Goal: Task Accomplishment & Management: Manage account settings

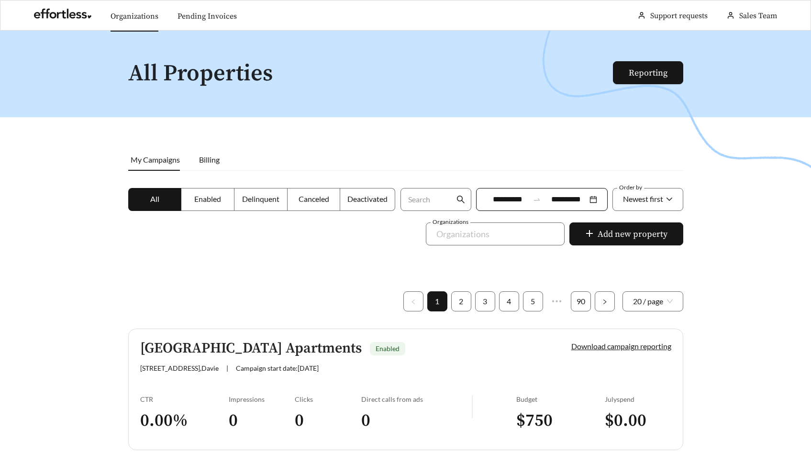
click at [123, 16] on link "Organizations" at bounding box center [135, 16] width 48 height 10
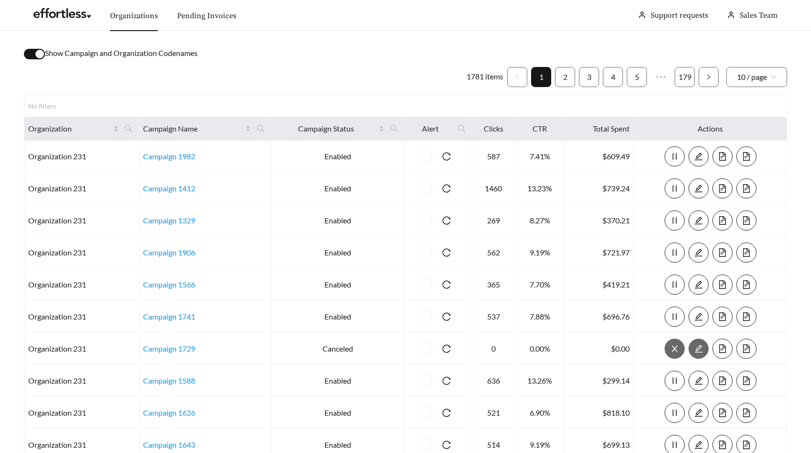
click at [35, 55] on button "button" at bounding box center [34, 54] width 21 height 11
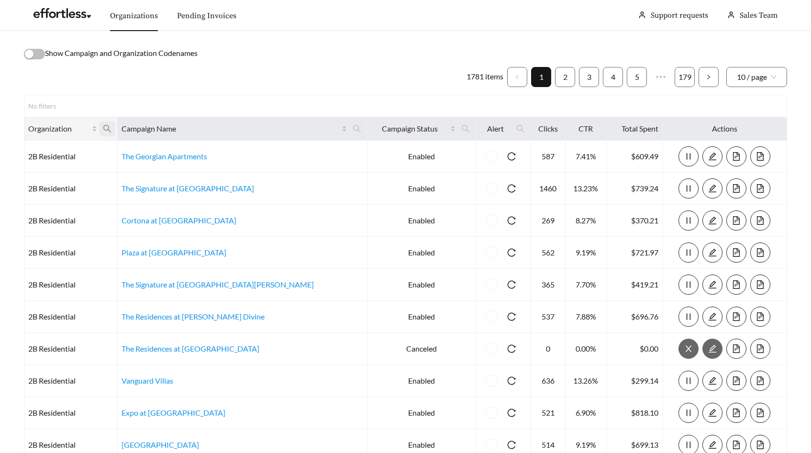
click at [111, 125] on icon "search" at bounding box center [107, 128] width 9 height 9
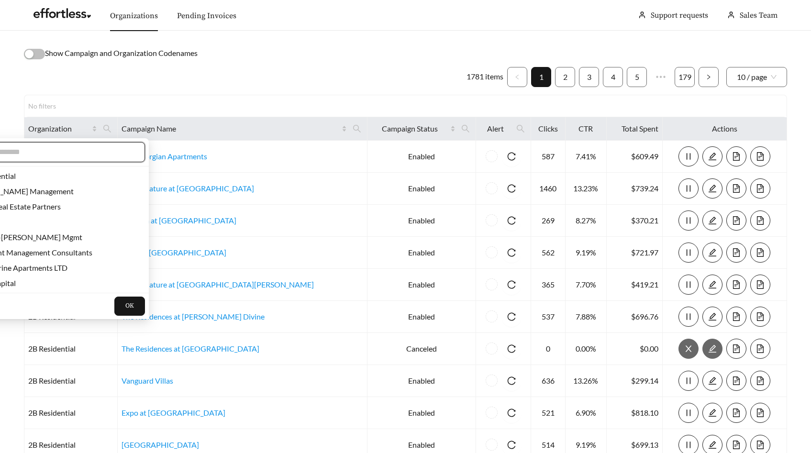
click at [97, 153] on input "text" at bounding box center [52, 151] width 164 height 11
click at [353, 130] on icon "search" at bounding box center [357, 128] width 9 height 9
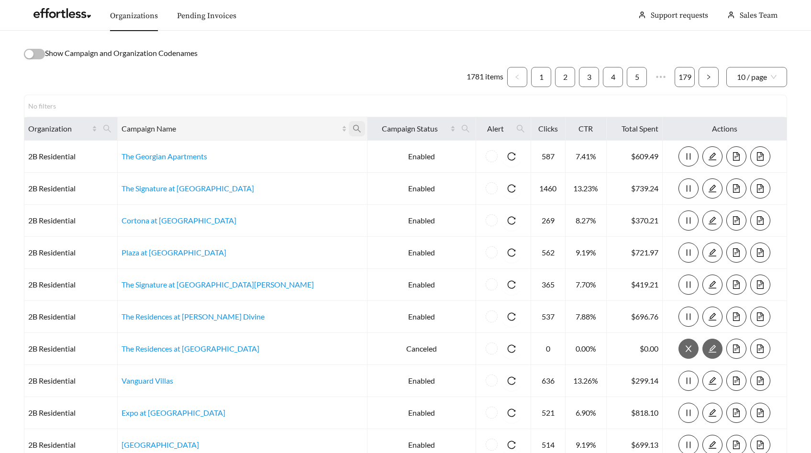
click at [353, 125] on icon "search" at bounding box center [357, 128] width 9 height 9
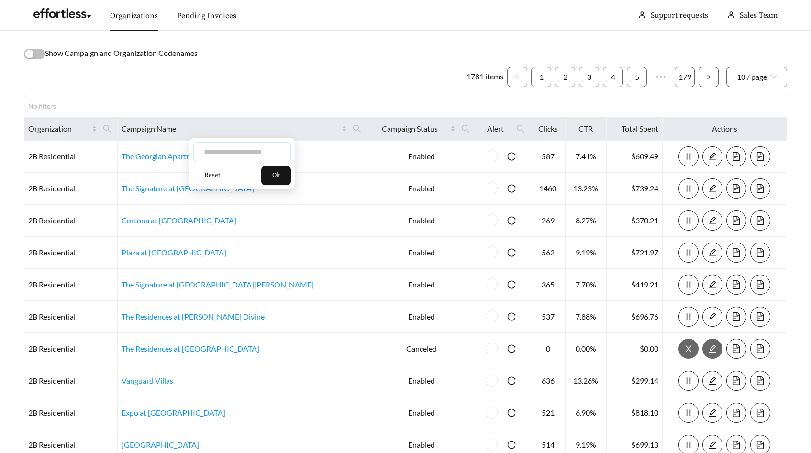
click at [249, 155] on input "text" at bounding box center [242, 152] width 98 height 20
type input "**********"
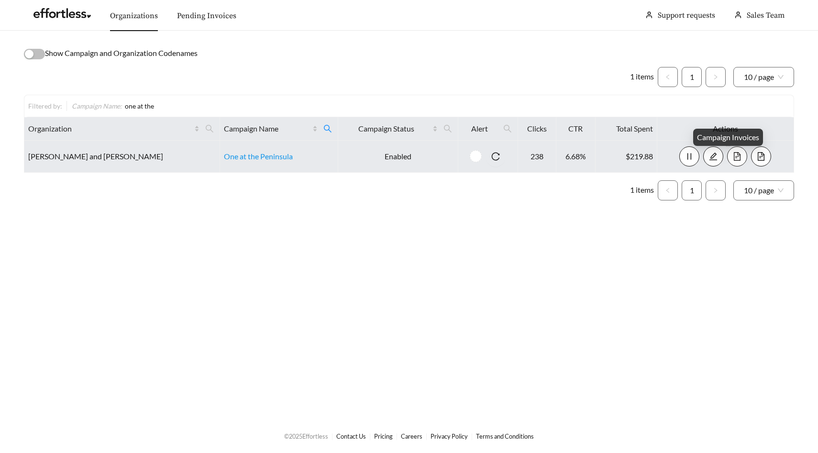
click at [733, 156] on icon "file-text" at bounding box center [737, 156] width 9 height 9
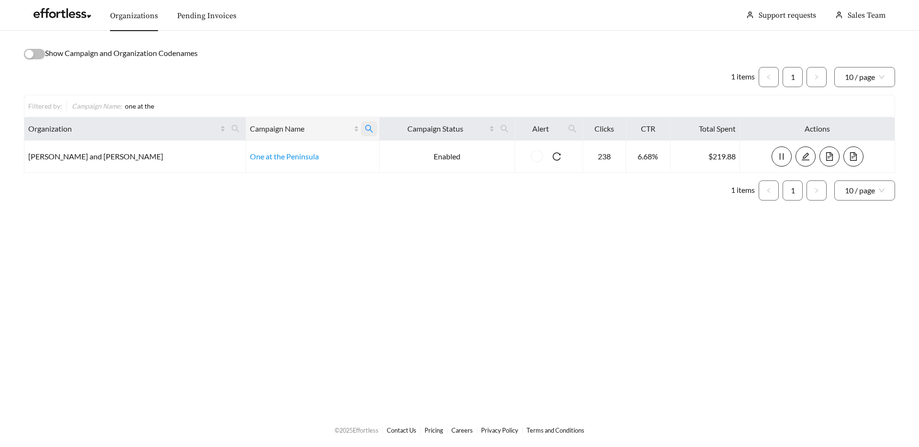
click at [365, 127] on icon "search" at bounding box center [369, 129] width 8 height 8
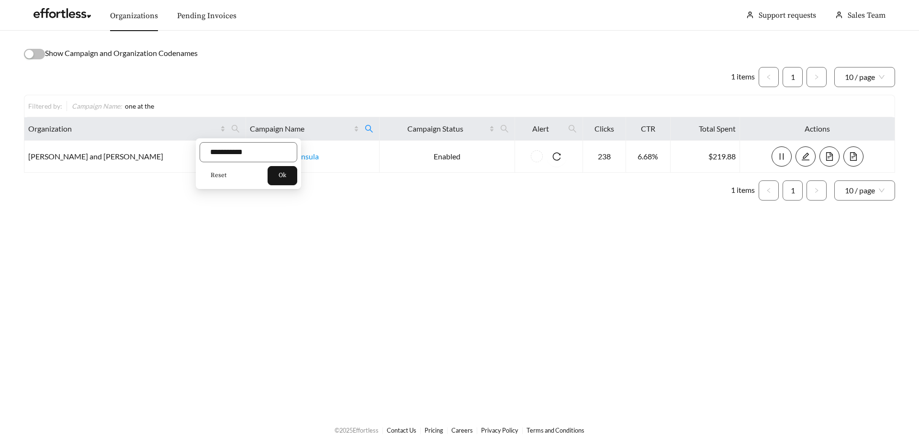
click at [211, 178] on span "Reset" at bounding box center [219, 176] width 16 height 10
click at [301, 178] on div "Reset Ok" at bounding box center [248, 163] width 105 height 51
click at [291, 176] on button "Ok" at bounding box center [282, 175] width 30 height 19
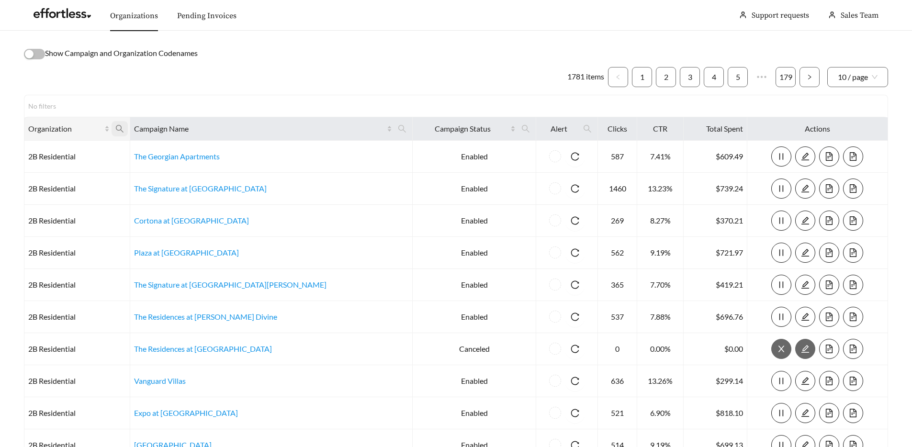
click at [124, 127] on icon "search" at bounding box center [119, 128] width 9 height 9
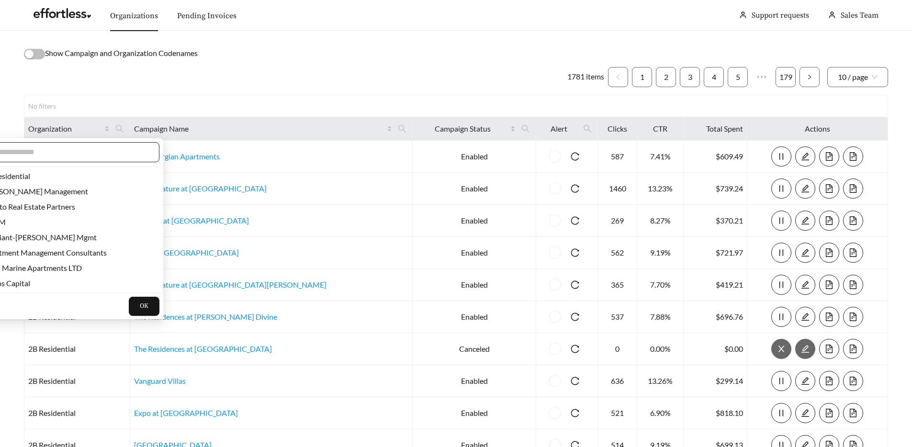
click at [129, 147] on span at bounding box center [62, 152] width 195 height 20
click at [113, 150] on input "text" at bounding box center [67, 151] width 164 height 11
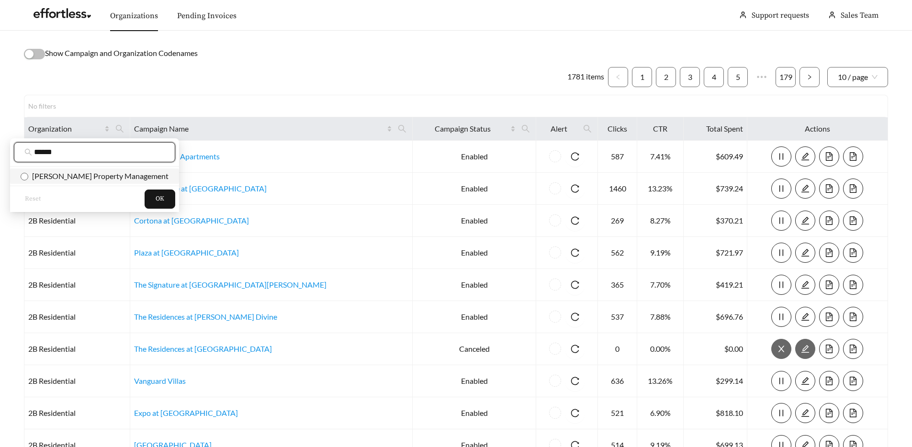
type input "******"
click at [114, 181] on span "Herron Property Management" at bounding box center [95, 176] width 148 height 11
click at [156, 203] on span "OK" at bounding box center [160, 199] width 9 height 10
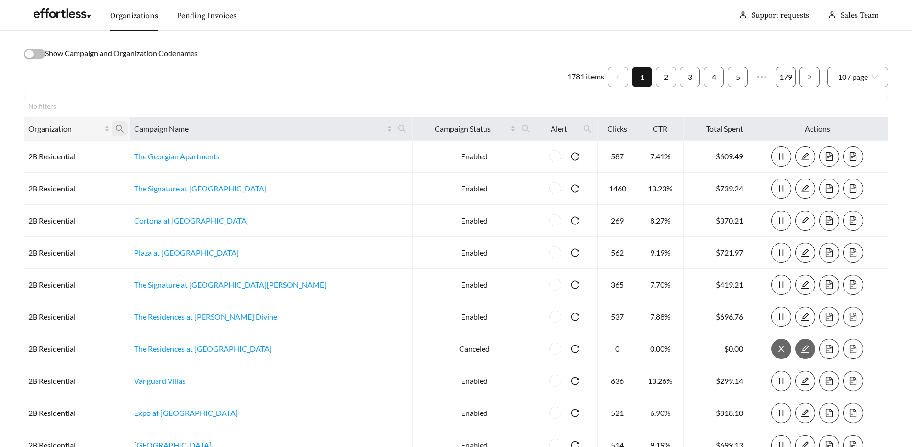
click at [128, 126] on span at bounding box center [119, 128] width 16 height 15
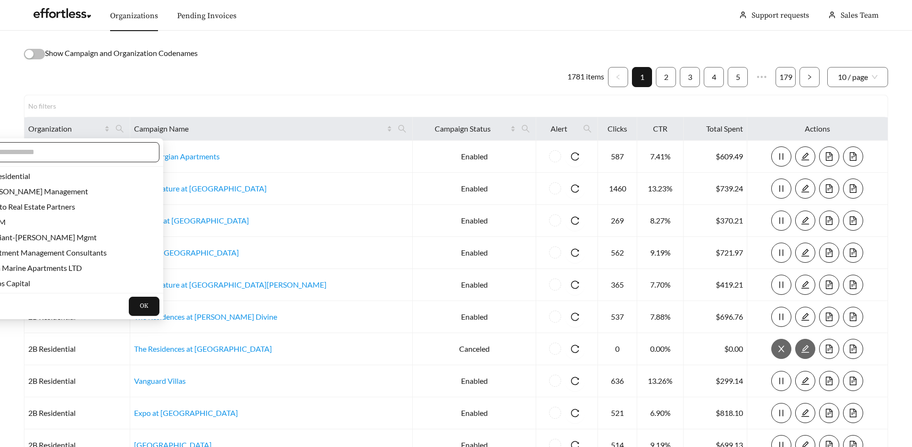
click at [104, 157] on input "text" at bounding box center [67, 151] width 164 height 11
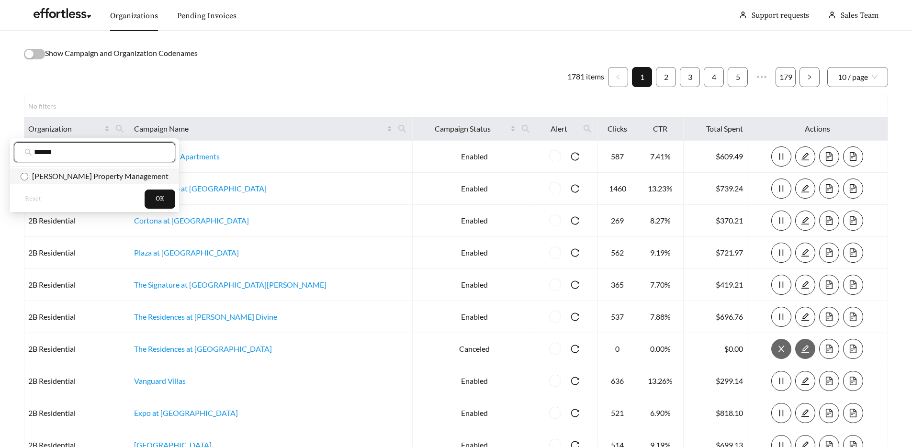
type input "******"
click at [108, 177] on span "Herron Property Management" at bounding box center [98, 175] width 140 height 9
click at [145, 194] on button "OK" at bounding box center [160, 198] width 31 height 19
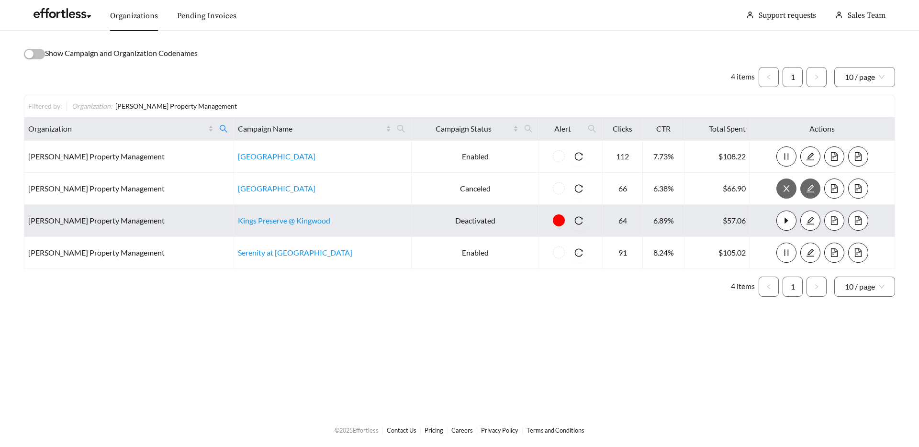
click at [818, 219] on icon "file-text" at bounding box center [834, 220] width 9 height 9
click at [0, 0] on section "Organizations Pending Invoices Sales Team Support requests More Show Campaign a…" at bounding box center [459, 223] width 919 height 447
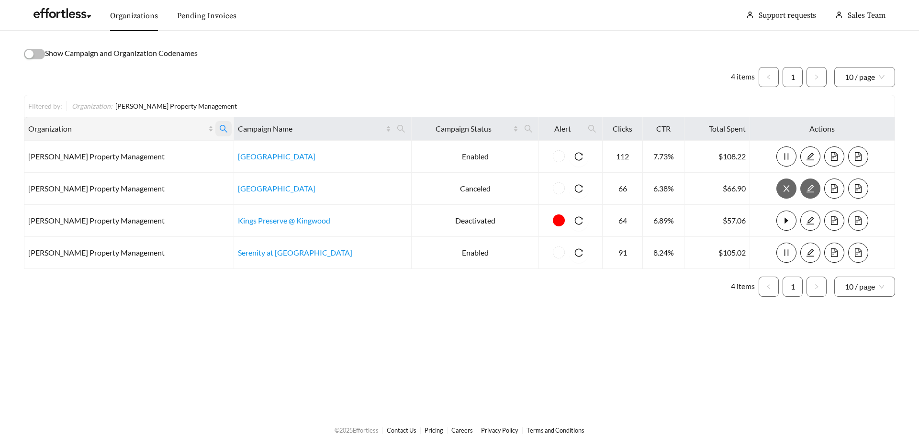
click at [220, 127] on icon "search" at bounding box center [224, 129] width 8 height 8
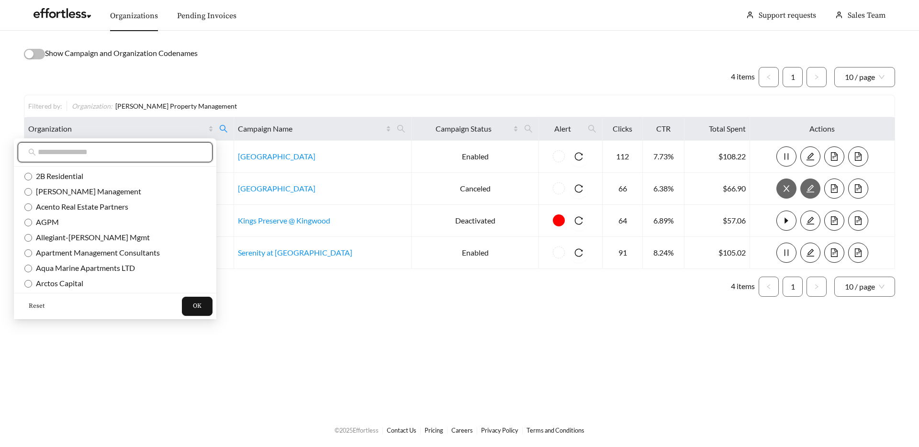
click at [164, 149] on input "text" at bounding box center [120, 151] width 164 height 11
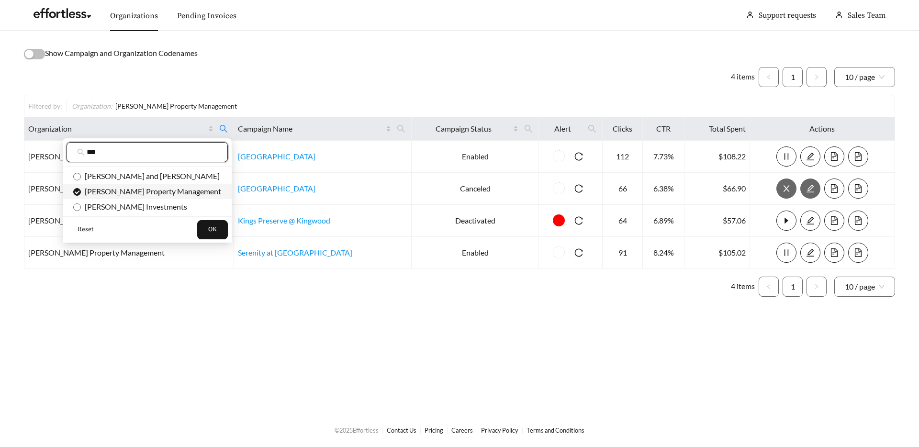
click at [125, 194] on span "Herron Property Management" at bounding box center [151, 191] width 140 height 9
click at [149, 149] on input "***" at bounding box center [152, 151] width 131 height 11
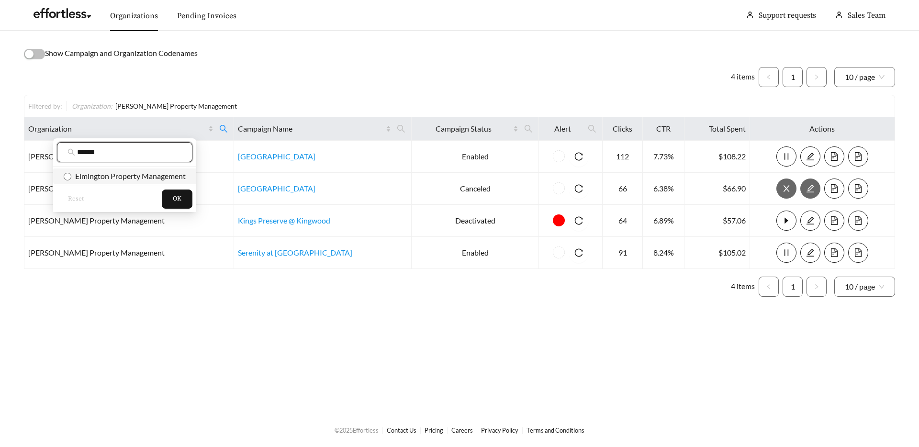
type input "******"
click at [156, 176] on span "Elmington Property Management" at bounding box center [128, 175] width 114 height 9
click at [170, 195] on button "OK" at bounding box center [177, 198] width 31 height 19
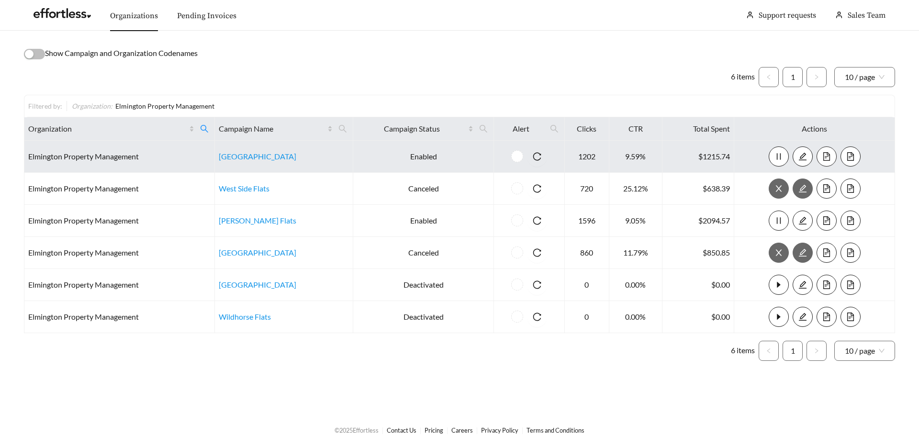
click at [818, 151] on button "button" at bounding box center [826, 156] width 20 height 20
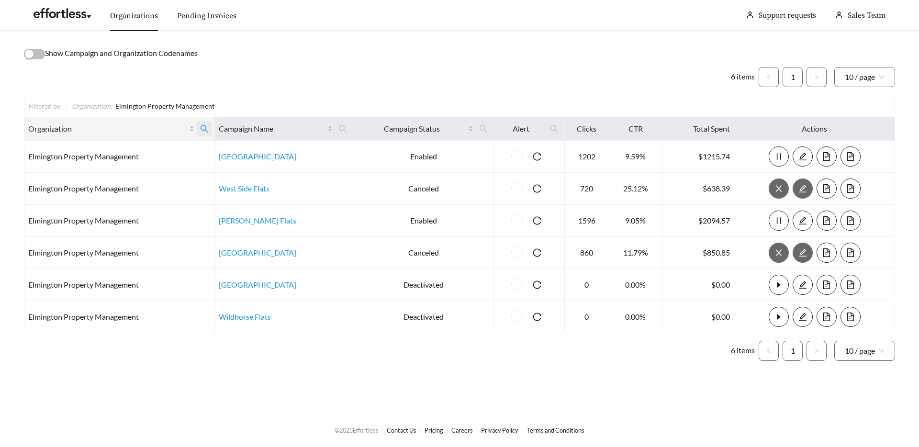
click at [206, 126] on icon "search" at bounding box center [204, 129] width 8 height 8
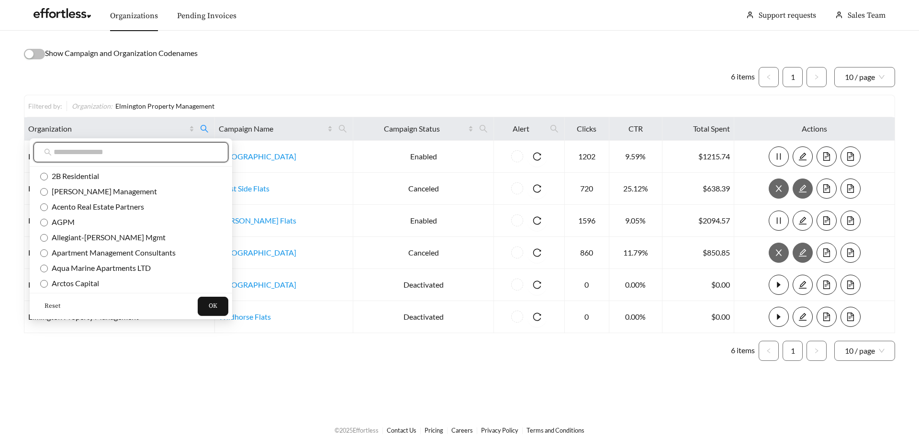
click at [170, 148] on input "text" at bounding box center [136, 151] width 164 height 11
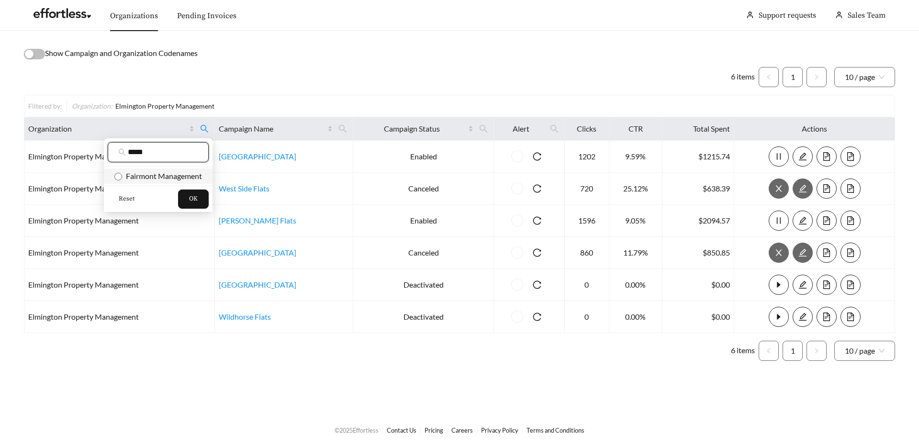
type input "*****"
click at [185, 180] on span "Fairmont Management" at bounding box center [158, 176] width 88 height 11
click at [196, 200] on span "OK" at bounding box center [193, 199] width 9 height 10
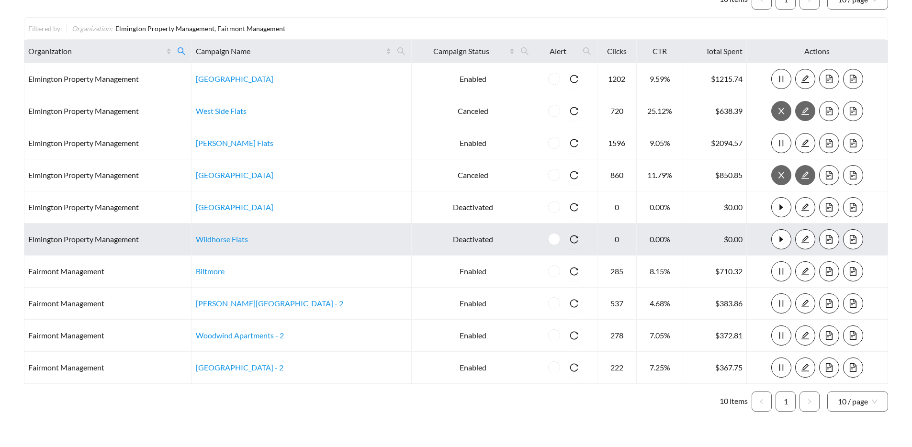
scroll to position [101, 0]
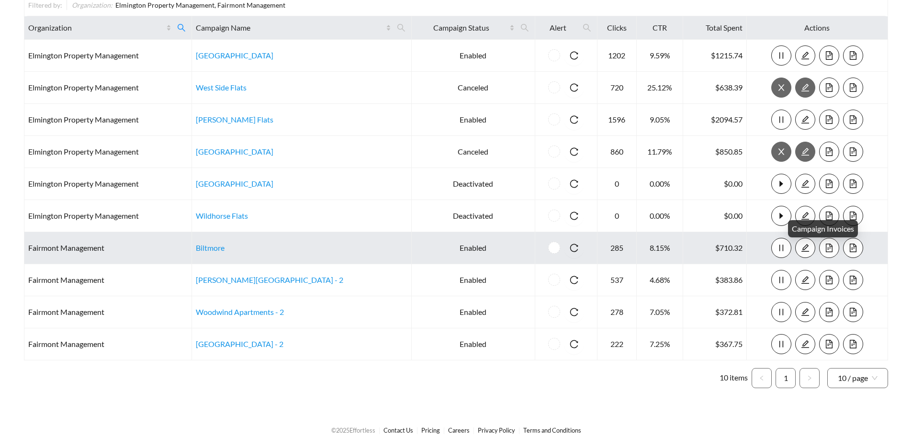
click at [818, 248] on icon "file-text" at bounding box center [828, 248] width 9 height 9
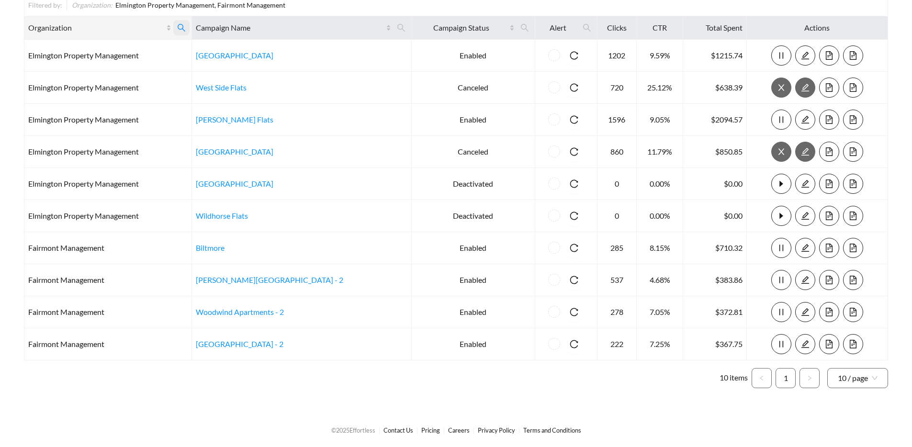
click at [186, 30] on icon "search" at bounding box center [181, 27] width 9 height 9
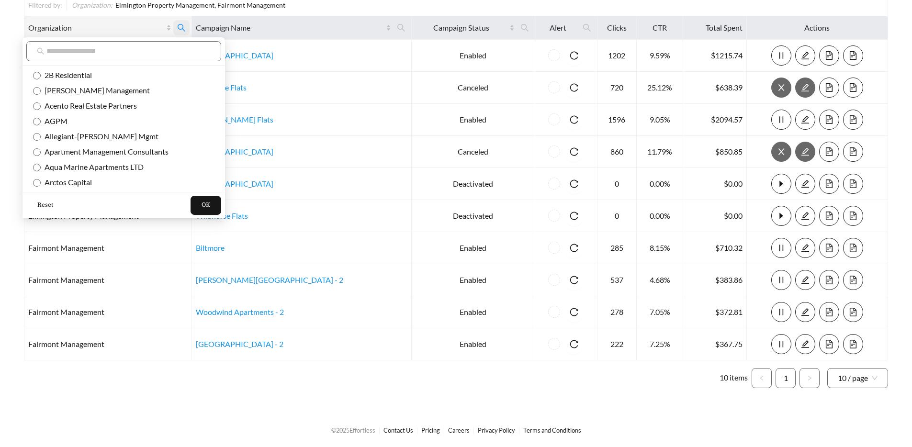
click at [185, 28] on icon "search" at bounding box center [182, 28] width 8 height 8
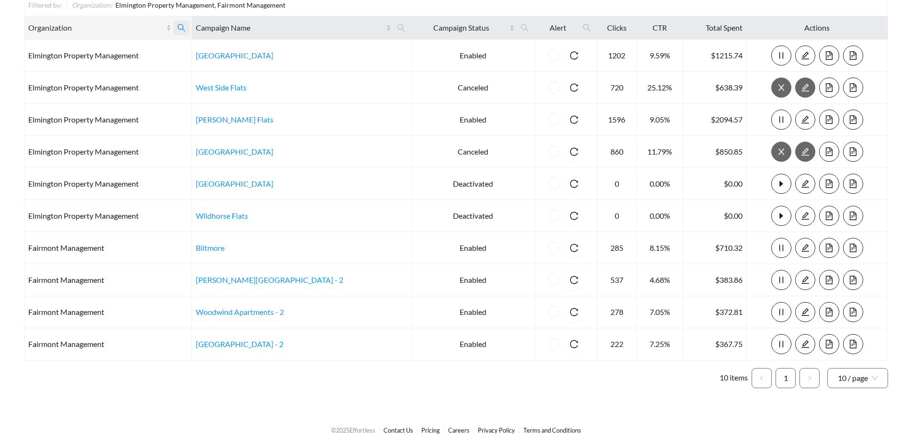
click at [189, 22] on span at bounding box center [181, 27] width 16 height 15
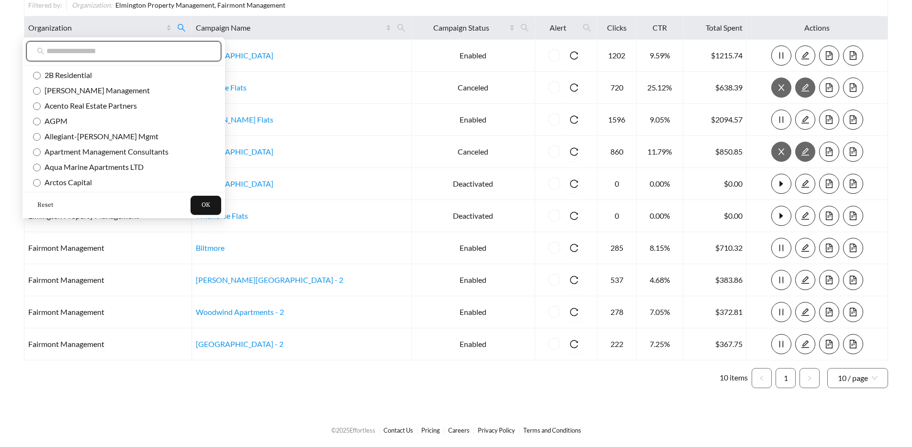
click at [172, 50] on input "text" at bounding box center [128, 50] width 164 height 11
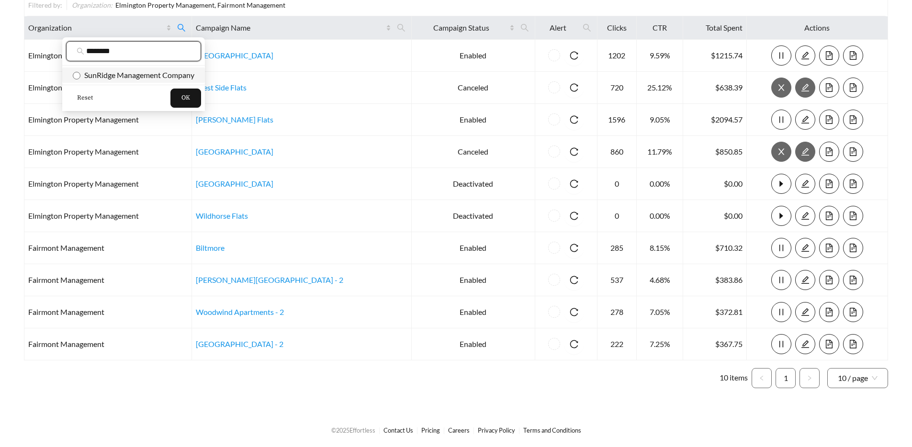
type input "********"
click at [189, 78] on span "SunRidge Management Company" at bounding box center [137, 74] width 114 height 9
click at [189, 95] on span "OK" at bounding box center [185, 98] width 9 height 10
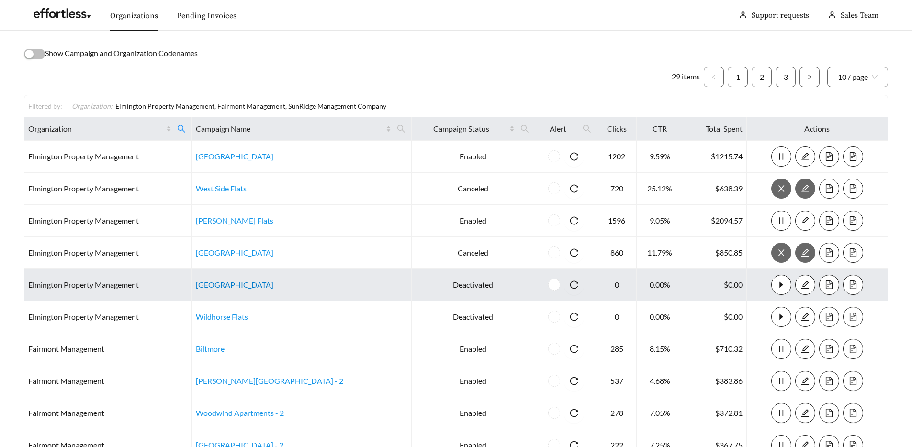
scroll to position [101, 0]
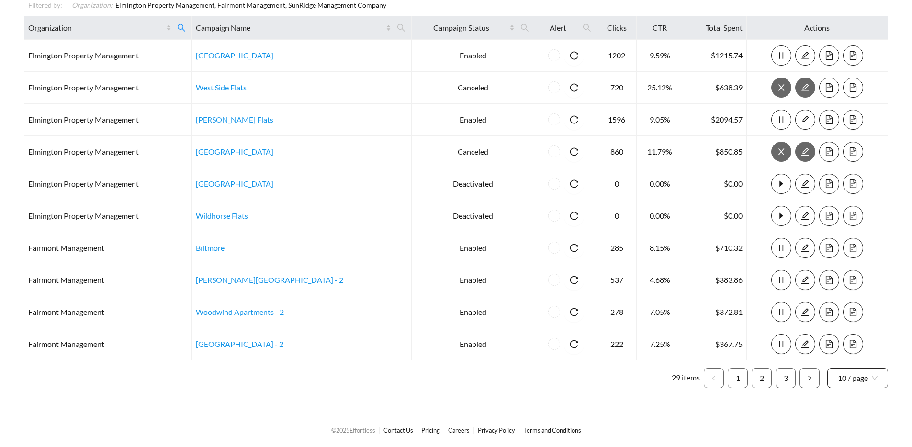
click at [818, 375] on span "10 / page" at bounding box center [857, 377] width 40 height 19
click at [818, 346] on div "50 / page" at bounding box center [857, 341] width 61 height 15
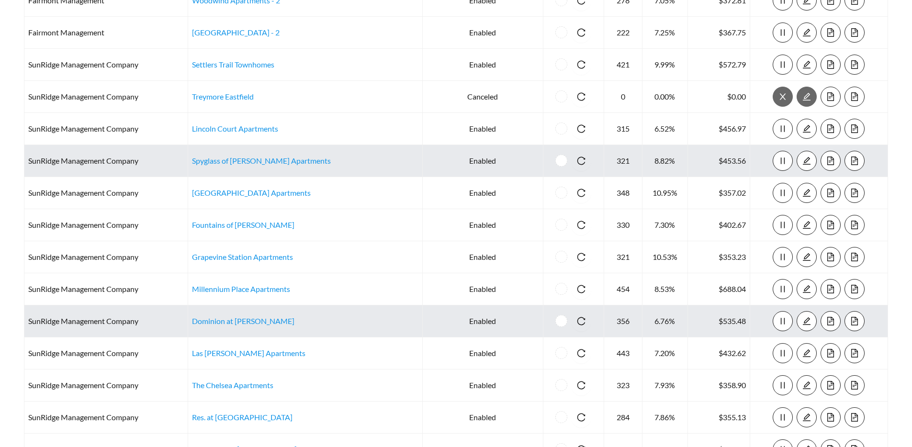
scroll to position [410, 0]
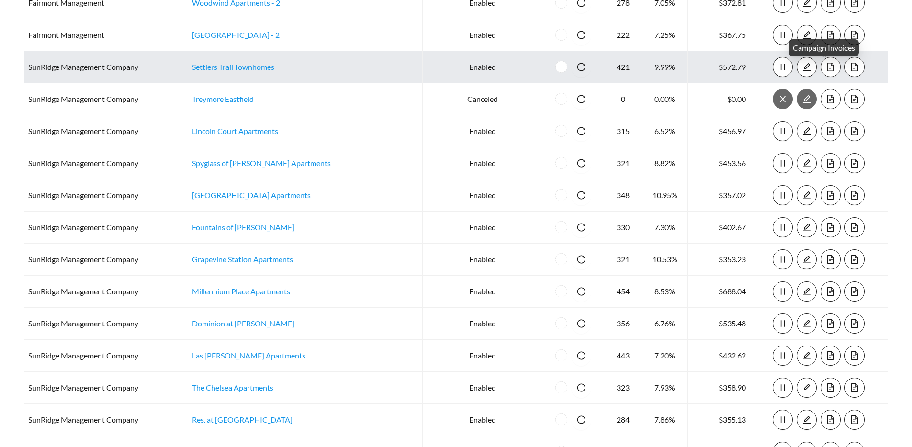
click at [818, 63] on icon "file-text" at bounding box center [830, 67] width 9 height 9
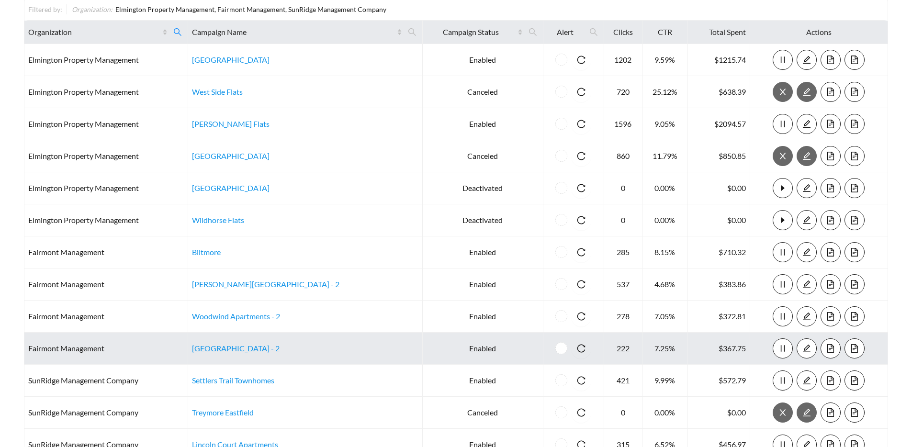
scroll to position [0, 0]
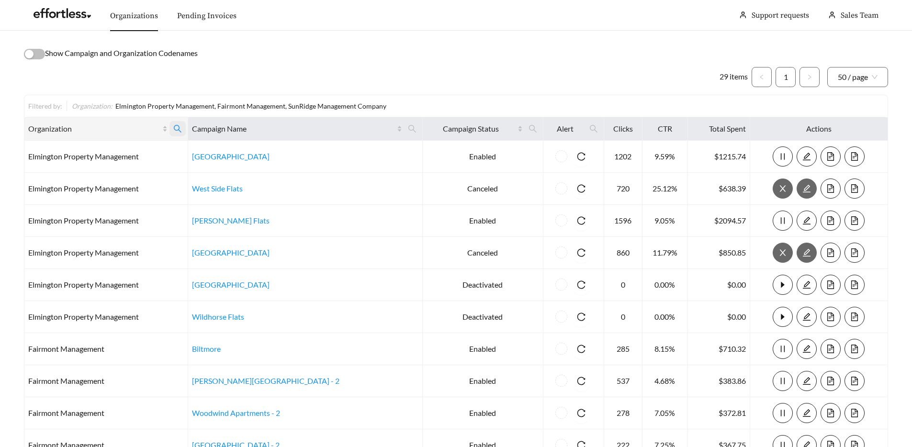
click at [181, 130] on icon "search" at bounding box center [178, 129] width 8 height 8
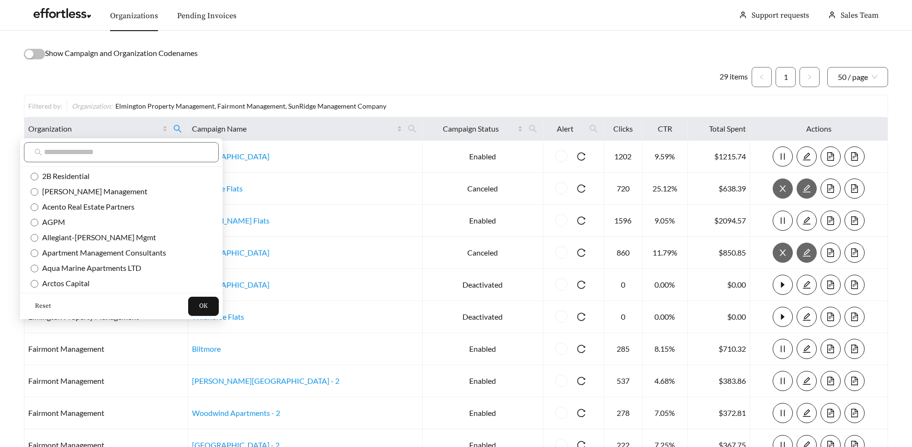
click at [46, 313] on button "Reset" at bounding box center [43, 306] width 38 height 19
click at [199, 306] on span "OK" at bounding box center [203, 306] width 9 height 10
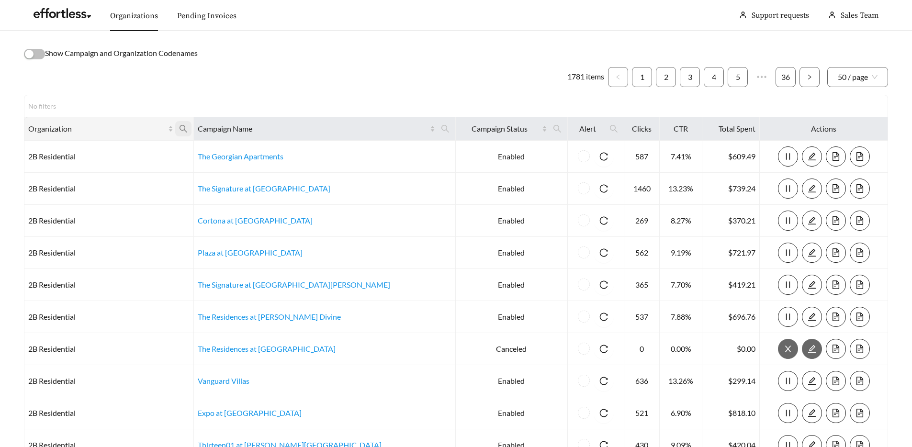
click at [188, 129] on icon "search" at bounding box center [183, 128] width 9 height 9
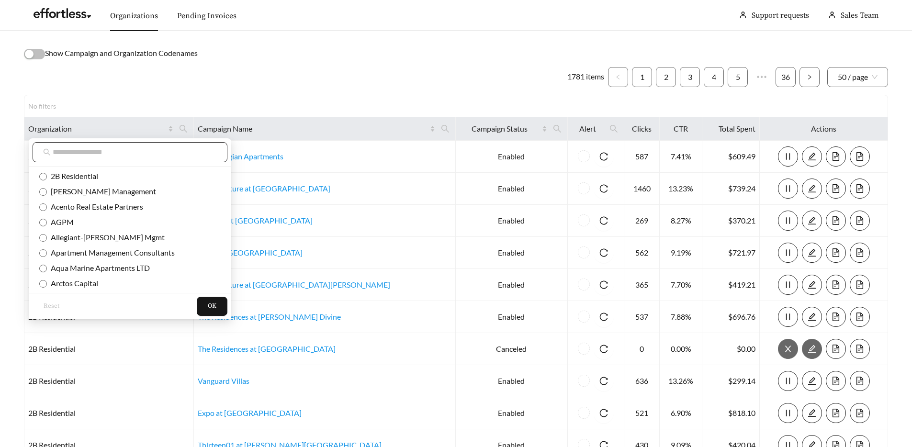
click at [180, 149] on input "text" at bounding box center [135, 151] width 164 height 11
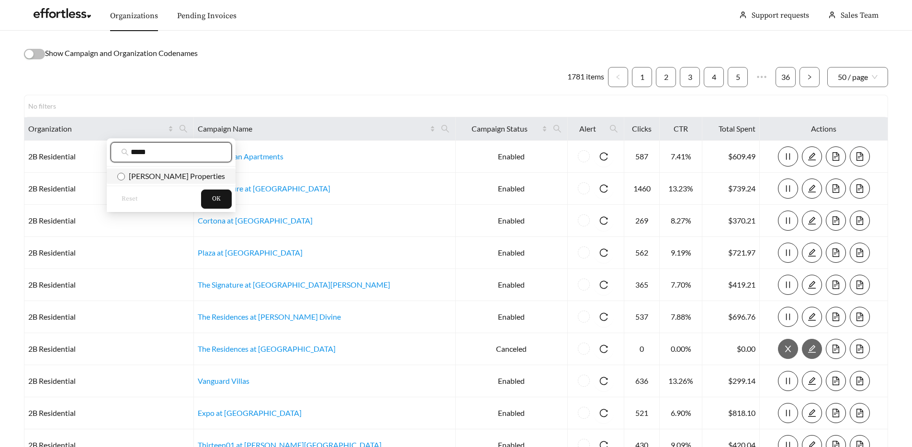
type input "*****"
click at [176, 175] on span "Mills Properties" at bounding box center [175, 175] width 100 height 9
click at [212, 199] on span "OK" at bounding box center [216, 199] width 9 height 10
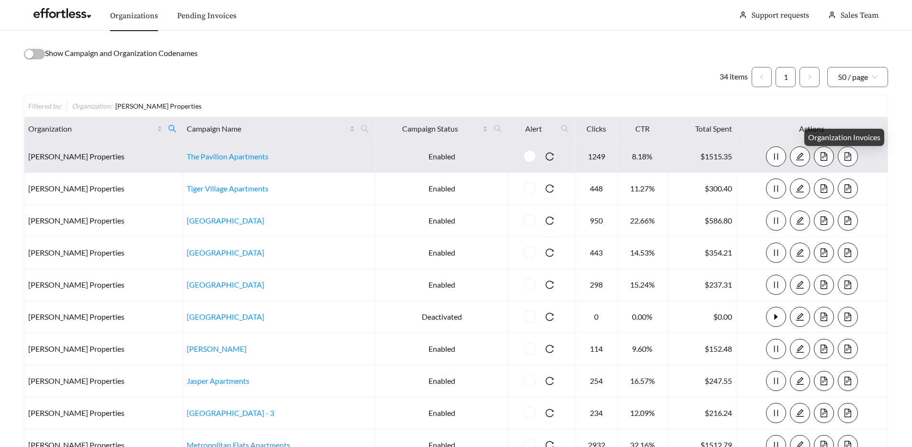
click at [818, 155] on icon "file-text" at bounding box center [847, 156] width 7 height 9
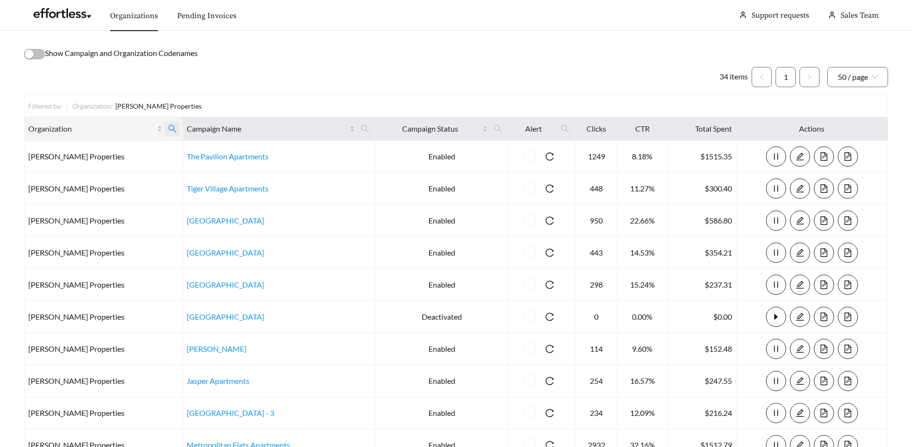
click at [168, 131] on icon "search" at bounding box center [172, 128] width 9 height 9
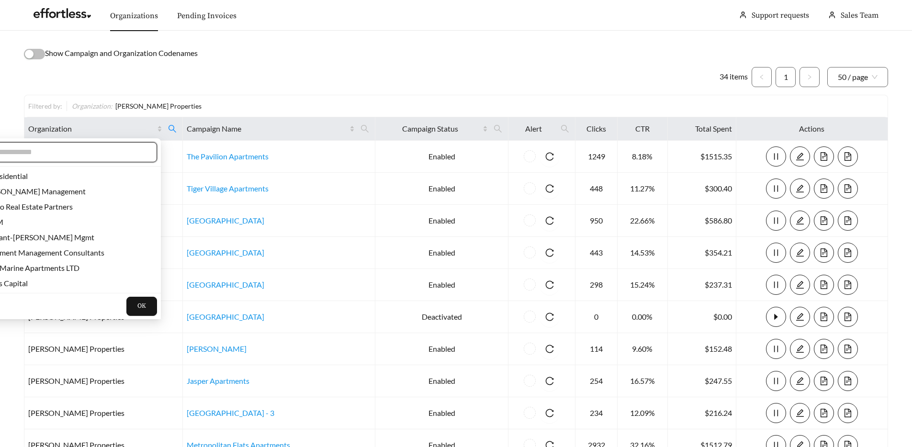
click at [126, 154] on input "text" at bounding box center [64, 151] width 164 height 11
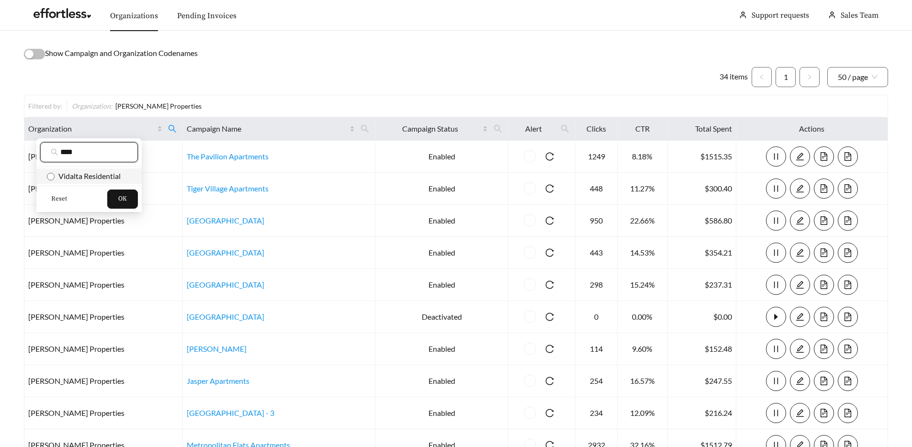
type input "****"
click at [119, 178] on span "Vidalta Residential" at bounding box center [88, 175] width 66 height 9
click at [123, 198] on span "OK" at bounding box center [122, 199] width 9 height 10
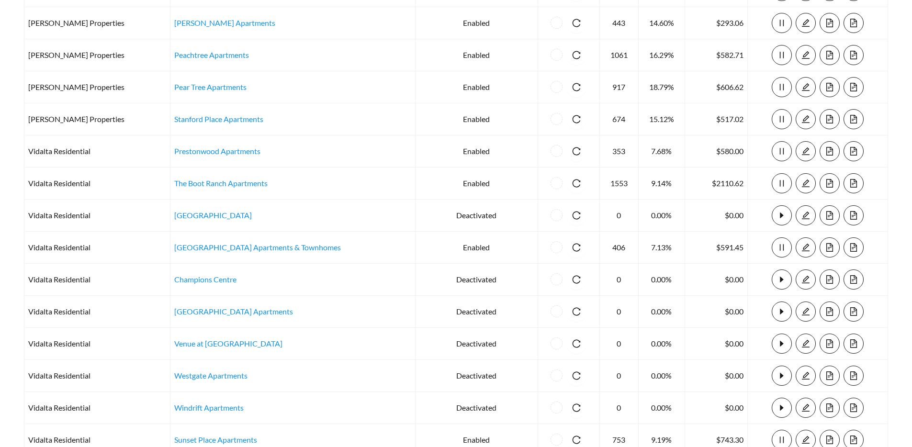
scroll to position [1383, 0]
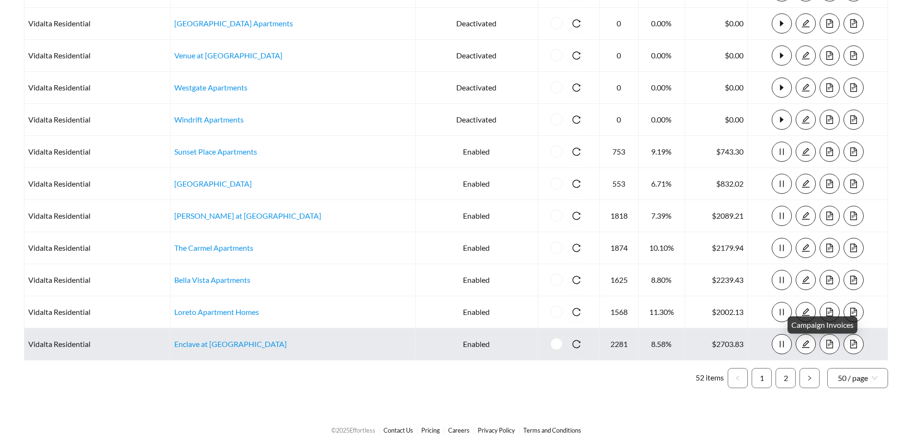
click at [818, 338] on button "button" at bounding box center [829, 344] width 20 height 20
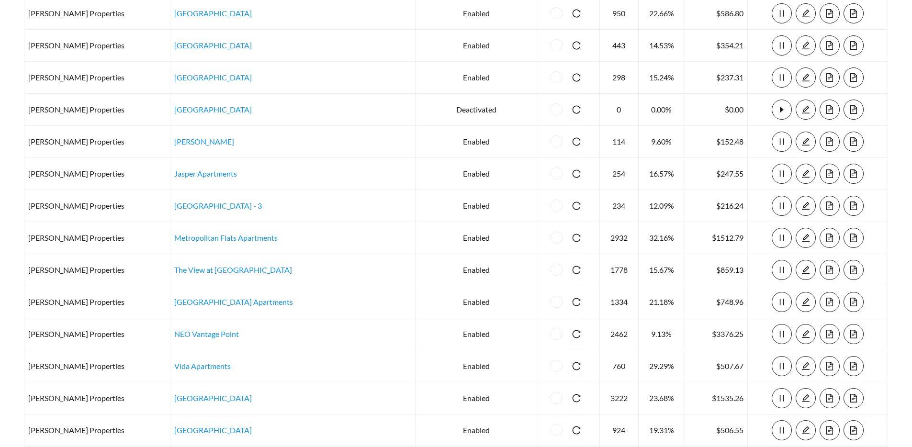
scroll to position [0, 0]
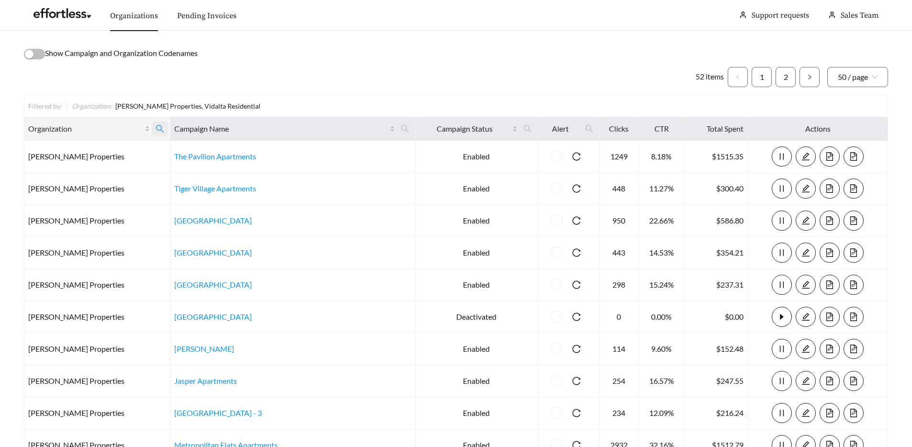
click at [156, 129] on icon "search" at bounding box center [160, 129] width 8 height 8
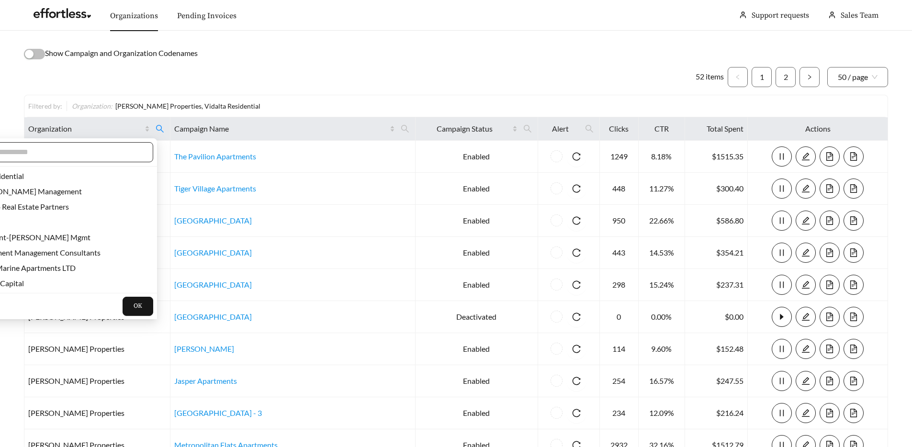
click at [76, 150] on input "text" at bounding box center [60, 151] width 164 height 11
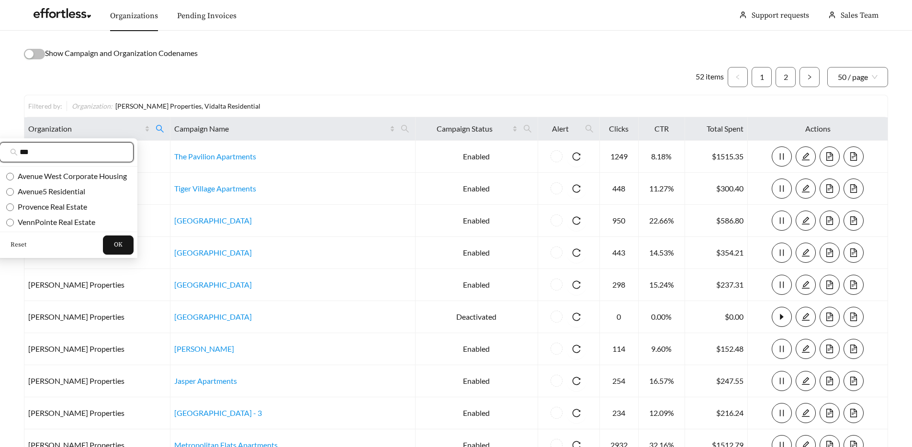
type input "***"
click at [28, 244] on button "Reset" at bounding box center [19, 244] width 38 height 19
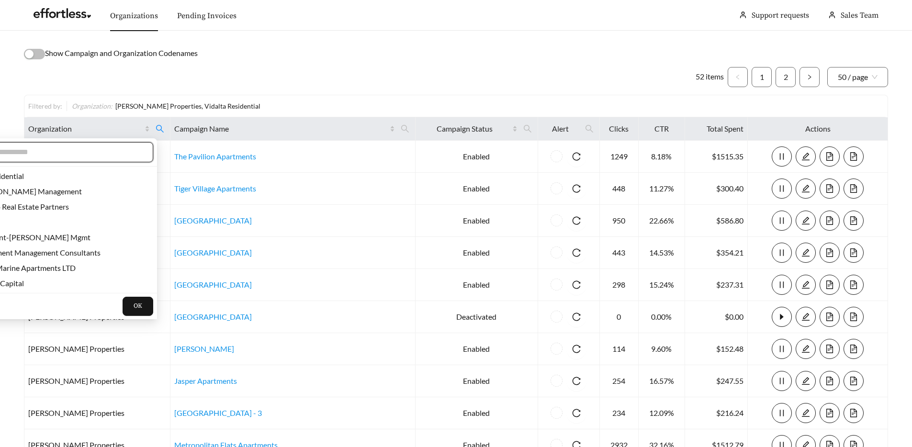
click at [66, 151] on input "text" at bounding box center [60, 151] width 164 height 11
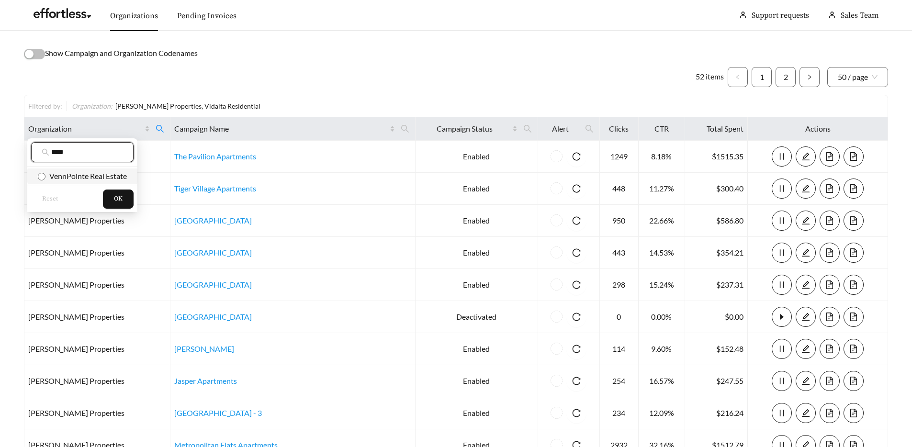
type input "****"
click at [65, 174] on span "VennPointe Real Estate" at bounding box center [85, 175] width 81 height 9
click at [112, 200] on button "OK" at bounding box center [118, 198] width 31 height 19
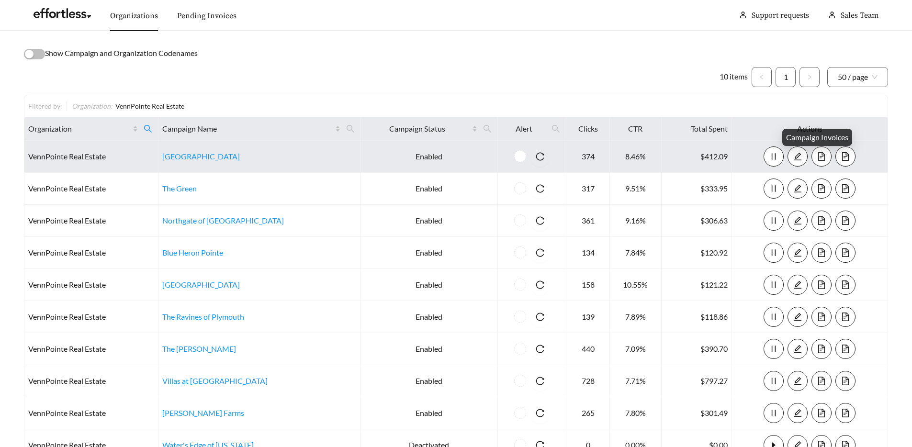
click at [812, 155] on span "file-text" at bounding box center [821, 156] width 19 height 9
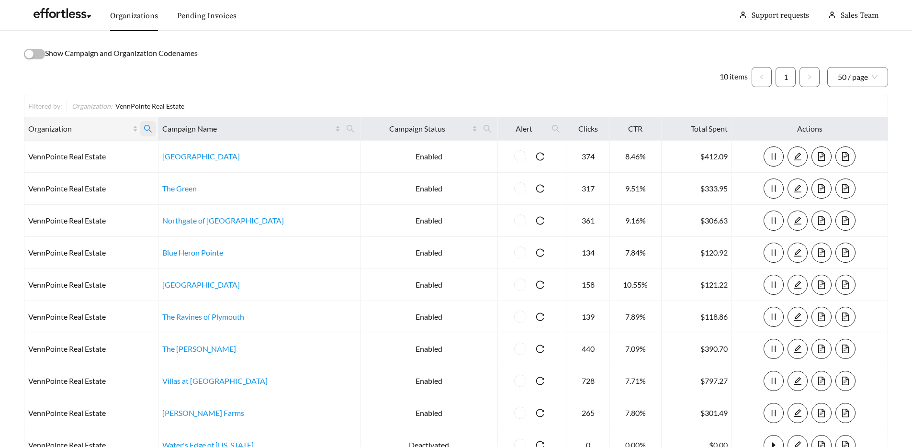
click at [152, 126] on icon "search" at bounding box center [148, 128] width 9 height 9
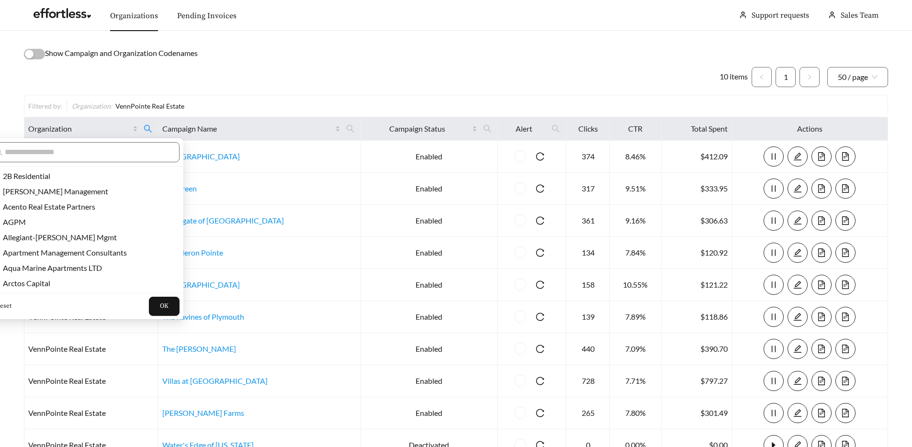
click at [9, 302] on span "Reset" at bounding box center [4, 306] width 16 height 10
click at [149, 301] on button "OK" at bounding box center [164, 306] width 31 height 19
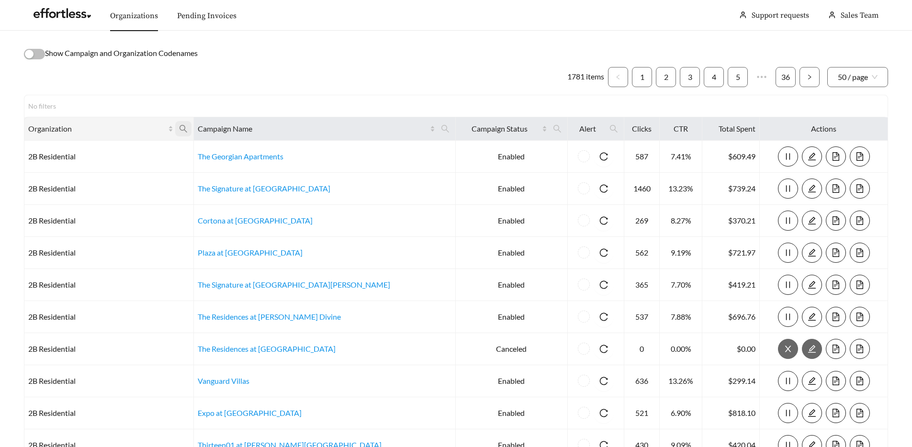
click at [188, 129] on icon "search" at bounding box center [183, 128] width 9 height 9
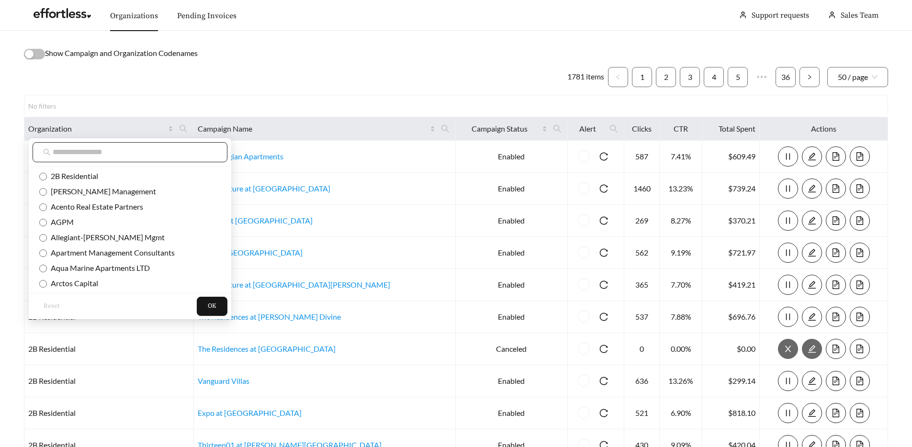
click at [177, 144] on span at bounding box center [130, 152] width 195 height 20
click at [160, 156] on input "text" at bounding box center [135, 151] width 164 height 11
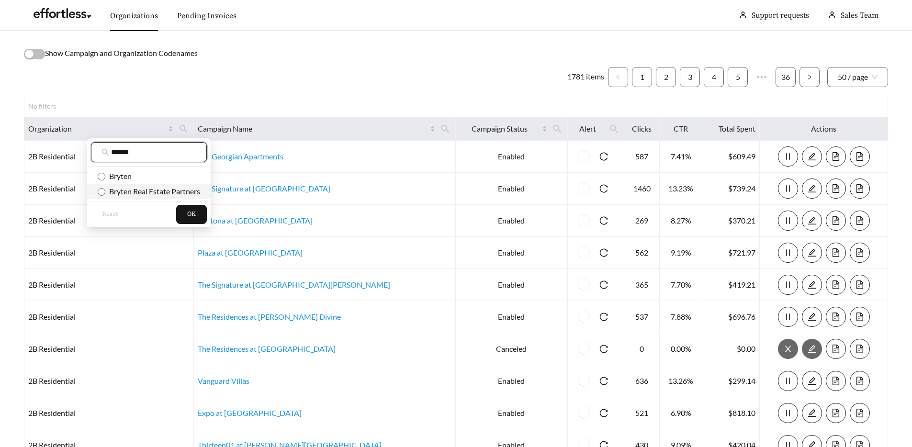
type input "******"
click at [155, 190] on span "Bryten Real Estate Partners" at bounding box center [152, 191] width 95 height 9
click at [186, 214] on button "OK" at bounding box center [191, 214] width 31 height 19
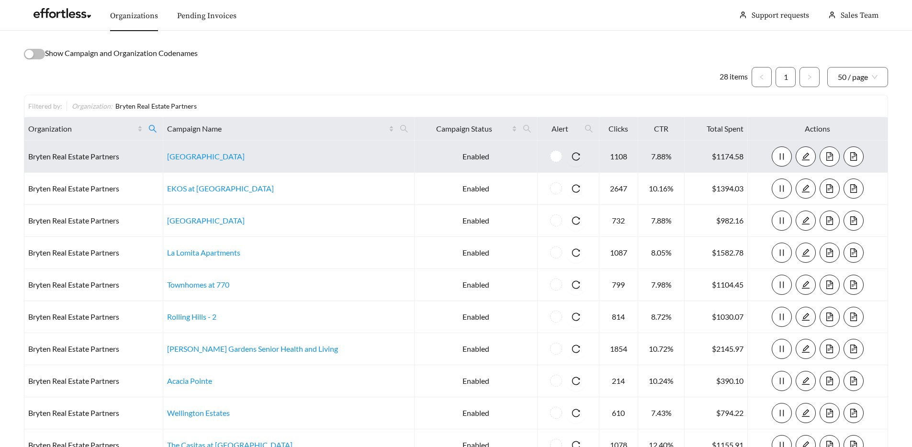
click at [818, 155] on span "file-text" at bounding box center [829, 156] width 19 height 9
click at [156, 128] on span at bounding box center [153, 128] width 16 height 15
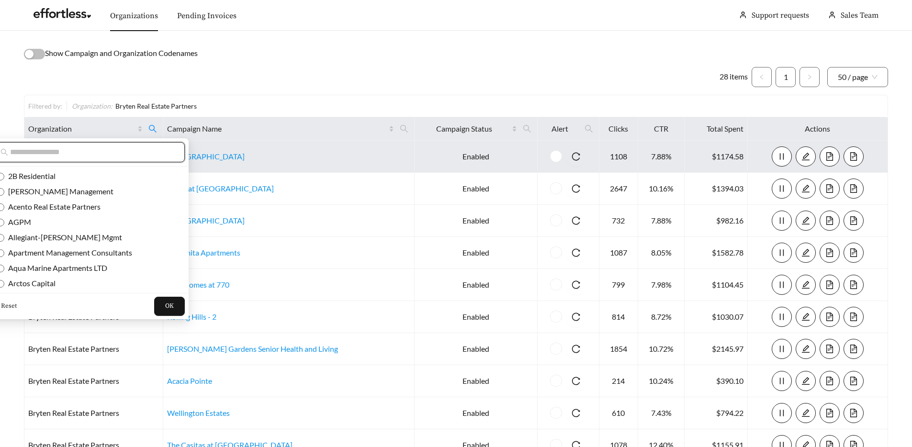
click at [151, 152] on input "text" at bounding box center [92, 151] width 164 height 11
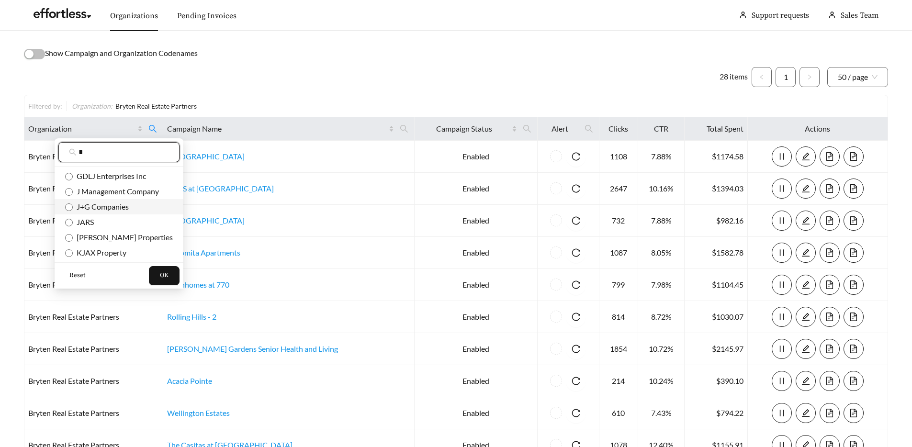
type input "*"
click at [121, 212] on li "J+G Companies" at bounding box center [119, 206] width 129 height 15
click at [160, 275] on span "OK" at bounding box center [164, 276] width 9 height 10
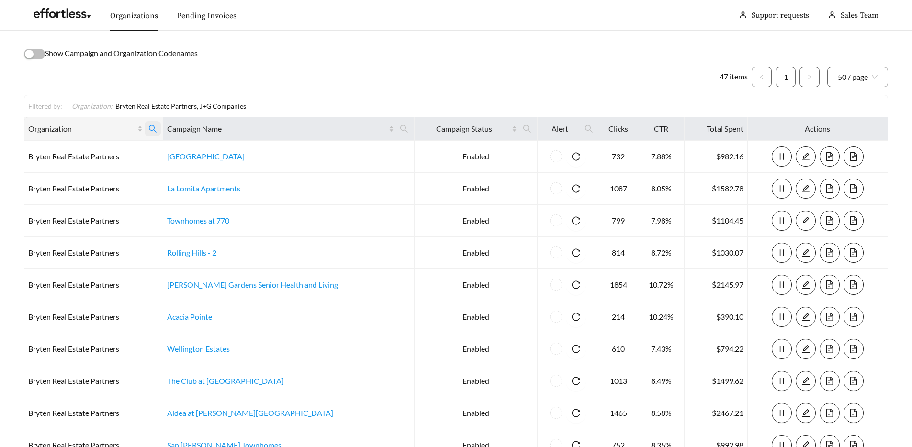
click at [157, 124] on icon "search" at bounding box center [152, 128] width 9 height 9
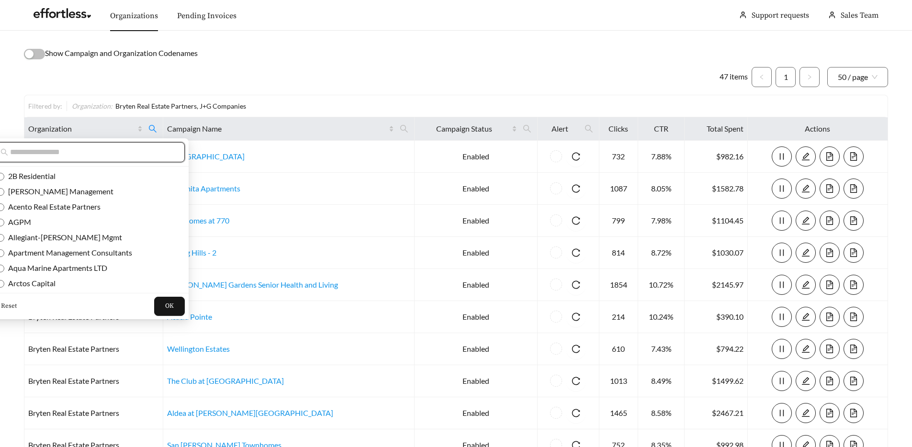
click at [125, 147] on input "text" at bounding box center [92, 151] width 164 height 11
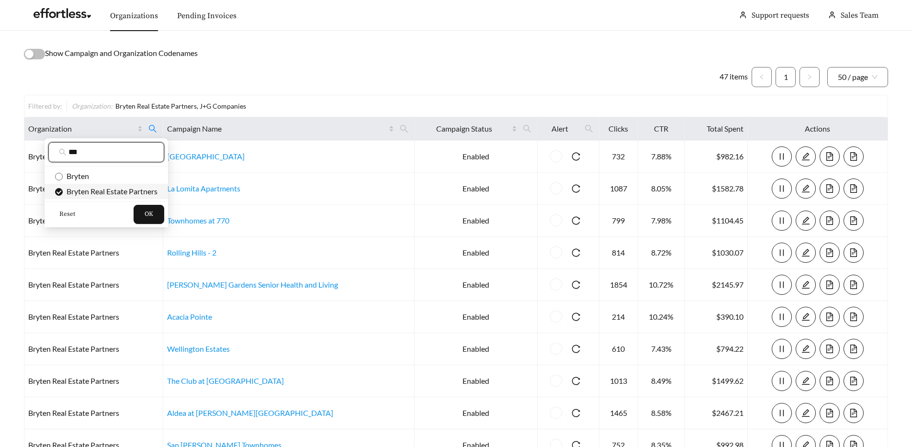
type input "***"
click at [128, 190] on span "Bryten Real Estate Partners" at bounding box center [110, 191] width 95 height 9
click at [150, 214] on span "OK" at bounding box center [149, 215] width 9 height 10
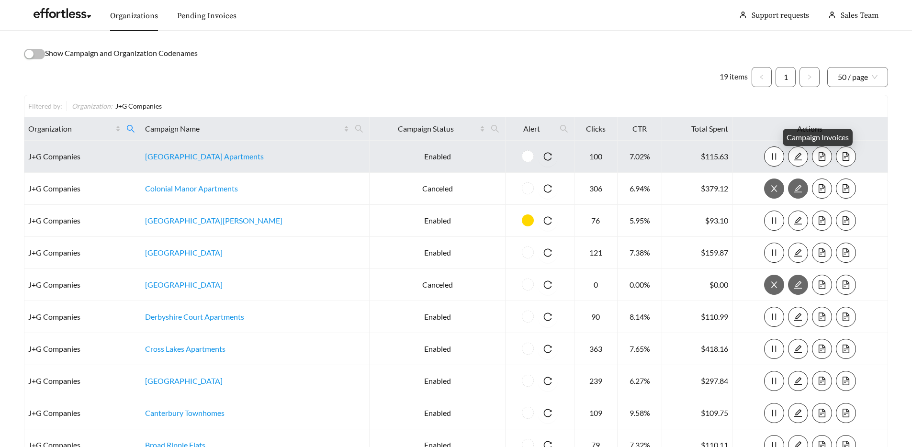
click at [817, 155] on icon "file-text" at bounding box center [821, 156] width 9 height 9
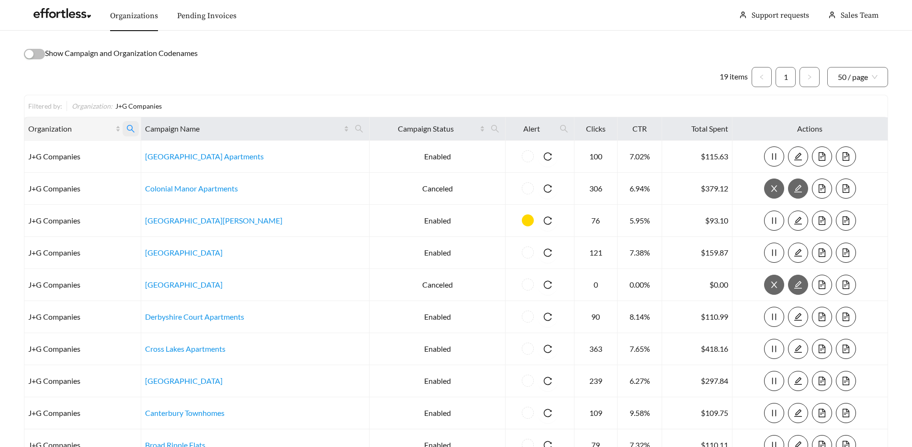
click at [135, 124] on icon "search" at bounding box center [130, 128] width 9 height 9
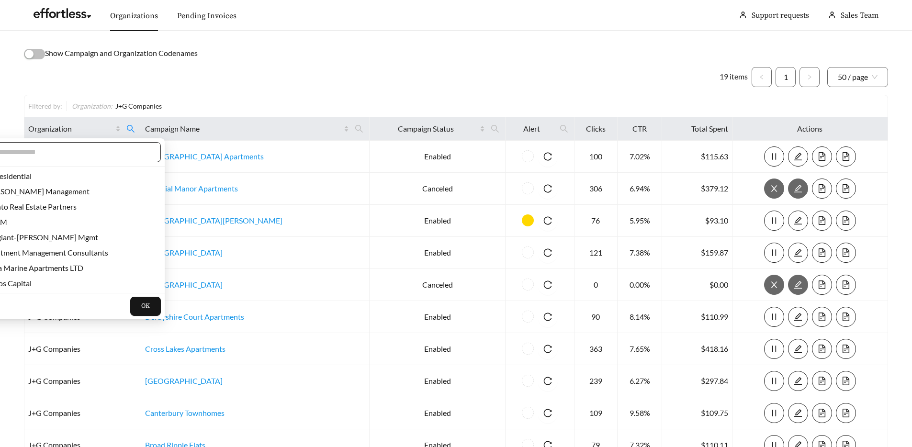
click at [80, 143] on span at bounding box center [63, 152] width 195 height 20
click at [81, 152] on input "text" at bounding box center [68, 151] width 164 height 11
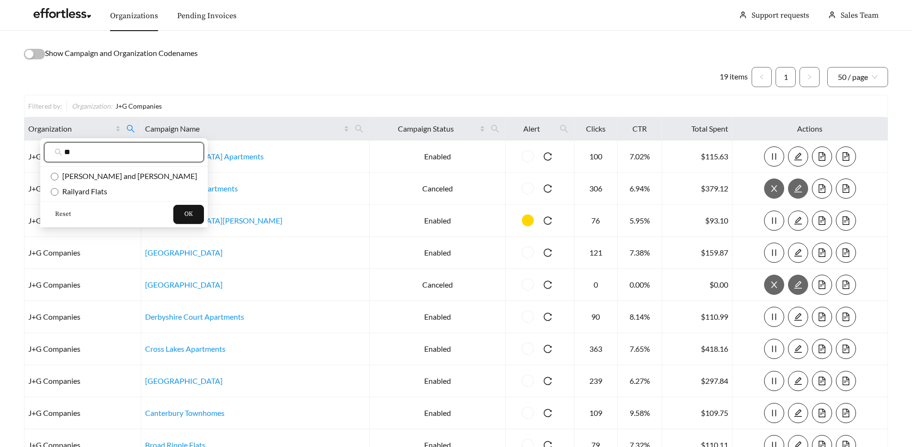
type input "**"
click at [63, 212] on span "Reset" at bounding box center [63, 215] width 16 height 10
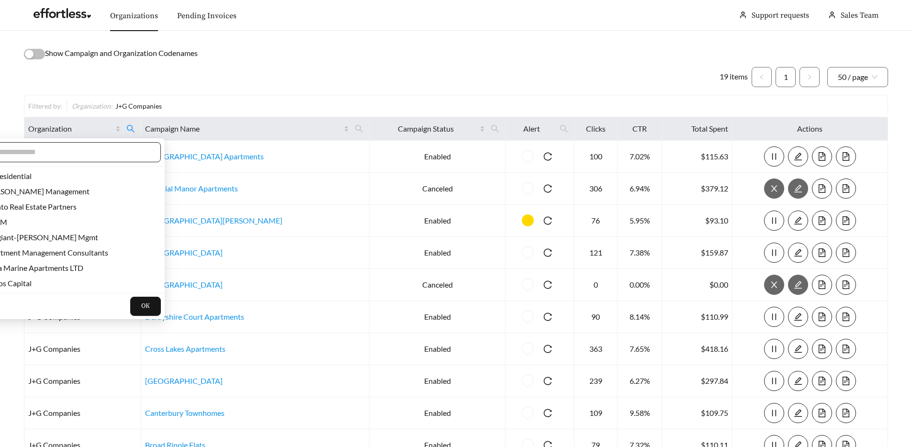
click at [103, 150] on input "text" at bounding box center [68, 151] width 164 height 11
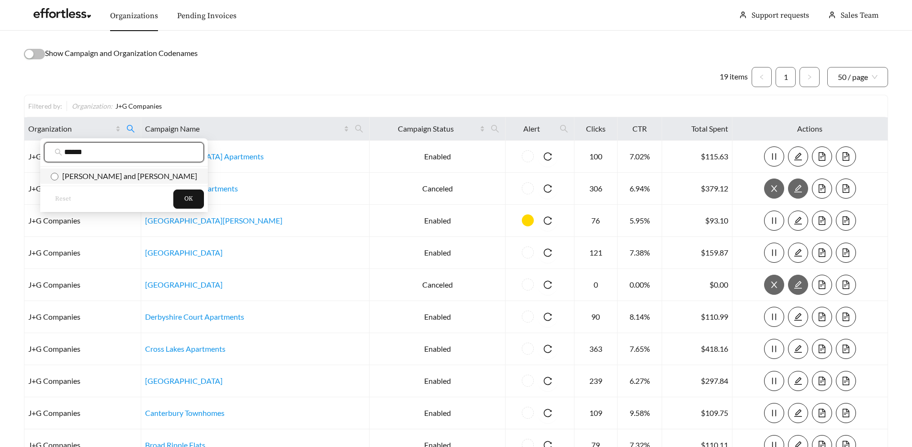
type input "******"
click at [106, 178] on span "Flaherty and Collins" at bounding box center [127, 175] width 139 height 9
click at [184, 195] on span "OK" at bounding box center [188, 199] width 9 height 10
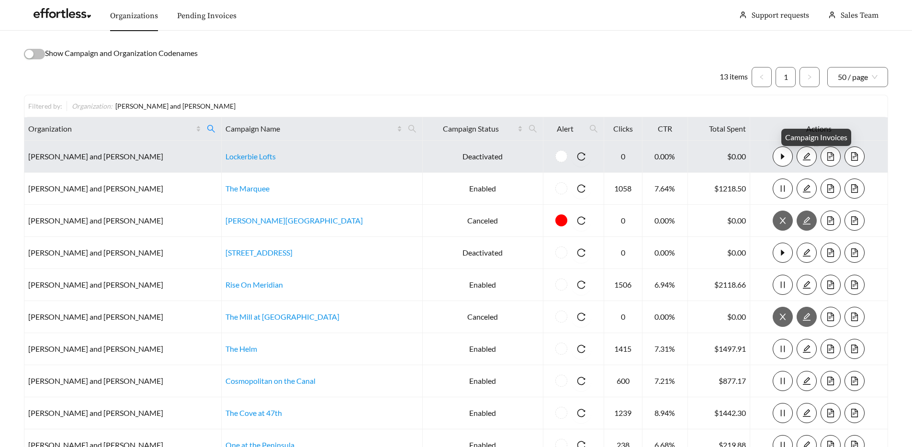
click at [818, 154] on icon "file-text" at bounding box center [830, 156] width 9 height 9
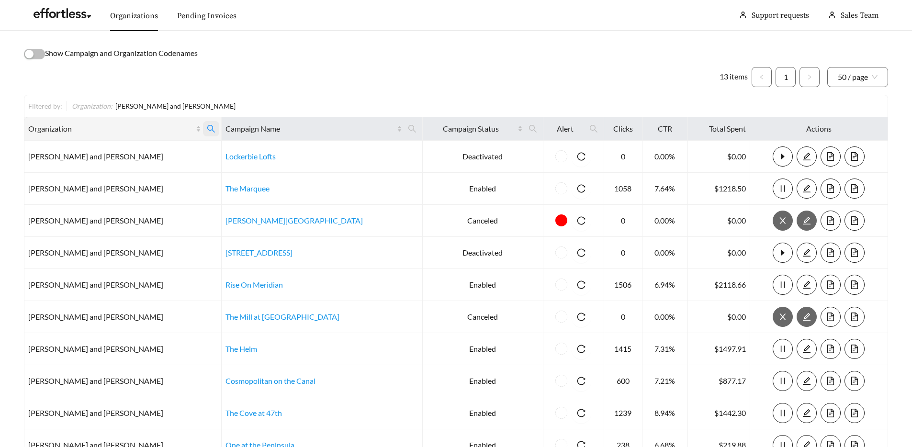
click at [207, 130] on icon "search" at bounding box center [211, 129] width 8 height 8
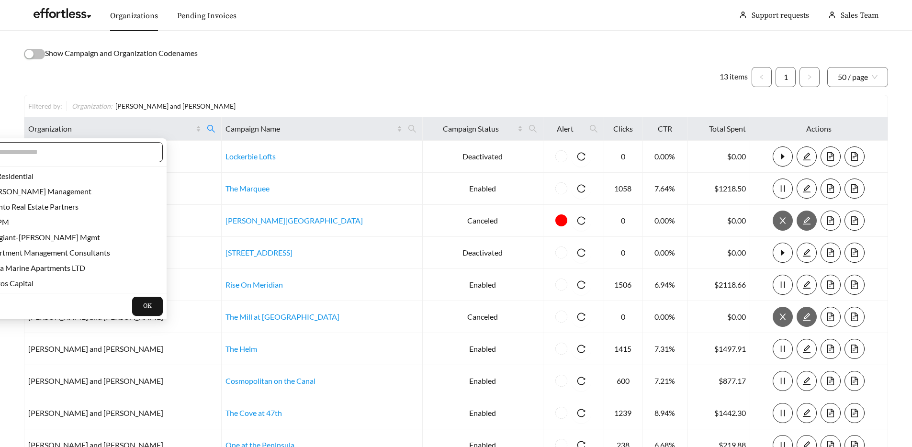
click at [108, 157] on input "text" at bounding box center [70, 151] width 164 height 11
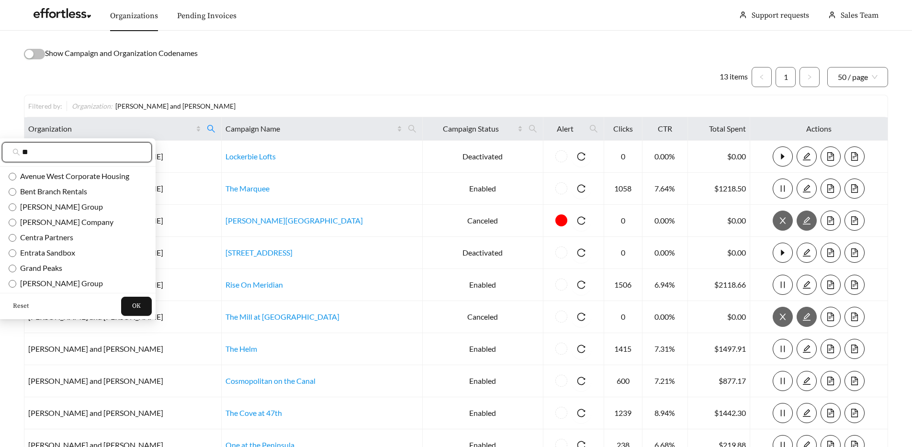
type input "**"
click at [27, 303] on span "Reset" at bounding box center [21, 306] width 16 height 10
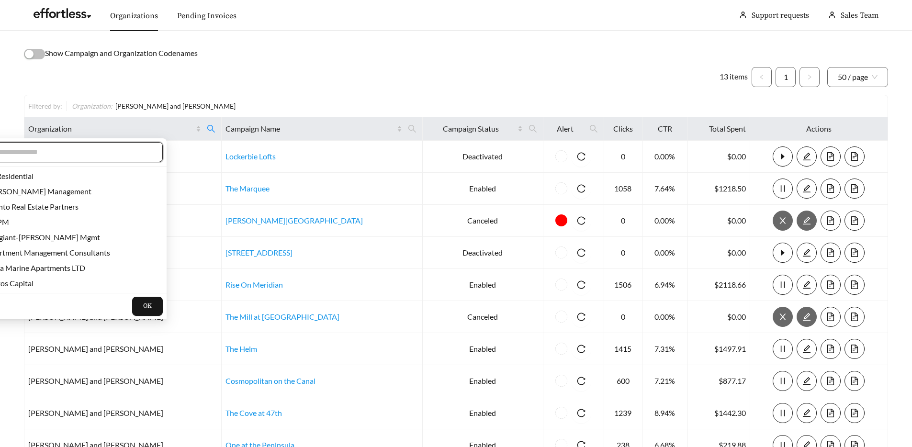
click at [71, 152] on input "text" at bounding box center [70, 151] width 164 height 11
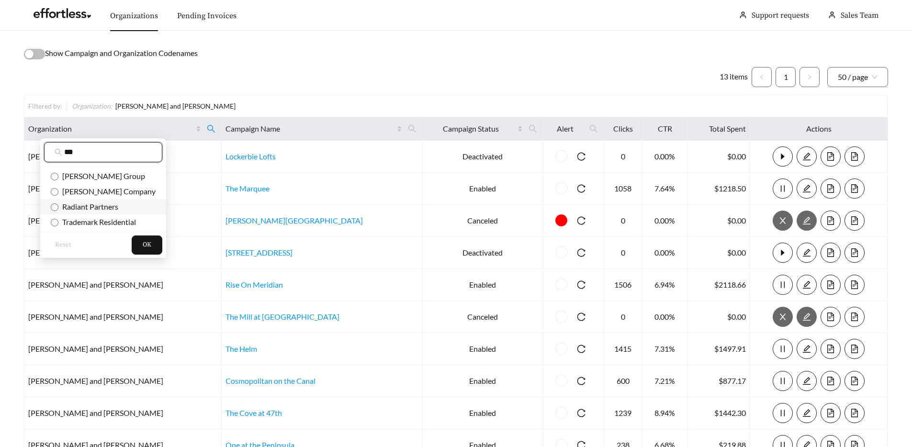
type input "***"
click at [104, 204] on span "Radiant Partners" at bounding box center [88, 206] width 60 height 9
click at [132, 239] on button "OK" at bounding box center [147, 244] width 31 height 19
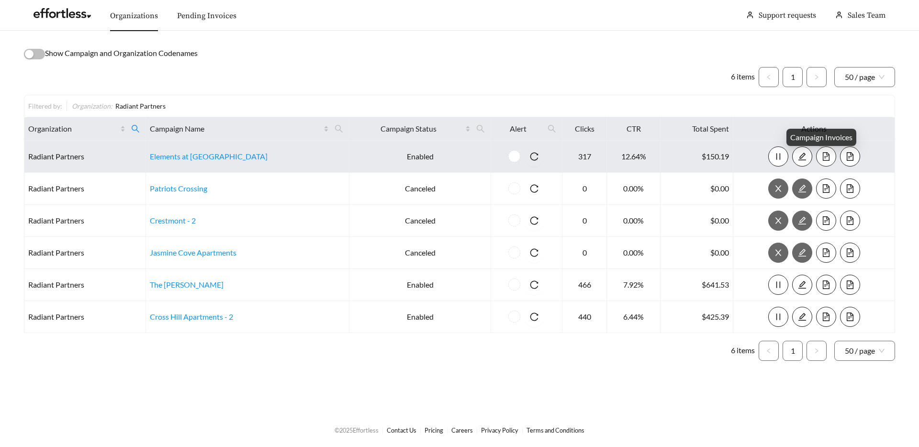
click at [818, 155] on icon "file-text" at bounding box center [825, 156] width 7 height 9
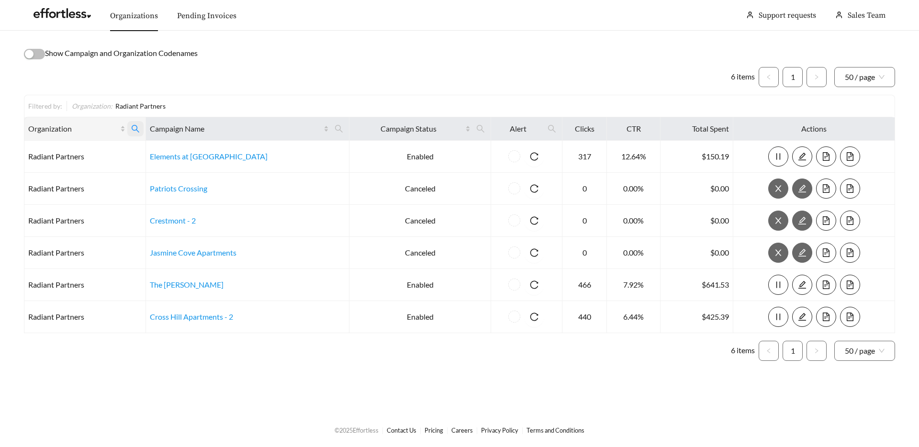
click at [140, 130] on icon "search" at bounding box center [135, 128] width 9 height 9
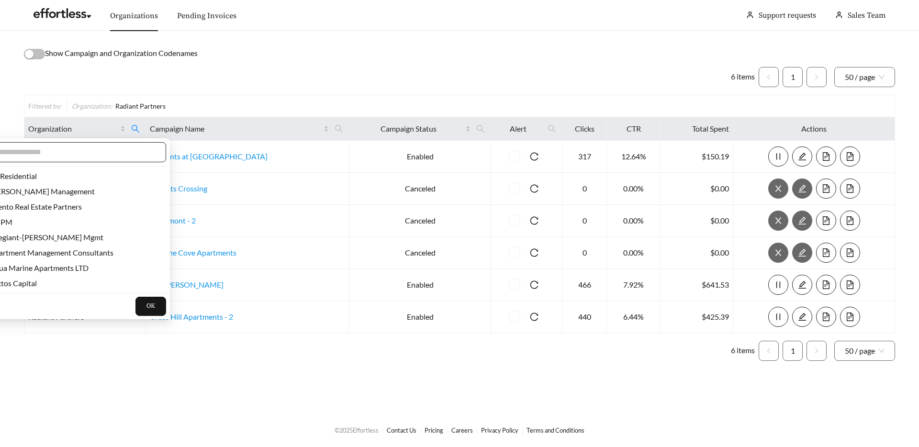
click at [130, 145] on span at bounding box center [68, 152] width 195 height 20
click at [125, 150] on input "text" at bounding box center [73, 151] width 164 height 11
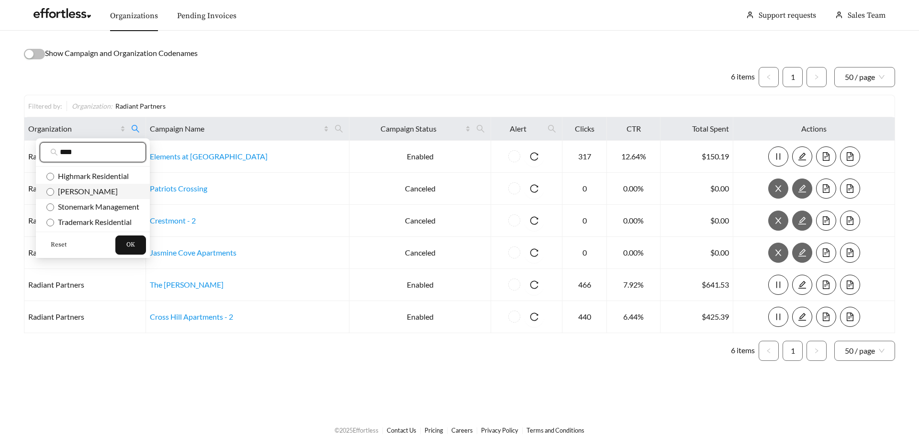
type input "****"
click at [109, 190] on span "Mark-Taylor" at bounding box center [92, 191] width 93 height 11
click at [127, 247] on button "OK" at bounding box center [130, 244] width 31 height 19
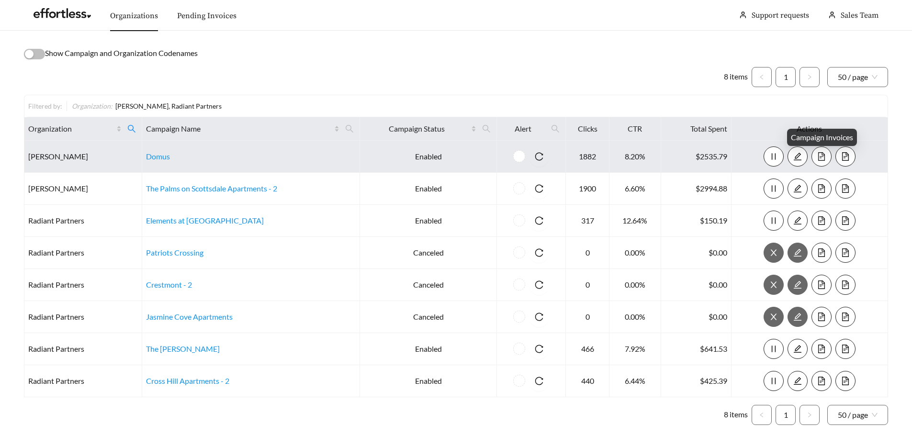
click at [818, 160] on icon "file-text" at bounding box center [821, 156] width 9 height 9
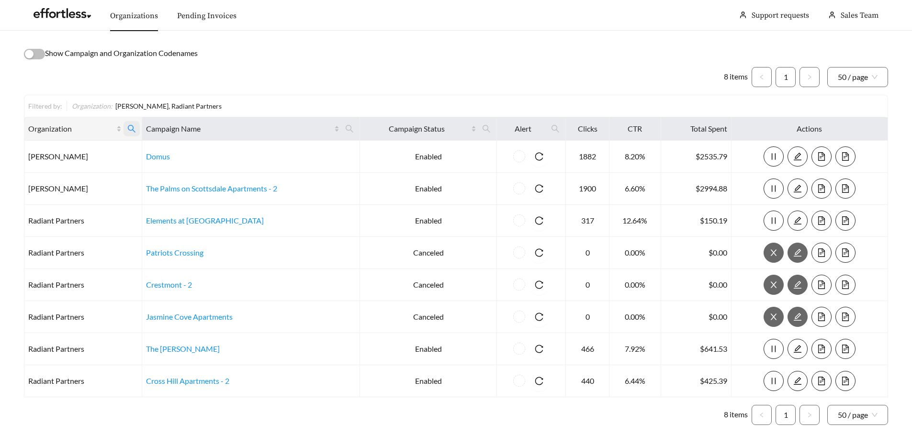
click at [130, 131] on icon "search" at bounding box center [131, 128] width 9 height 9
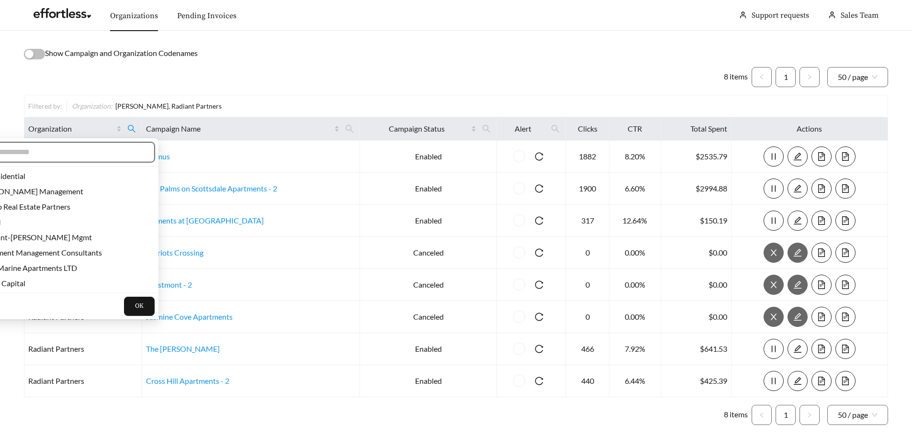
click at [112, 157] on input "text" at bounding box center [62, 151] width 164 height 11
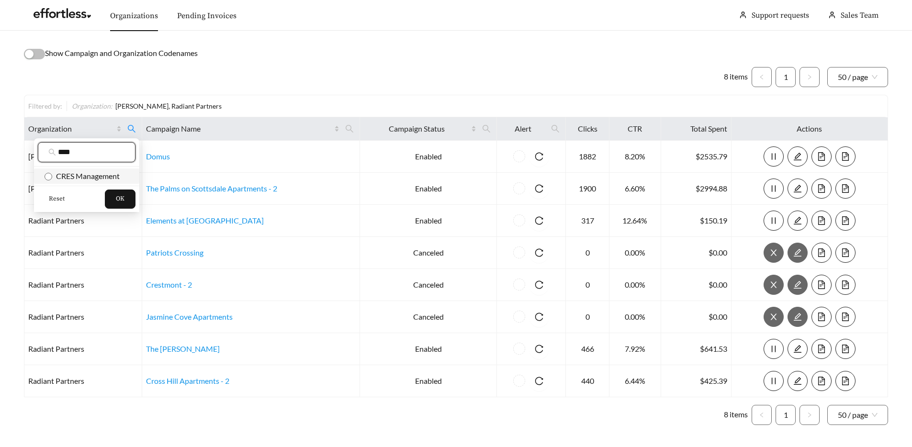
type input "****"
click at [109, 177] on span "CRES Management" at bounding box center [85, 175] width 67 height 9
click at [126, 207] on button "OK" at bounding box center [120, 198] width 31 height 19
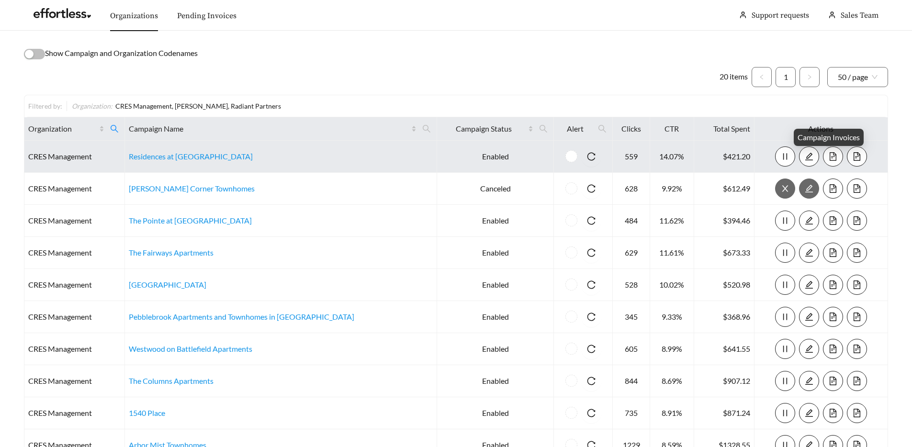
click at [818, 154] on icon "file-text" at bounding box center [832, 156] width 9 height 9
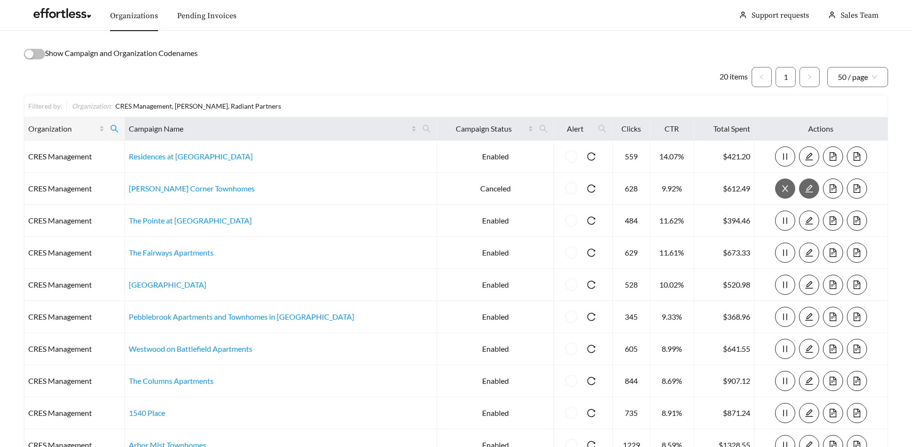
click at [124, 120] on th "Organization" at bounding box center [74, 128] width 100 height 23
click at [119, 125] on icon "search" at bounding box center [114, 128] width 9 height 9
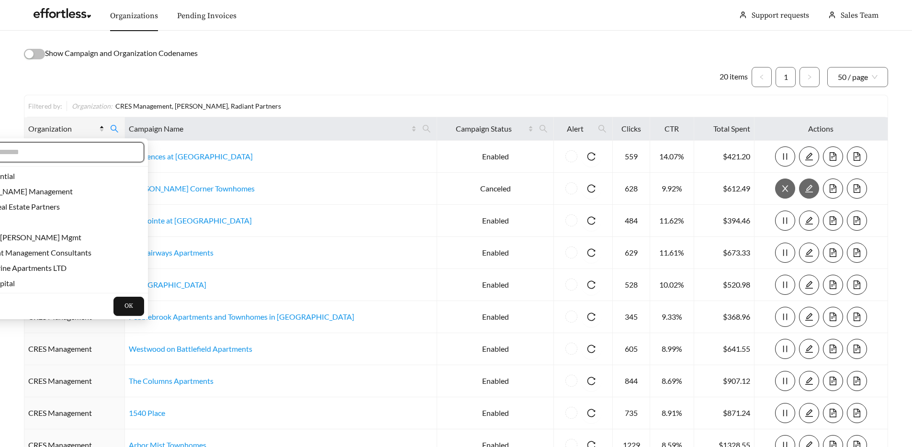
click at [73, 146] on input "text" at bounding box center [51, 151] width 164 height 11
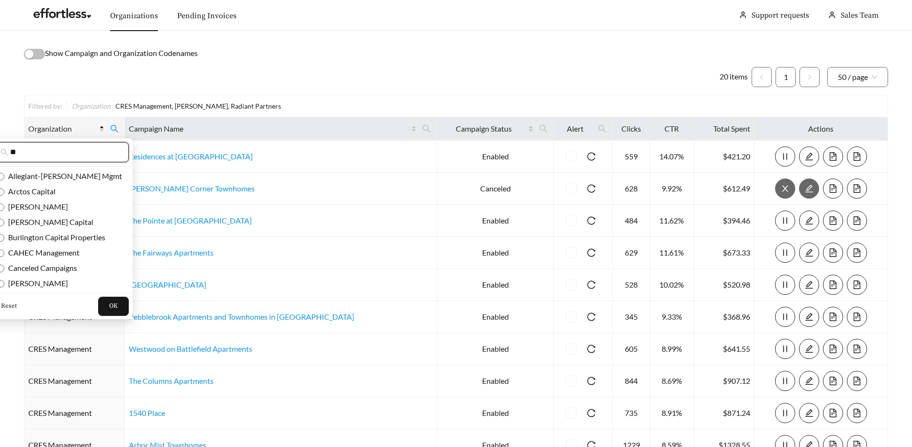
type input "**"
click at [14, 307] on span "Reset" at bounding box center [9, 306] width 16 height 10
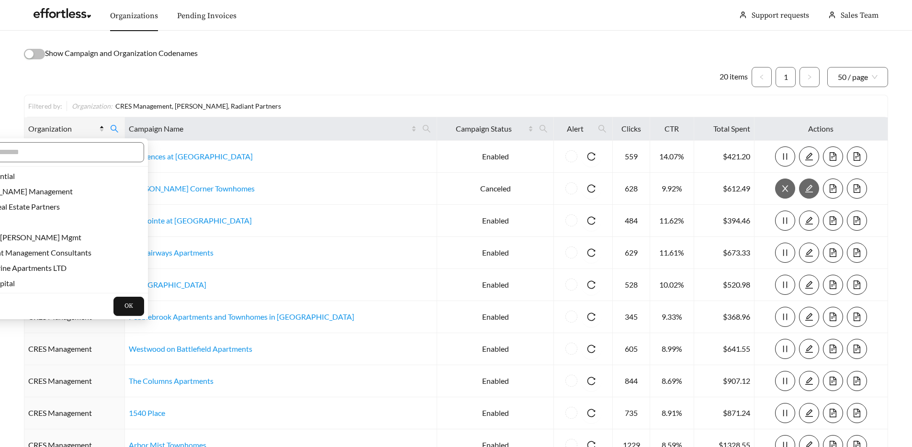
click at [80, 141] on div at bounding box center [46, 152] width 202 height 28
click at [80, 146] on input "text" at bounding box center [51, 151] width 164 height 11
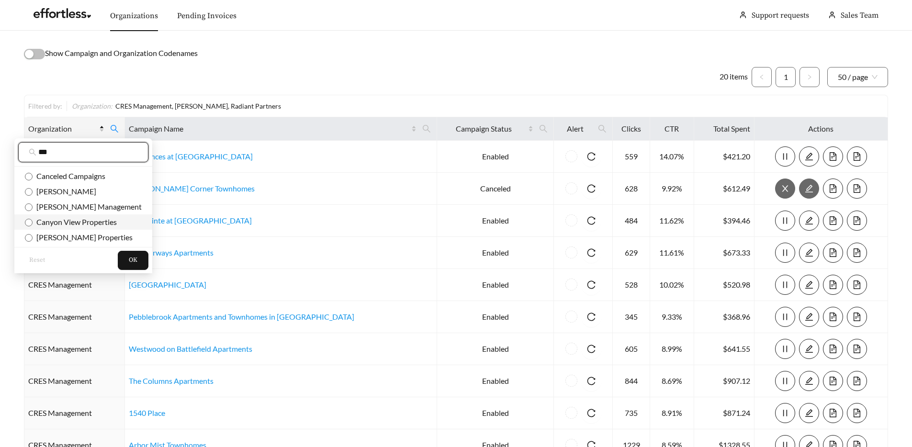
type input "***"
click at [81, 220] on span "Canyon View Properties" at bounding box center [75, 221] width 84 height 9
click at [129, 261] on span "OK" at bounding box center [133, 261] width 9 height 10
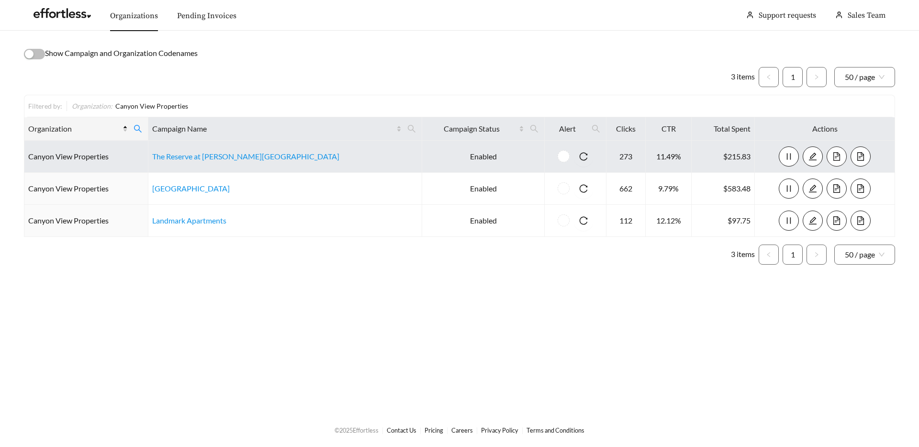
click at [818, 155] on icon "file-text" at bounding box center [836, 156] width 9 height 9
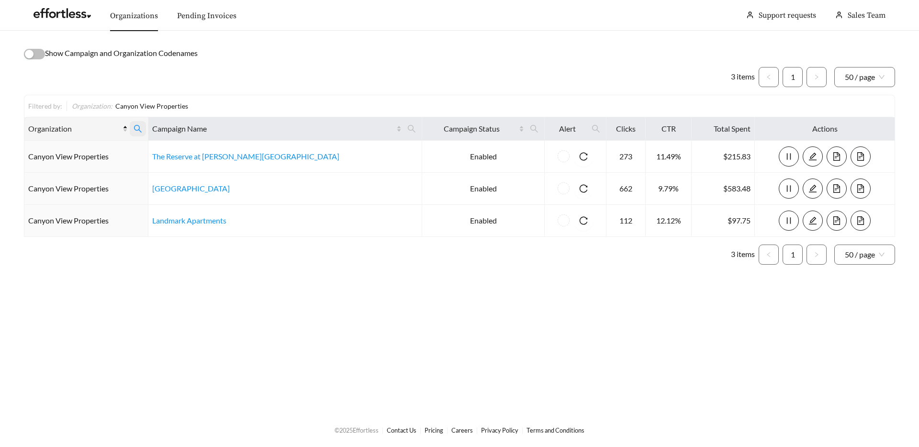
click at [142, 129] on icon "search" at bounding box center [138, 129] width 8 height 8
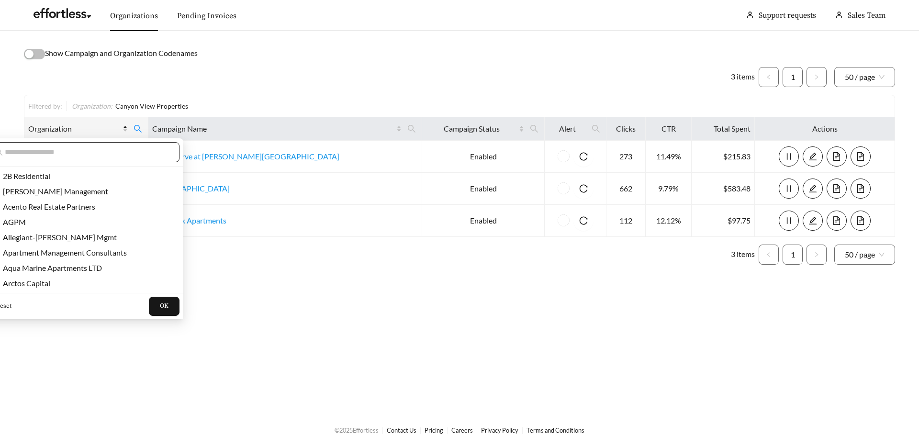
click at [127, 152] on input "text" at bounding box center [87, 151] width 164 height 11
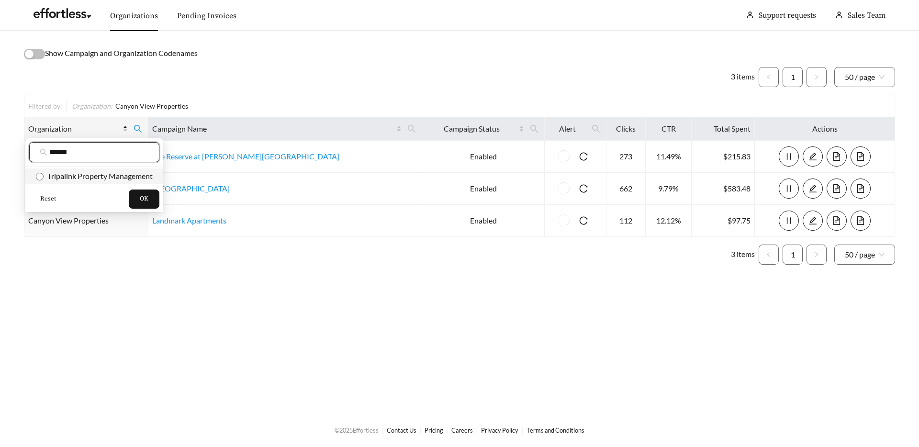
type input "******"
click at [123, 176] on span "Tripalink Property Management" at bounding box center [98, 175] width 109 height 9
click at [140, 194] on button "OK" at bounding box center [144, 198] width 31 height 19
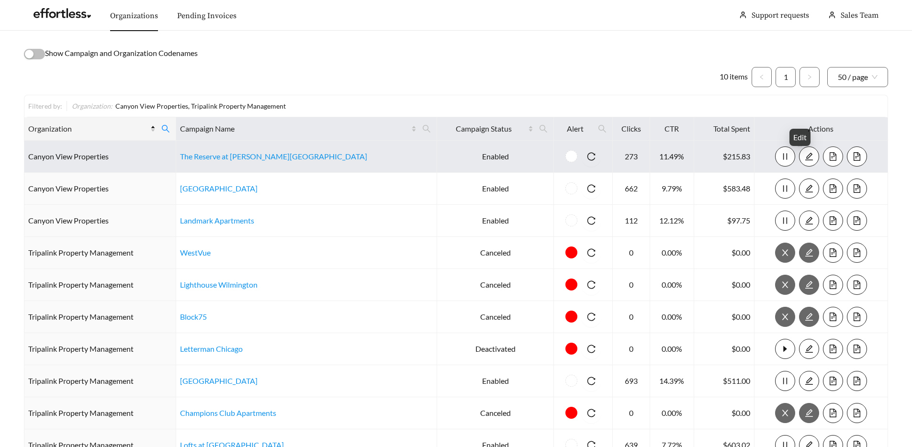
click at [818, 155] on span "file-text" at bounding box center [832, 156] width 19 height 9
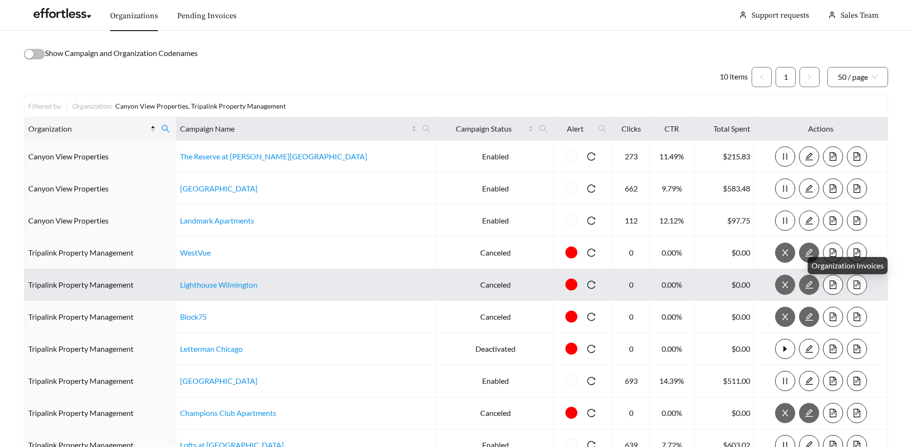
click at [818, 282] on icon "file-text" at bounding box center [856, 284] width 9 height 9
click at [818, 279] on button "button" at bounding box center [833, 285] width 20 height 20
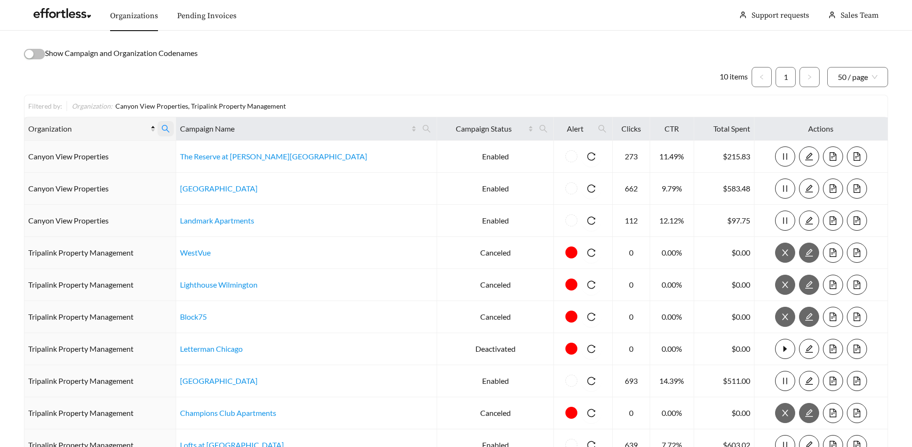
click at [174, 135] on span at bounding box center [165, 128] width 16 height 15
click at [170, 131] on icon "search" at bounding box center [165, 128] width 9 height 9
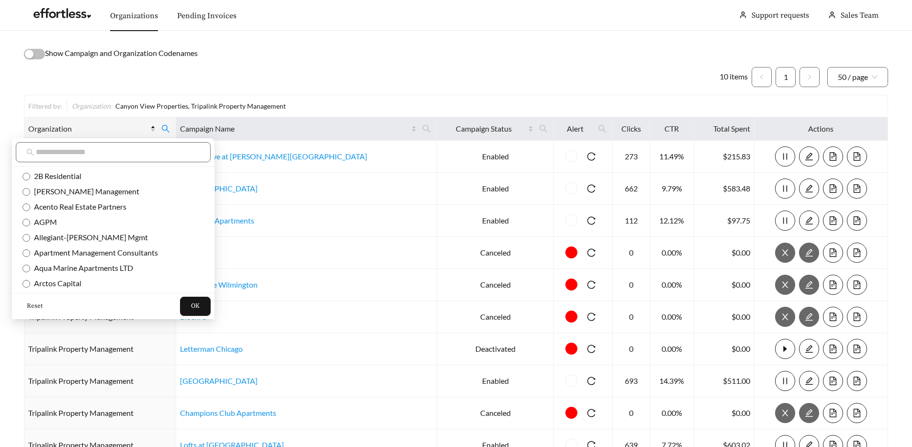
click at [41, 302] on span "Reset" at bounding box center [35, 306] width 16 height 10
click at [106, 146] on input "text" at bounding box center [118, 151] width 164 height 11
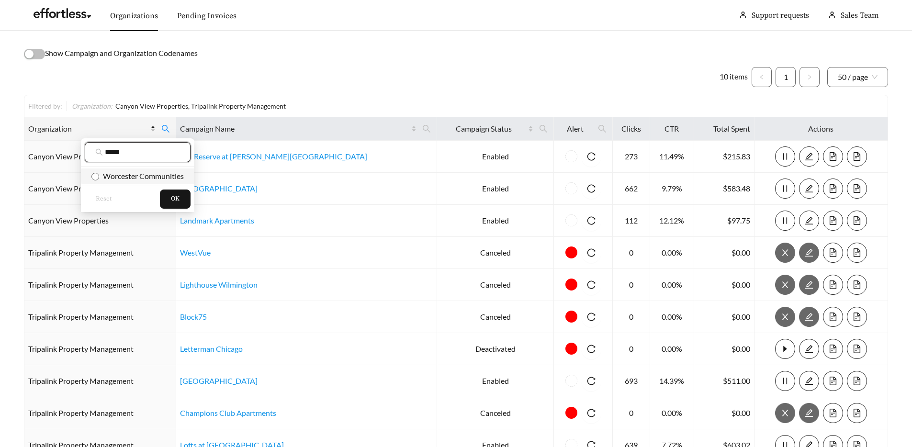
type input "*****"
click at [119, 179] on span "Worcester Communities" at bounding box center [141, 175] width 85 height 9
click at [175, 198] on span "OK" at bounding box center [175, 199] width 9 height 10
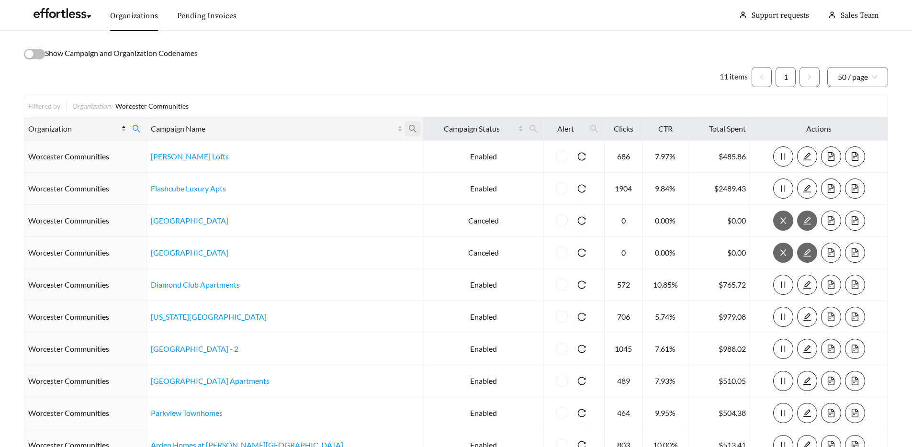
click at [408, 128] on icon "search" at bounding box center [412, 128] width 9 height 9
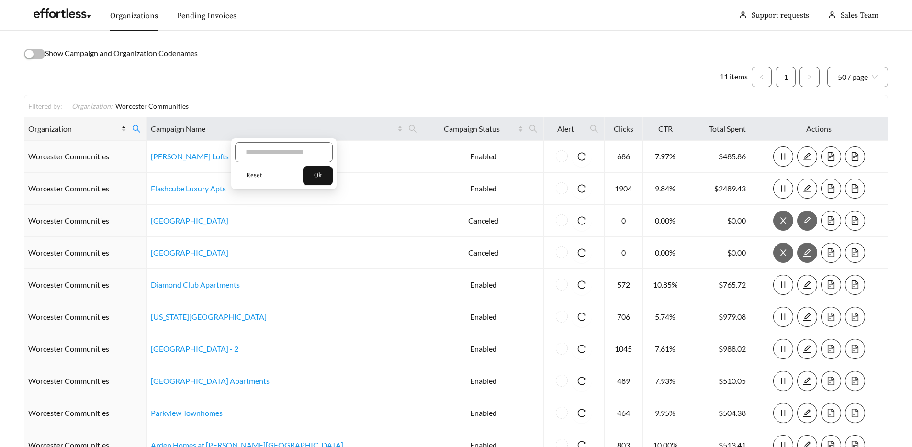
click at [269, 88] on div "11 items 1 50 / page Filtered by: Organization : Worcester Communities Organiza…" at bounding box center [456, 294] width 864 height 454
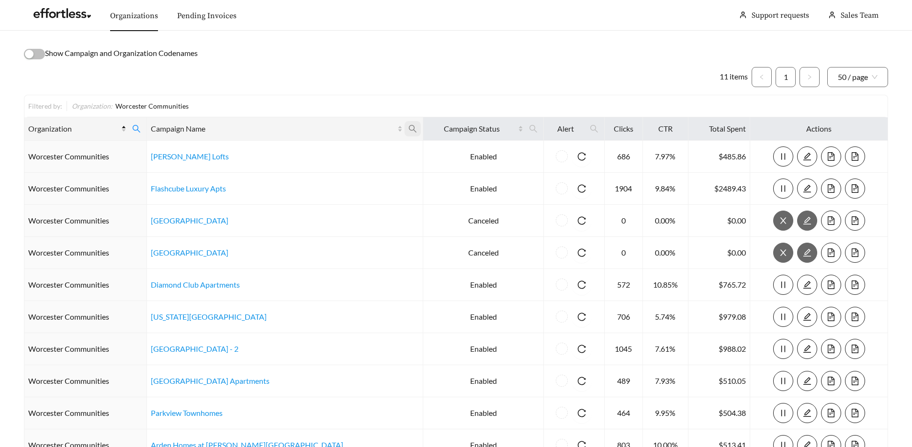
click at [408, 129] on icon "search" at bounding box center [412, 128] width 9 height 9
click at [320, 129] on div "Campaign Name" at bounding box center [277, 128] width 252 height 11
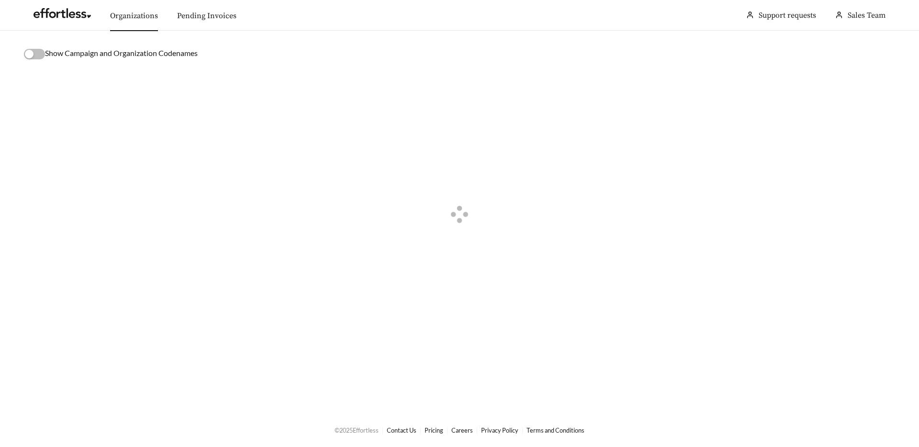
click at [320, 129] on div at bounding box center [459, 215] width 871 height 313
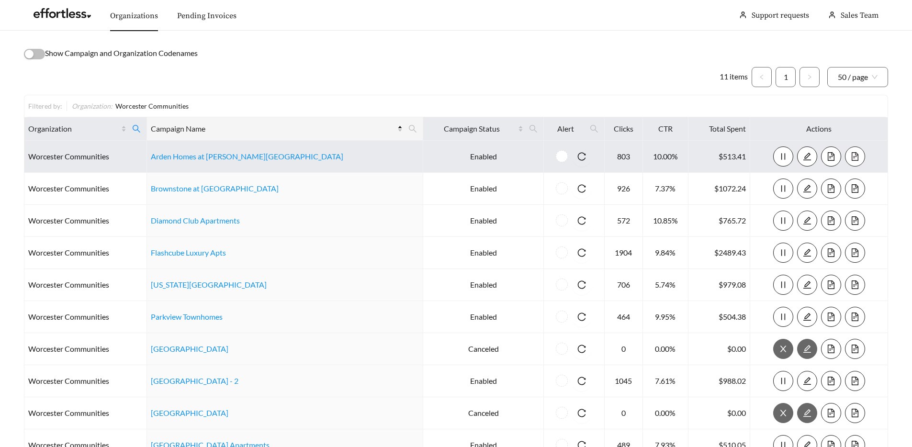
click at [818, 153] on icon "file-text" at bounding box center [854, 156] width 7 height 9
click at [818, 154] on span "file-text" at bounding box center [830, 156] width 19 height 9
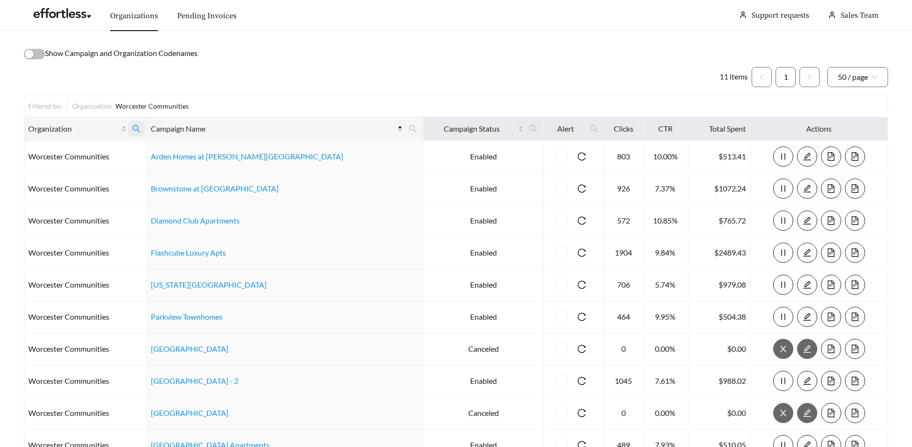
click at [145, 128] on span at bounding box center [136, 128] width 16 height 15
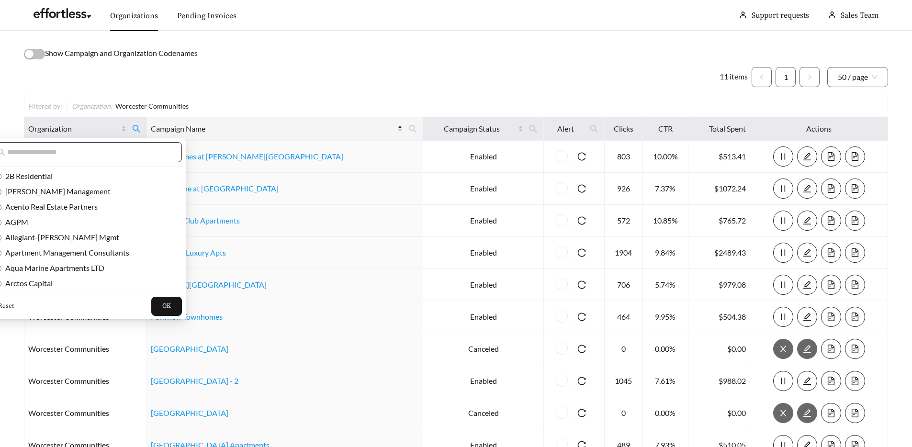
click at [135, 157] on input "text" at bounding box center [89, 151] width 164 height 11
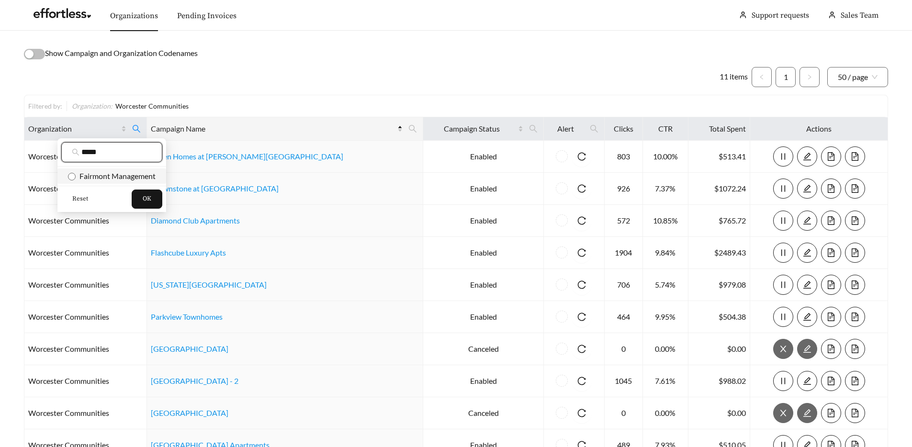
type input "*****"
click at [139, 177] on span "Fairmont Management" at bounding box center [116, 175] width 80 height 9
click at [155, 200] on button "OK" at bounding box center [147, 198] width 31 height 19
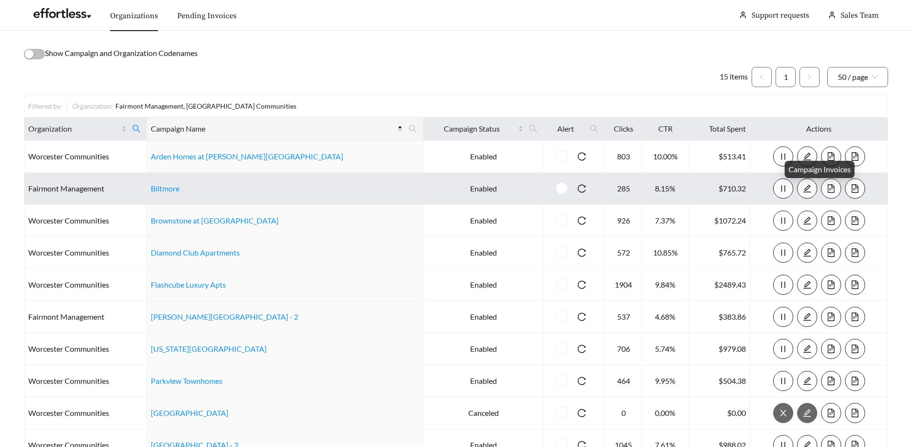
click at [818, 190] on icon "file-text" at bounding box center [830, 188] width 9 height 9
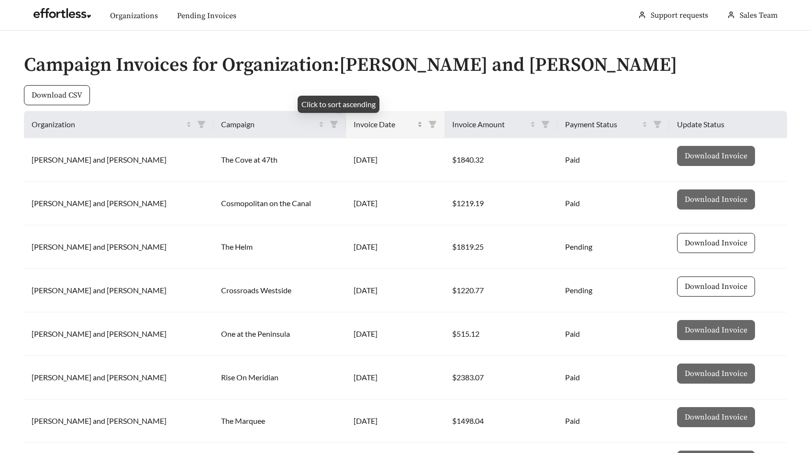
click at [354, 122] on span "Invoice Date" at bounding box center [385, 124] width 62 height 11
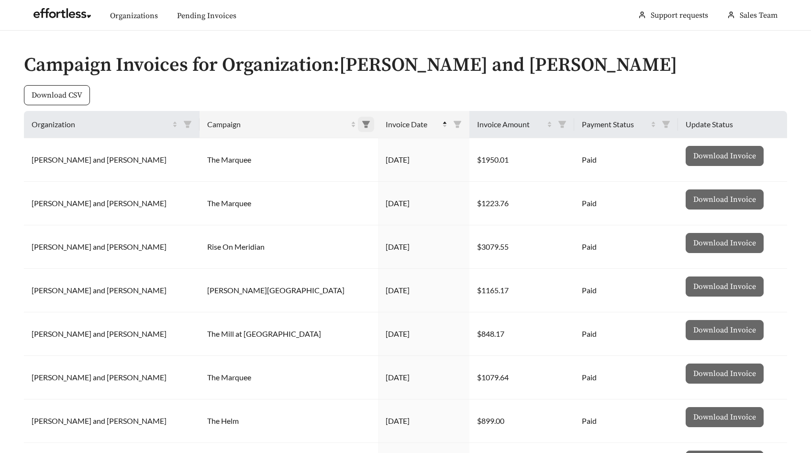
click at [362, 123] on icon "filter" at bounding box center [366, 124] width 9 height 9
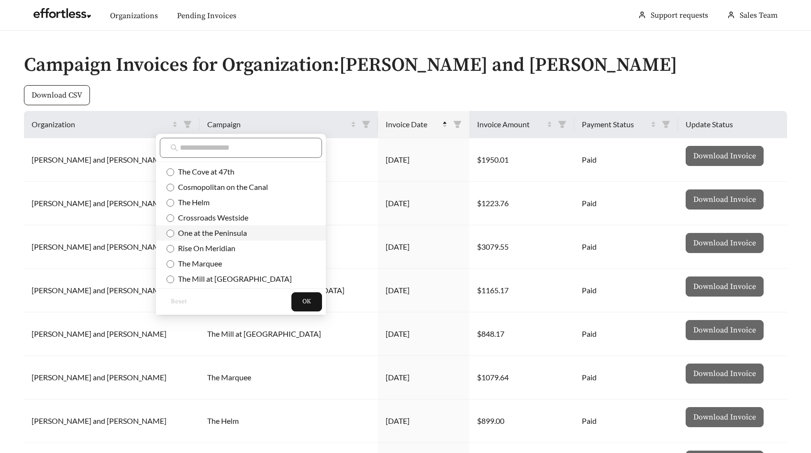
click at [225, 234] on span "One at the Peninsula" at bounding box center [210, 232] width 73 height 9
click at [302, 304] on span "OK" at bounding box center [306, 302] width 9 height 10
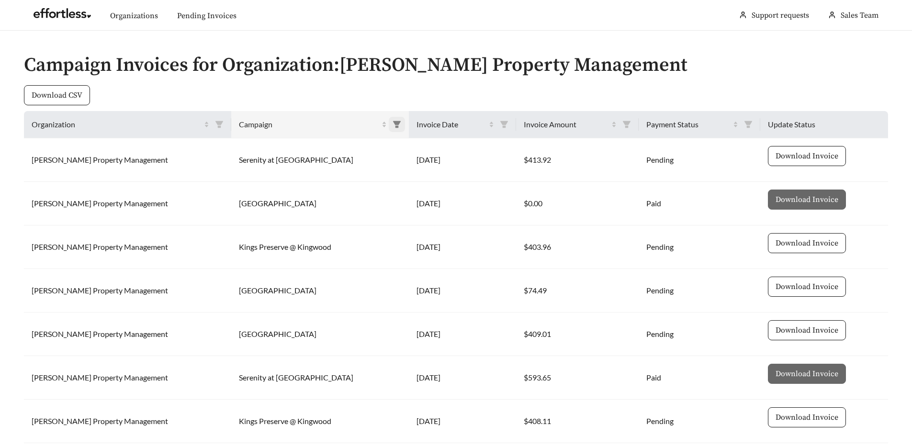
click at [393, 124] on icon "filter" at bounding box center [397, 124] width 8 height 7
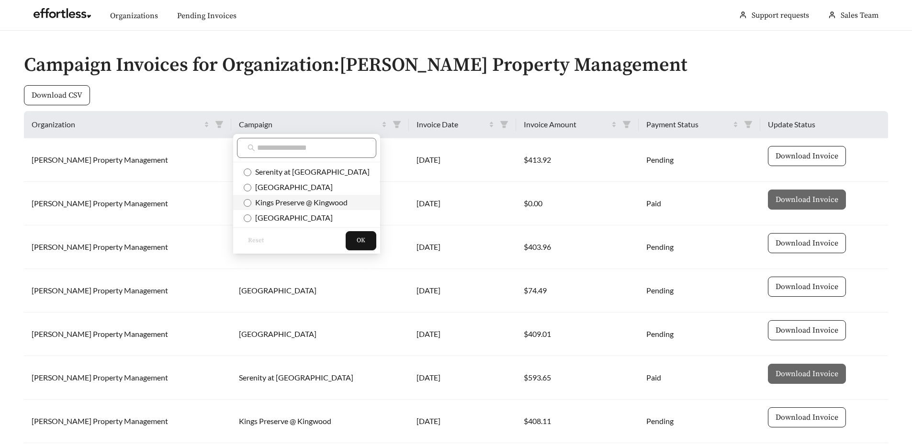
click at [313, 203] on span "Kings Preserve @ Kingwood" at bounding box center [299, 202] width 96 height 9
click at [356, 242] on span "OK" at bounding box center [360, 241] width 9 height 10
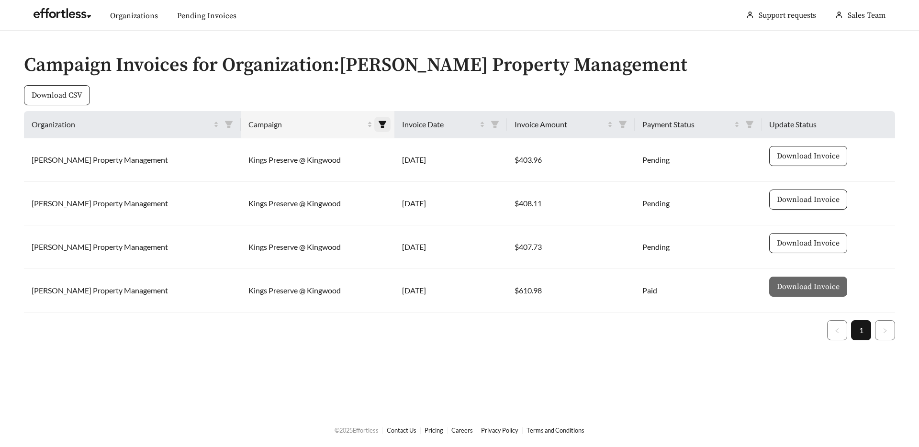
click at [378, 123] on icon "filter" at bounding box center [382, 124] width 8 height 7
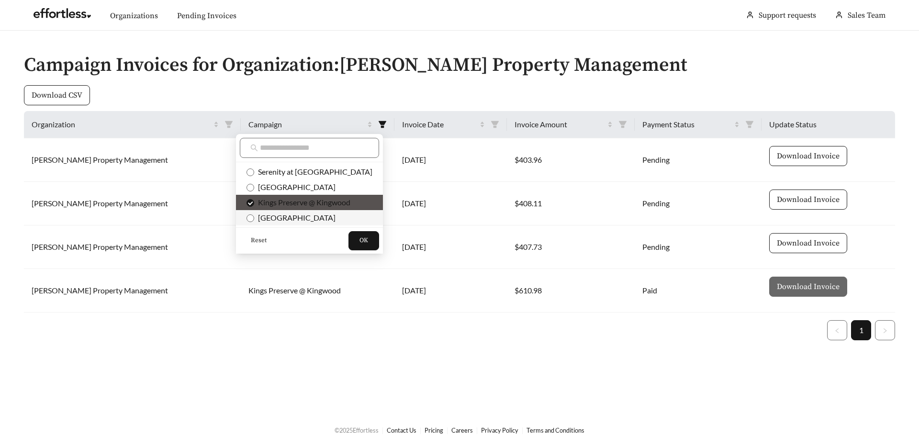
click at [313, 214] on span "[GEOGRAPHIC_DATA]" at bounding box center [294, 217] width 81 height 9
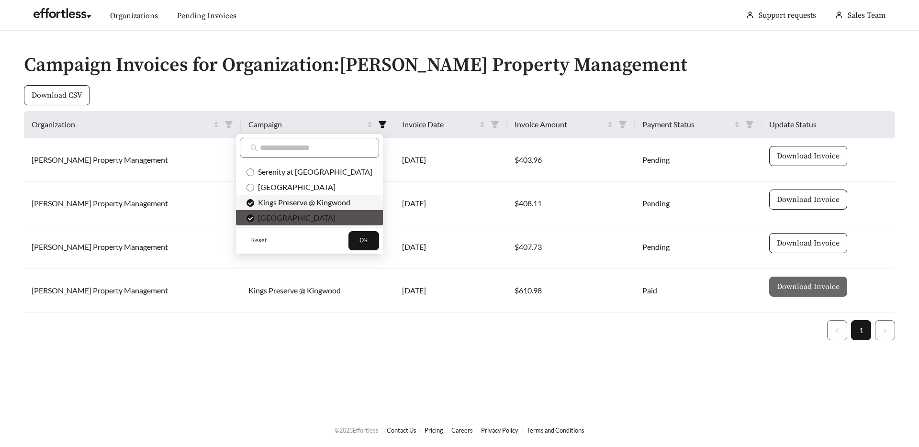
click at [323, 200] on span "Kings Preserve @ Kingwood" at bounding box center [302, 202] width 96 height 9
click at [359, 240] on span "OK" at bounding box center [363, 241] width 9 height 10
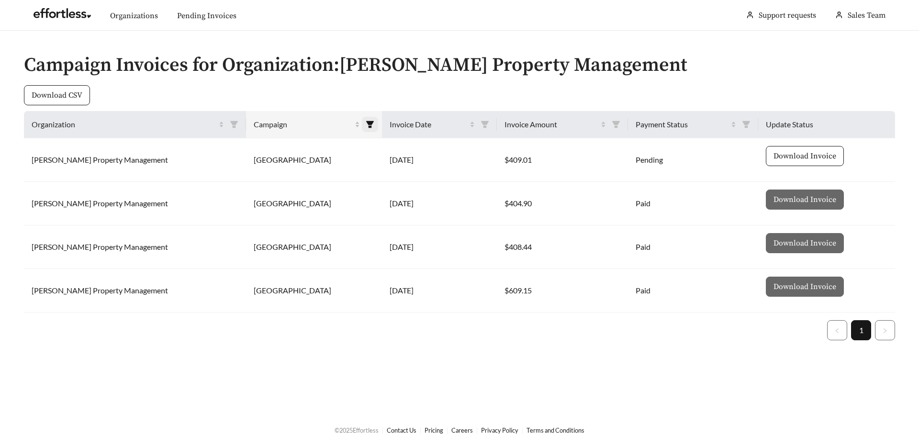
click at [362, 130] on span at bounding box center [370, 124] width 16 height 15
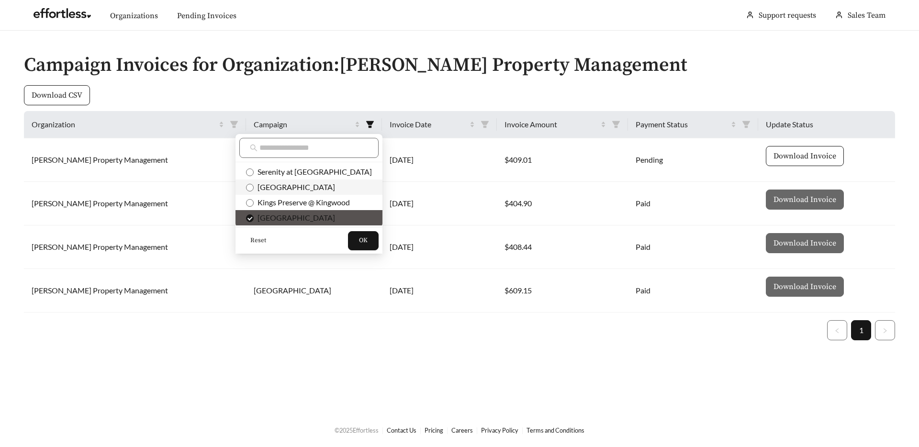
click at [307, 186] on span "Skyline Tower" at bounding box center [309, 187] width 126 height 11
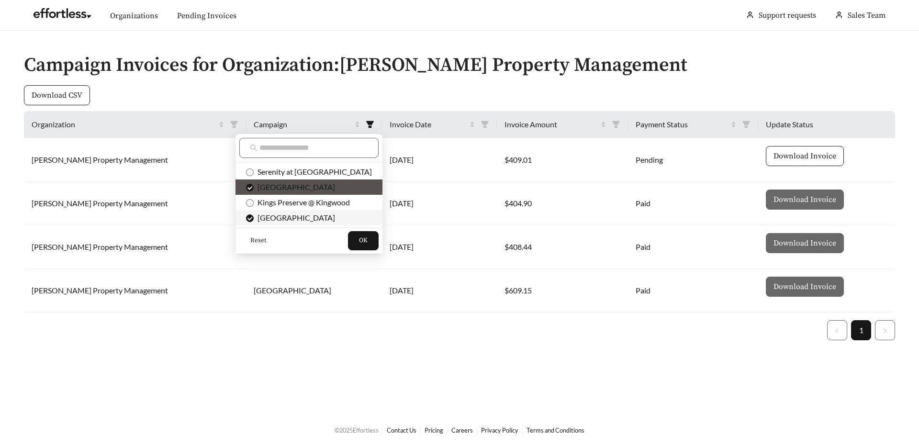
click at [308, 223] on li "King's Reserve College Park" at bounding box center [308, 217] width 147 height 15
click at [349, 245] on button "OK" at bounding box center [363, 240] width 31 height 19
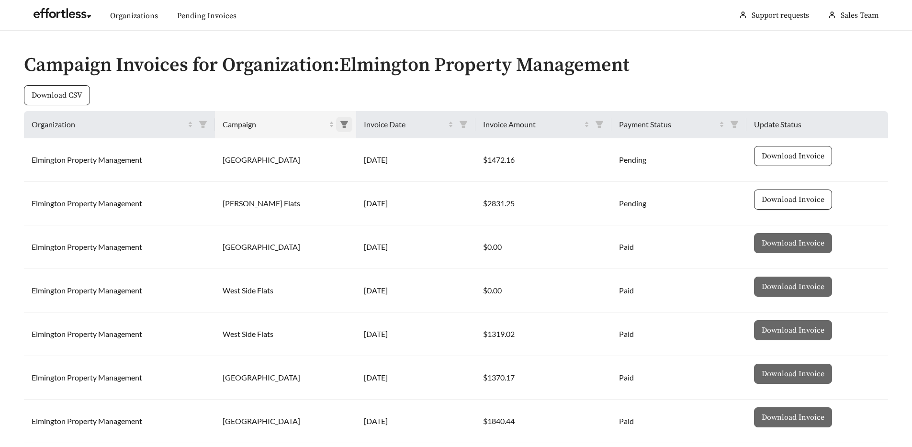
click at [336, 118] on span at bounding box center [344, 124] width 16 height 15
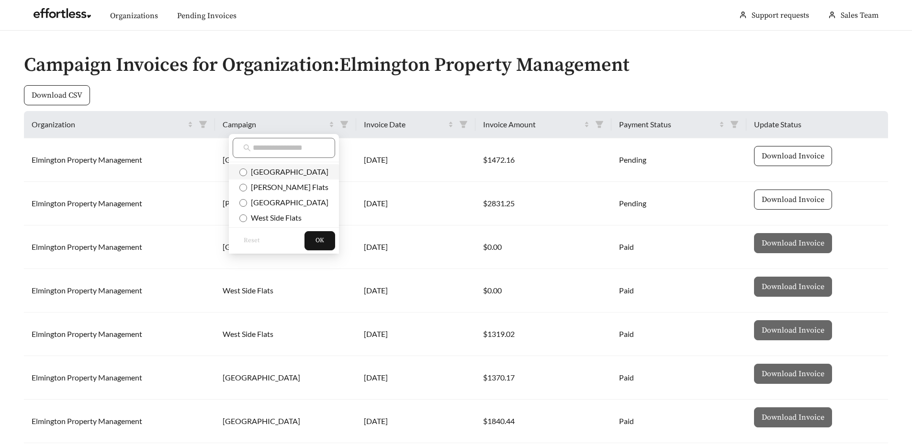
click at [302, 169] on span "[GEOGRAPHIC_DATA]" at bounding box center [287, 171] width 81 height 9
click at [315, 242] on span "OK" at bounding box center [319, 241] width 9 height 10
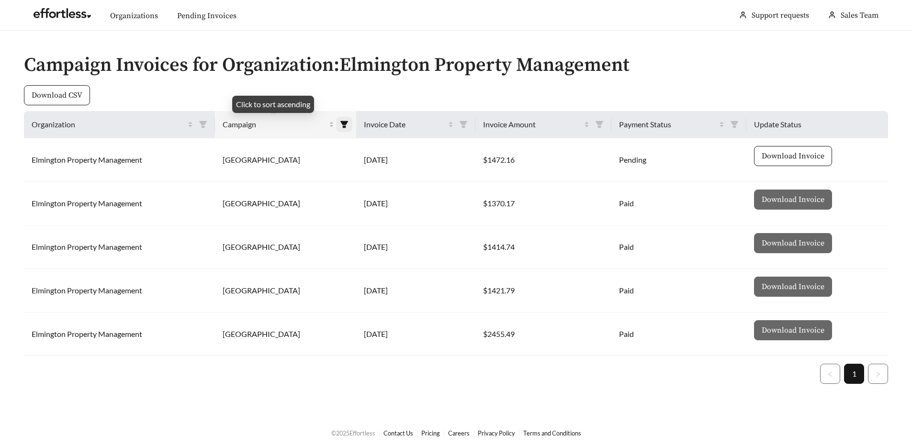
click at [340, 122] on icon "filter" at bounding box center [344, 124] width 8 height 7
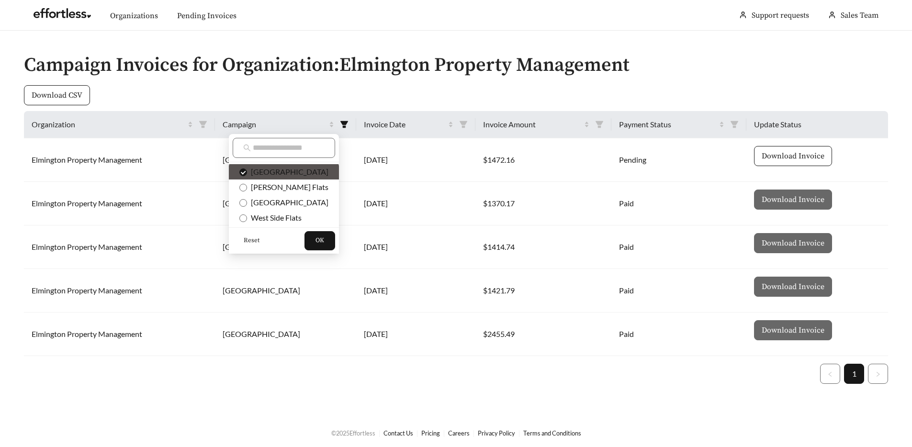
click at [253, 236] on span "Reset" at bounding box center [252, 241] width 16 height 10
click at [321, 235] on button "OK" at bounding box center [319, 240] width 31 height 19
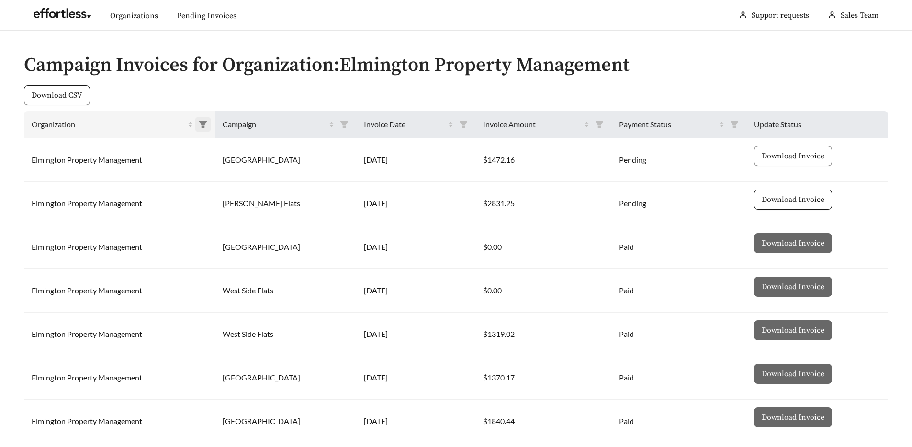
click at [207, 120] on icon "filter" at bounding box center [203, 124] width 9 height 9
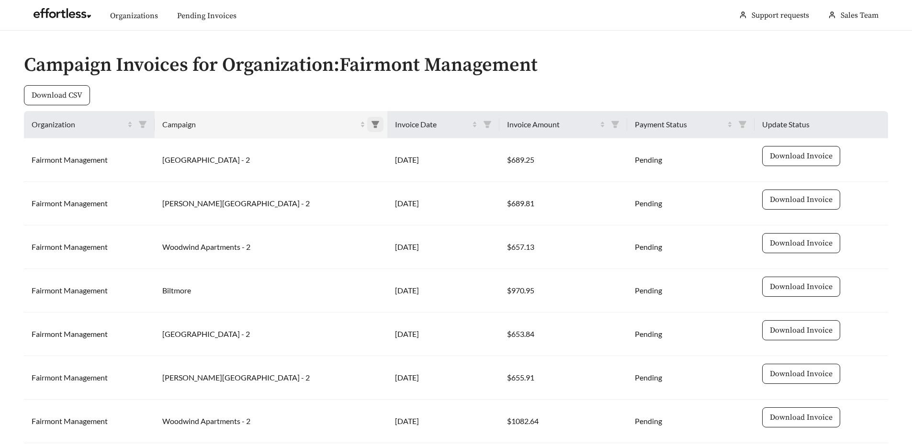
click at [371, 126] on icon "filter" at bounding box center [375, 124] width 8 height 7
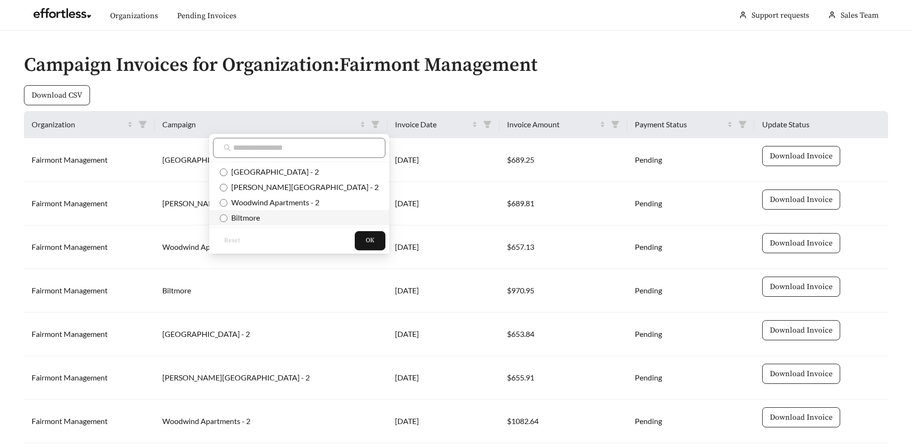
click at [256, 217] on span "Biltmore" at bounding box center [243, 217] width 33 height 9
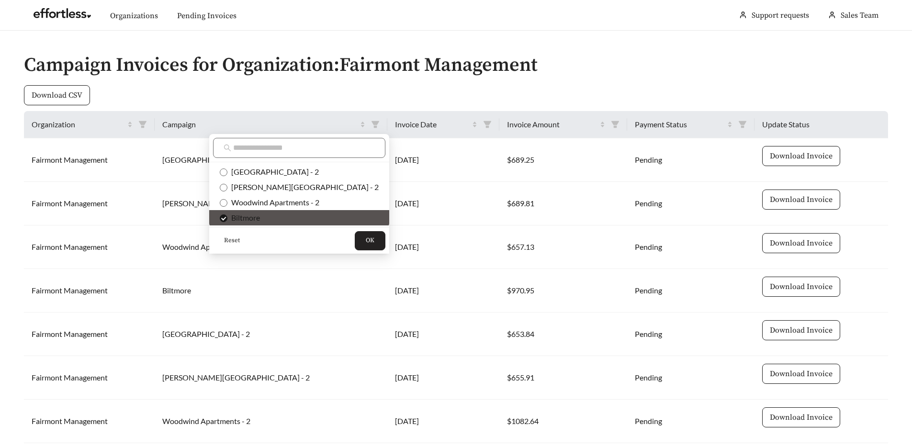
click at [366, 238] on span "OK" at bounding box center [370, 241] width 9 height 10
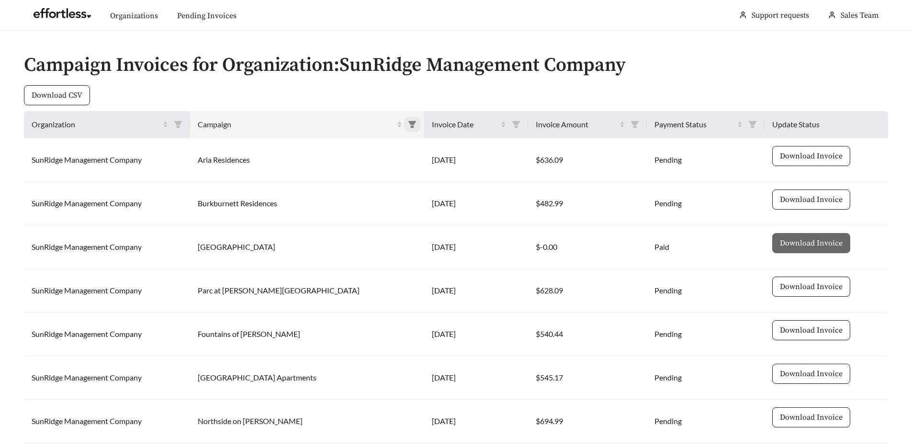
click at [408, 125] on icon "filter" at bounding box center [412, 124] width 9 height 9
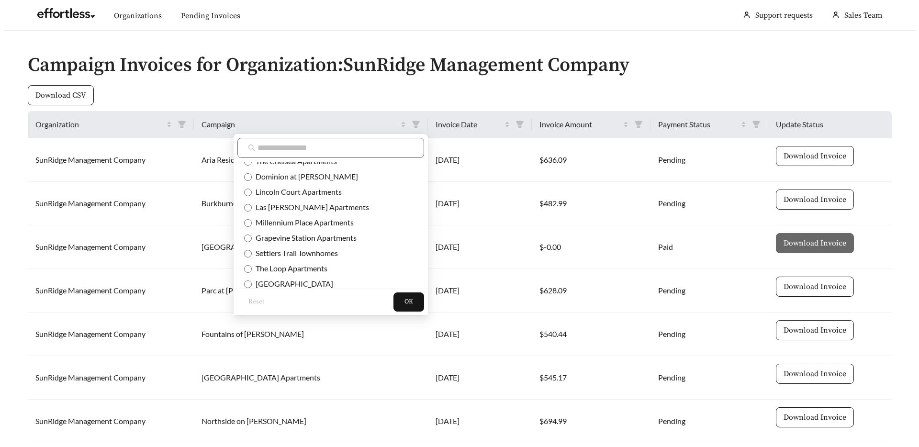
scroll to position [168, 0]
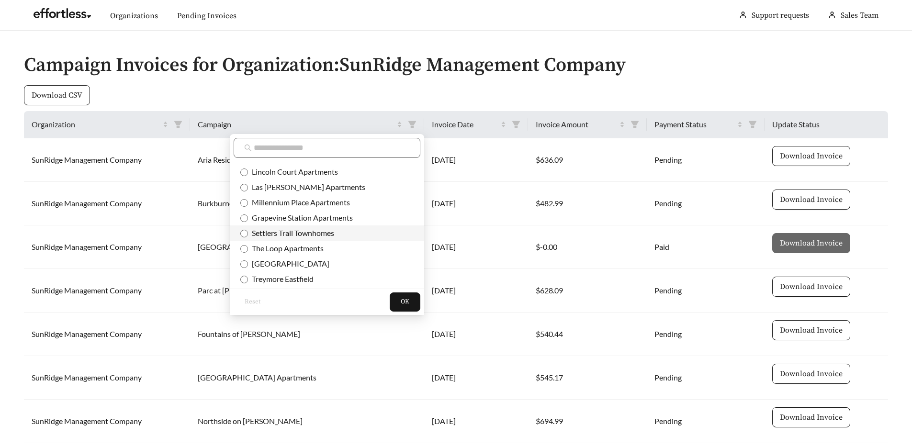
click at [297, 232] on span "Settlers Trail Townhomes" at bounding box center [291, 232] width 86 height 9
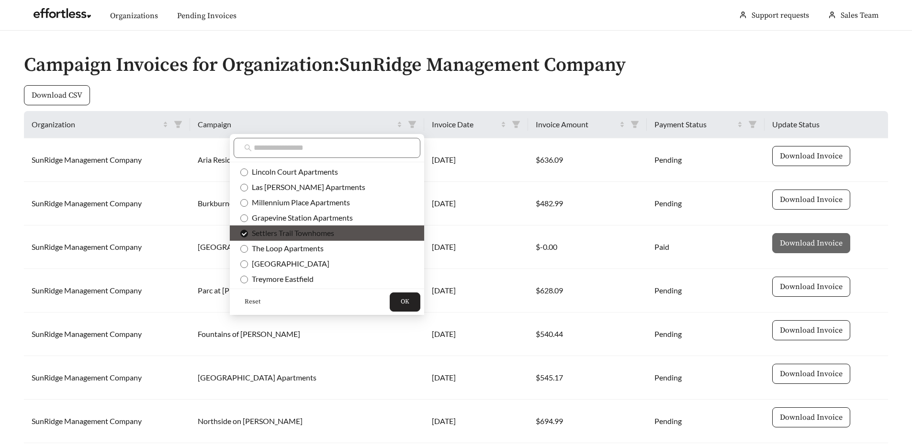
click at [401, 301] on span "OK" at bounding box center [405, 302] width 9 height 10
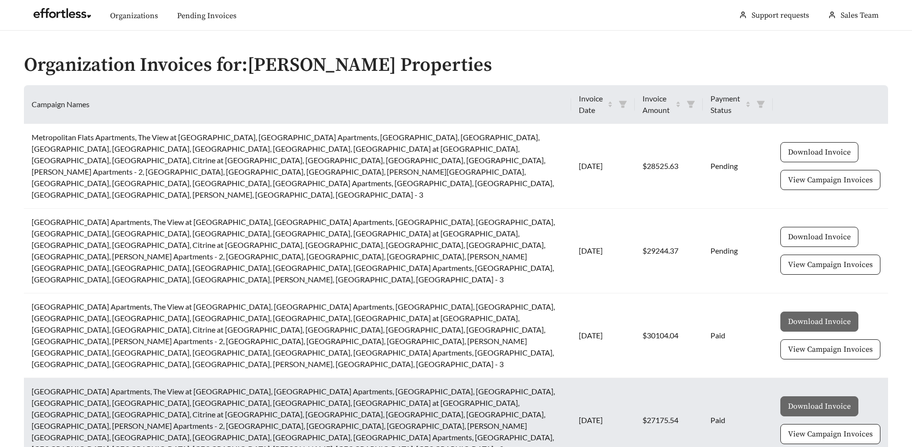
scroll to position [6, 0]
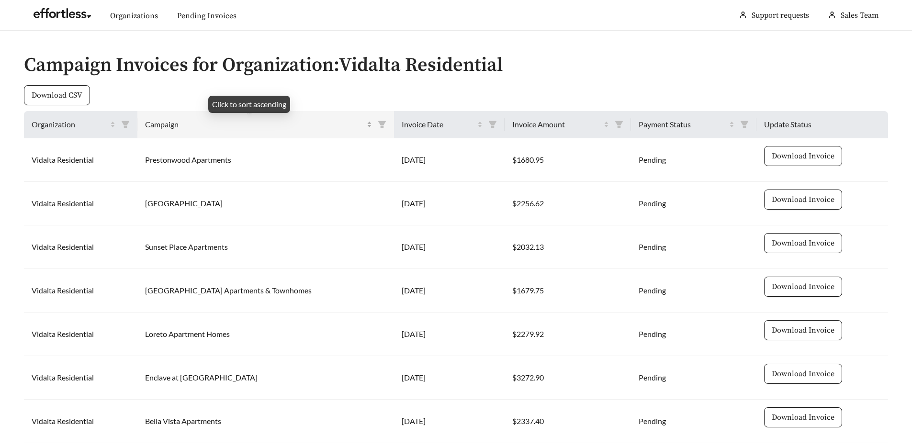
click at [254, 122] on span "Campaign" at bounding box center [255, 124] width 220 height 11
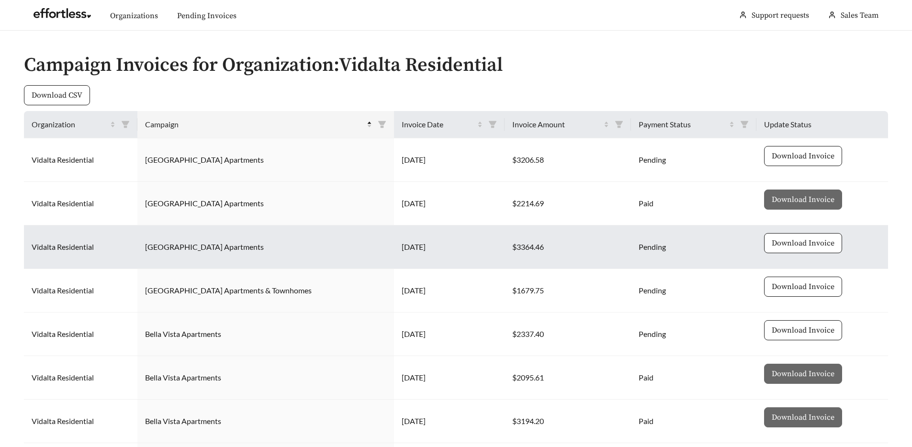
scroll to position [221, 0]
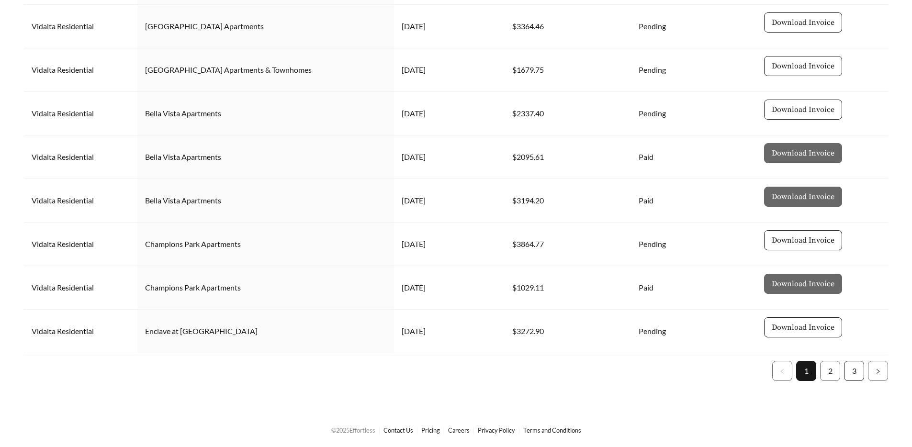
click at [860, 366] on link "3" at bounding box center [853, 370] width 19 height 19
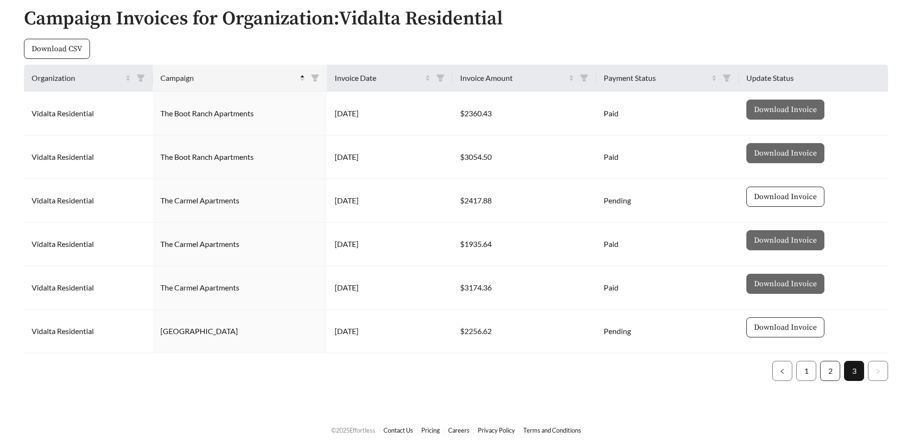
click at [833, 365] on link "2" at bounding box center [829, 370] width 19 height 19
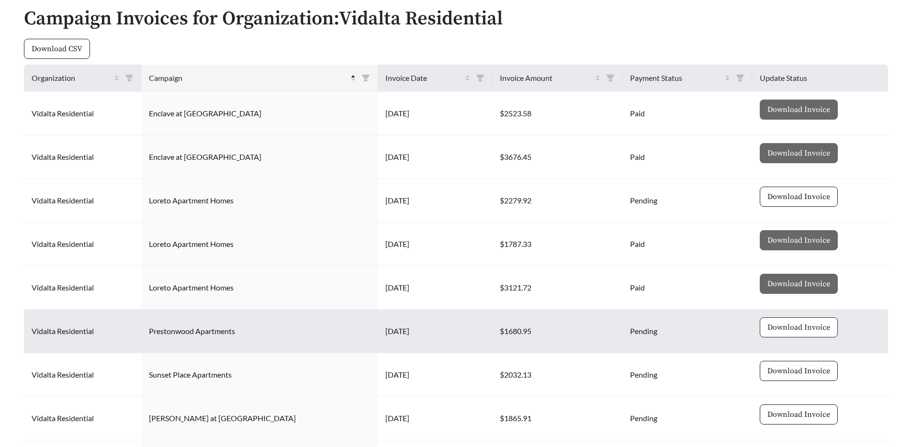
scroll to position [221, 0]
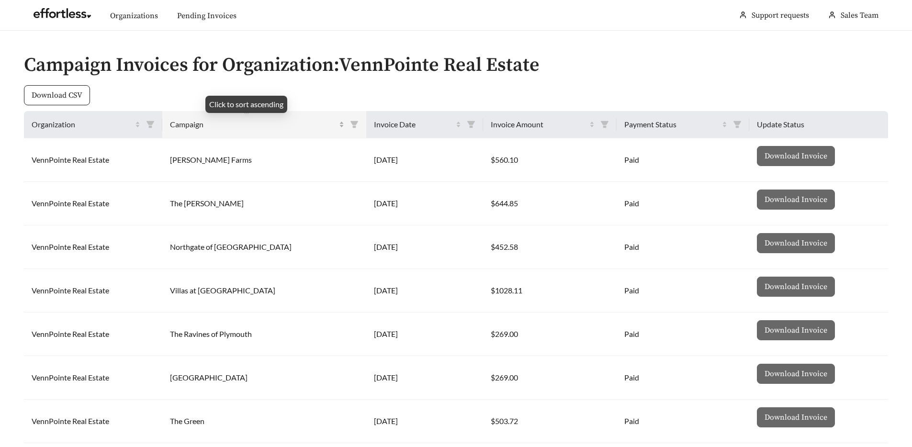
click at [266, 122] on span "Campaign" at bounding box center [253, 124] width 167 height 11
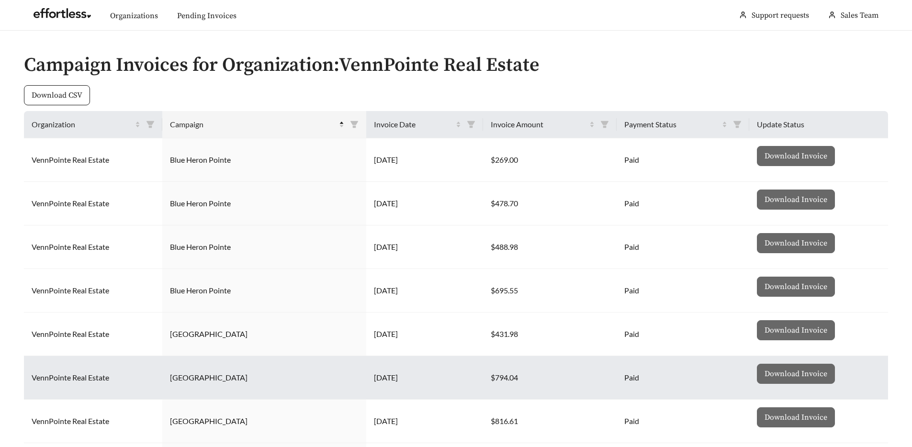
scroll to position [221, 0]
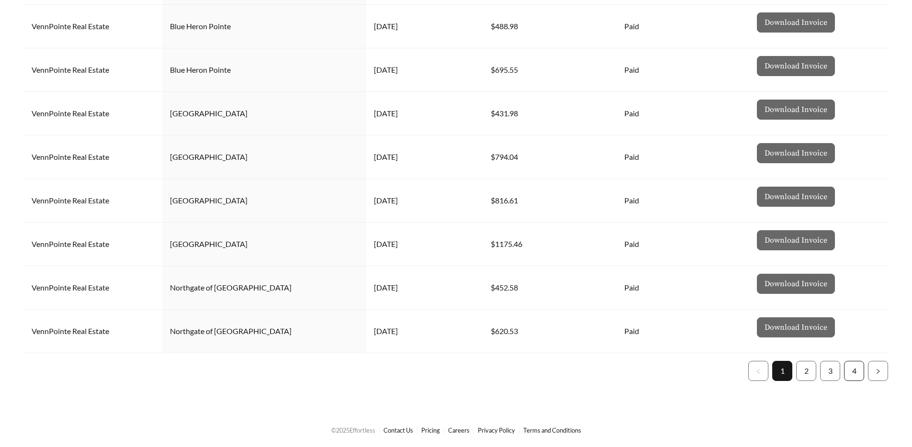
click at [854, 367] on link "4" at bounding box center [853, 370] width 19 height 19
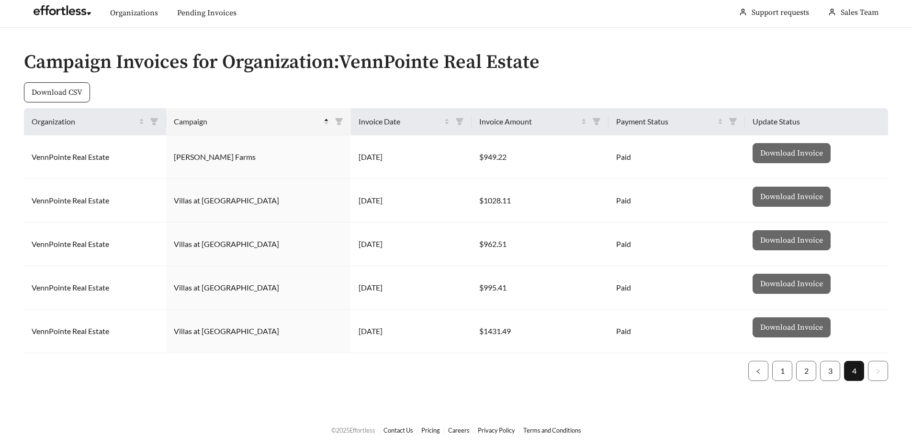
scroll to position [3, 0]
click at [832, 370] on link "3" at bounding box center [829, 370] width 19 height 19
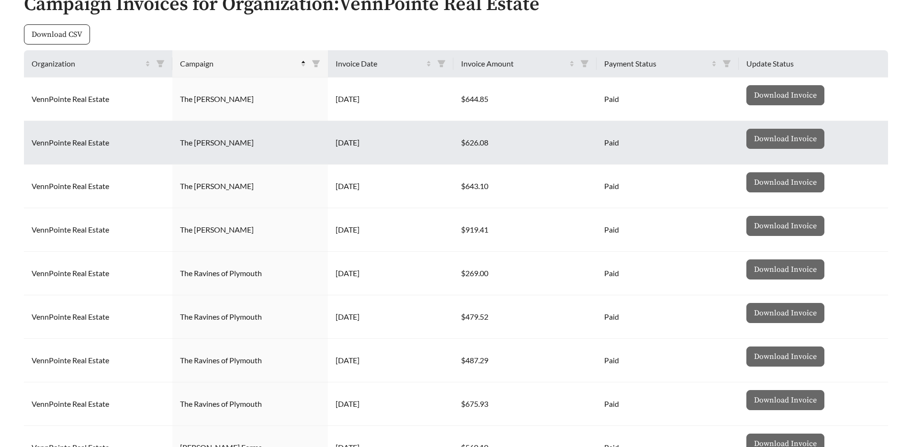
scroll to position [221, 0]
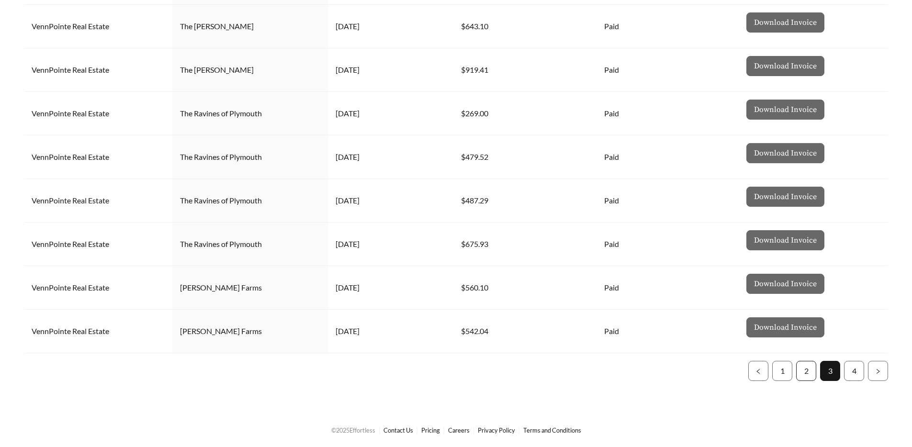
click at [811, 373] on link "2" at bounding box center [805, 370] width 19 height 19
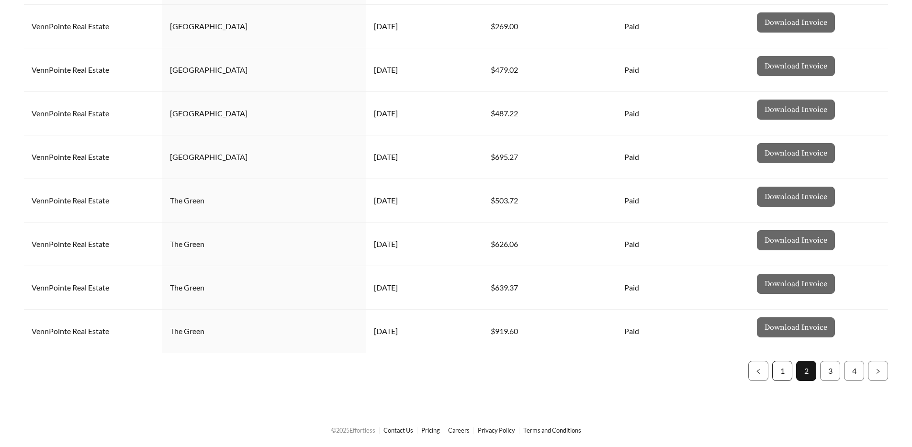
click at [784, 363] on link "1" at bounding box center [781, 370] width 19 height 19
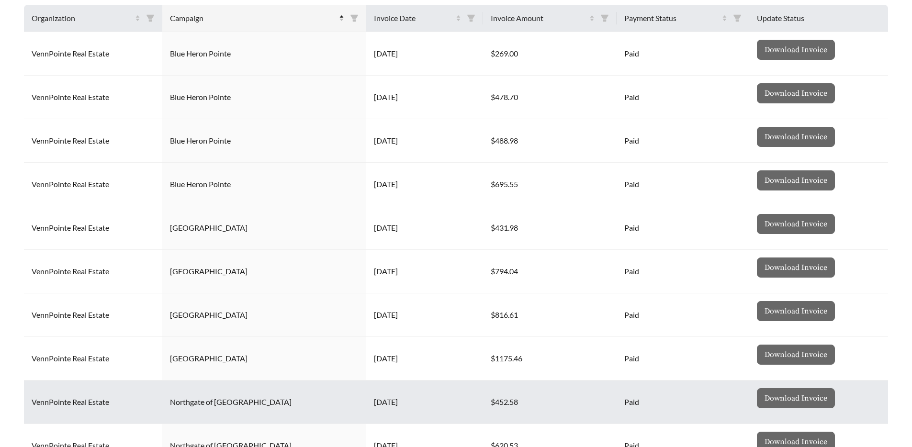
scroll to position [89, 0]
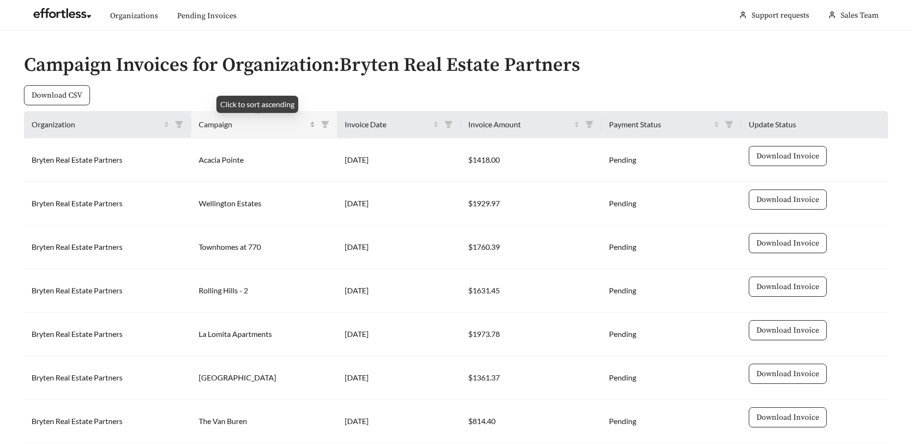
click at [241, 124] on span "Campaign" at bounding box center [253, 124] width 109 height 11
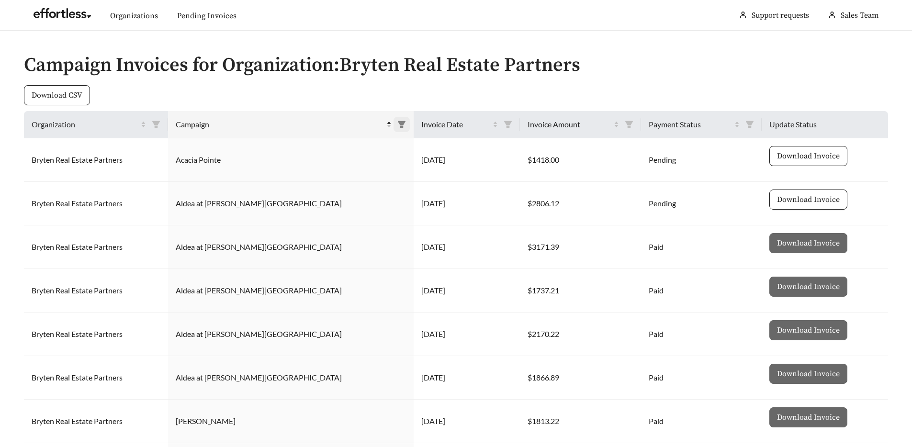
click at [397, 125] on icon "filter" at bounding box center [401, 124] width 9 height 9
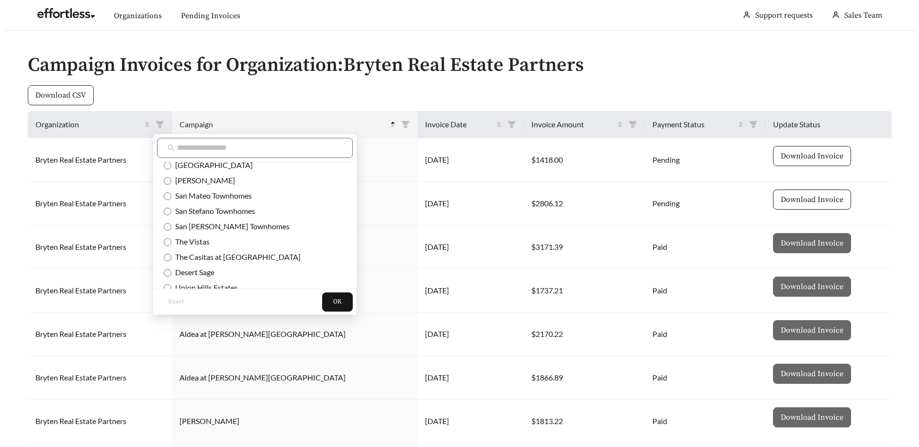
scroll to position [179, 0]
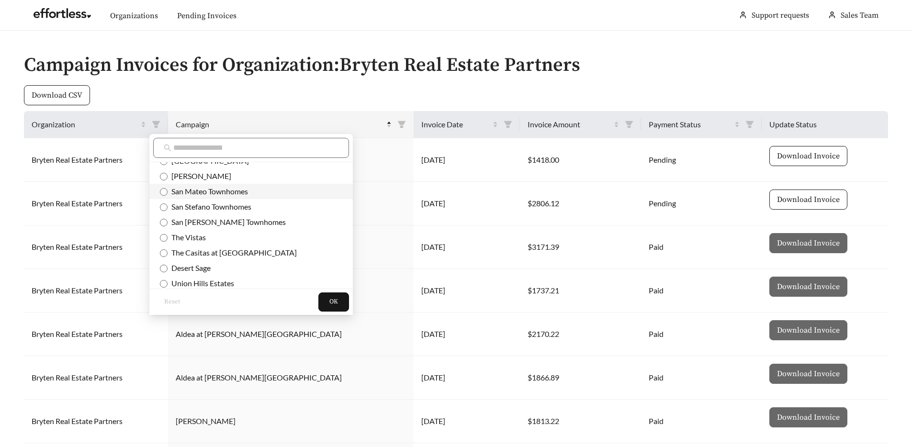
click at [245, 195] on span "San Mateo Townhomes" at bounding box center [207, 191] width 80 height 9
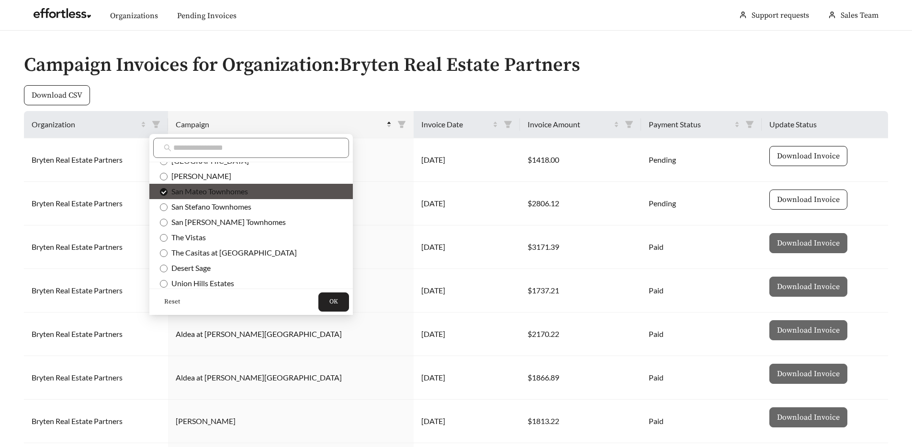
click at [329, 299] on span "OK" at bounding box center [333, 302] width 9 height 10
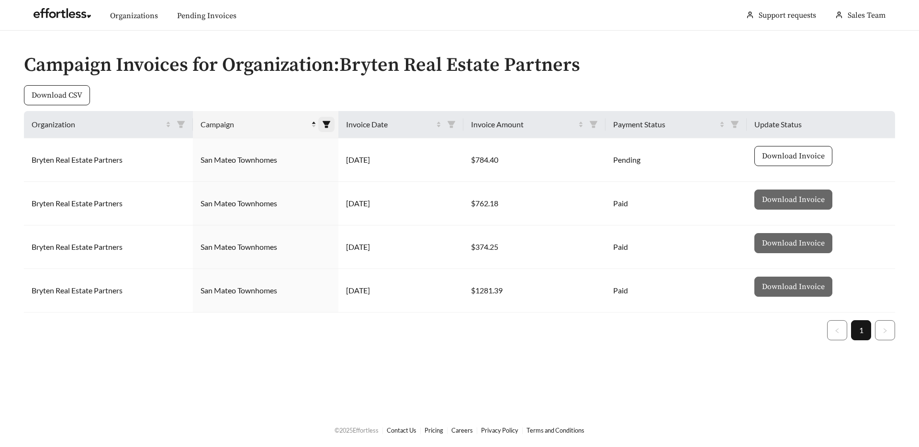
click at [324, 123] on span at bounding box center [326, 124] width 16 height 15
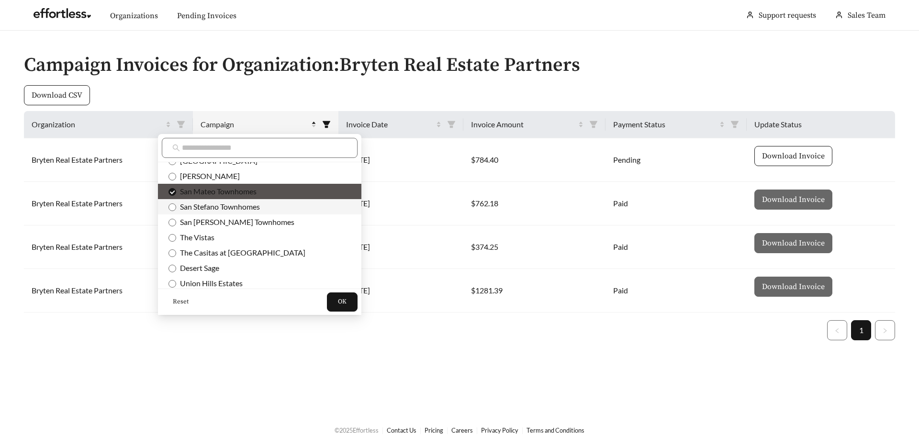
click at [271, 206] on span "San Stefano Townhomes" at bounding box center [259, 206] width 182 height 11
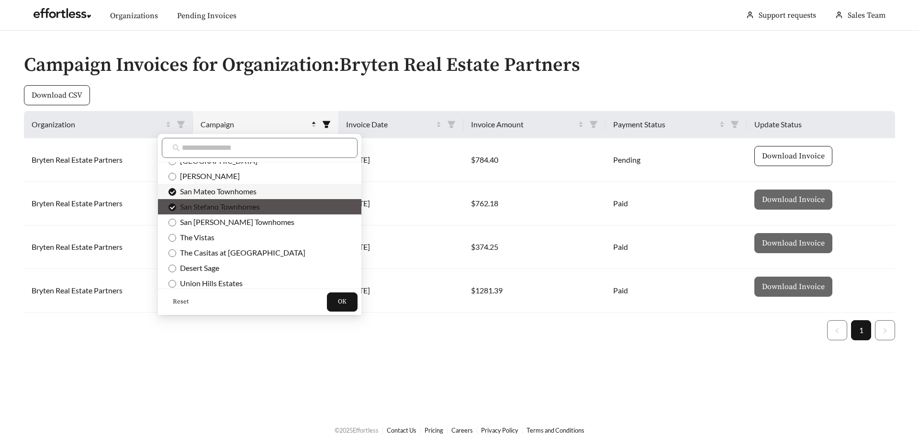
click at [270, 192] on span "San Mateo Townhomes" at bounding box center [259, 191] width 182 height 11
click at [338, 297] on span "OK" at bounding box center [342, 302] width 9 height 10
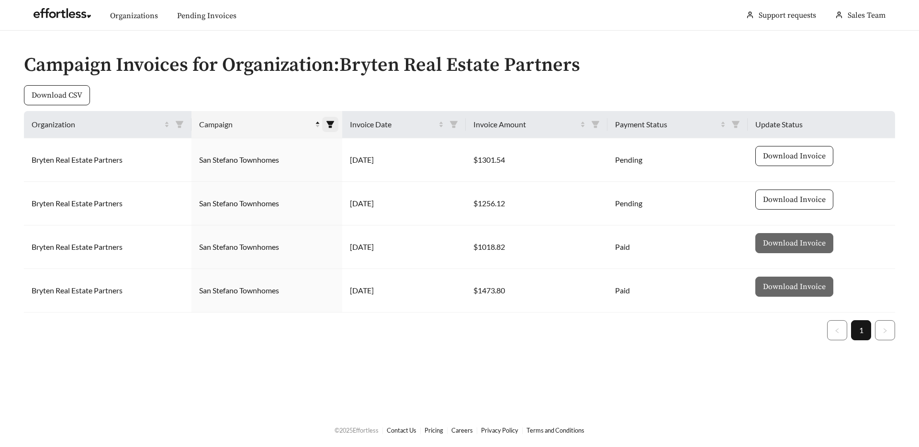
click at [331, 125] on icon "filter" at bounding box center [330, 124] width 9 height 9
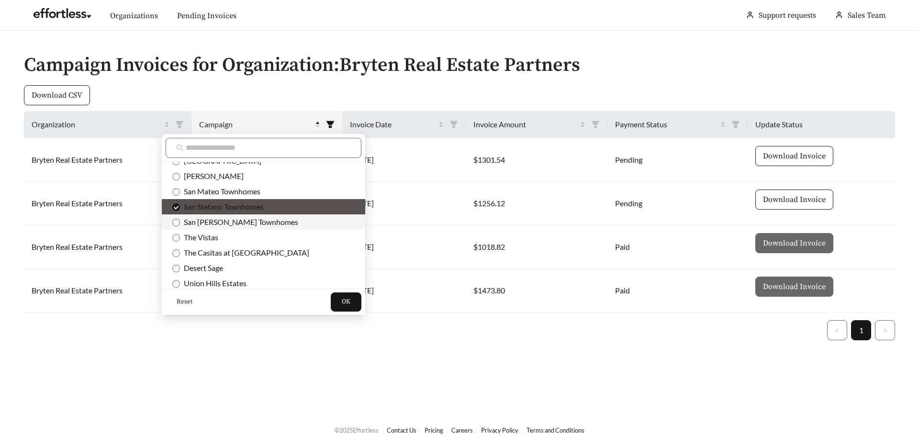
click at [285, 214] on li "San Vicente Townhomes" at bounding box center [263, 221] width 203 height 15
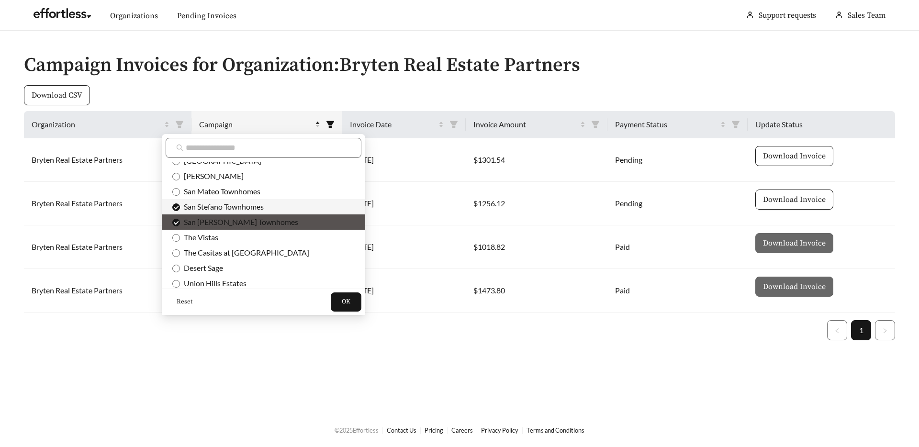
click at [287, 208] on span "San Stefano Townhomes" at bounding box center [263, 206] width 182 height 11
click at [342, 299] on span "OK" at bounding box center [346, 302] width 9 height 10
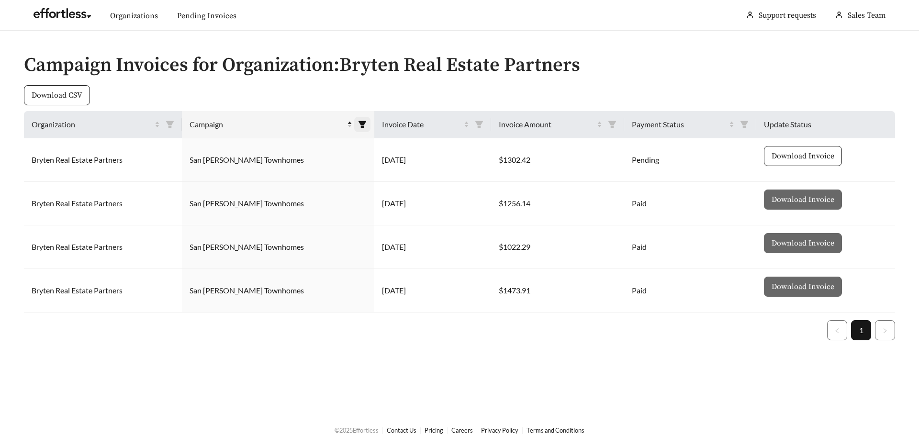
click at [358, 125] on icon "filter" at bounding box center [362, 124] width 8 height 7
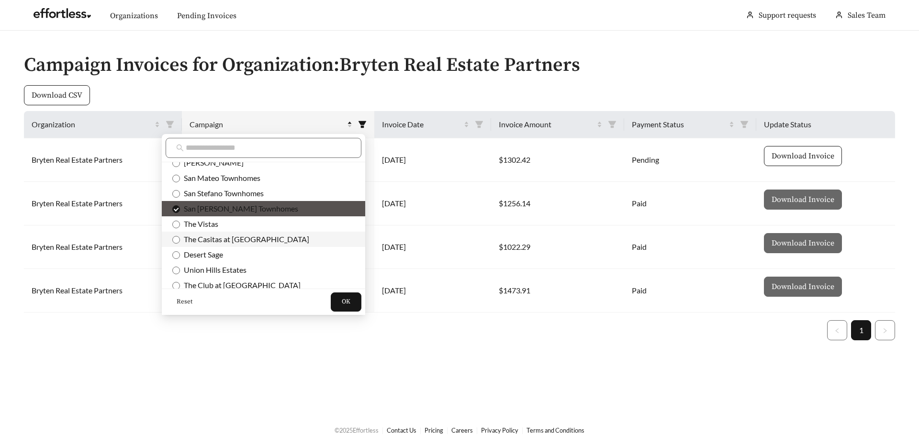
scroll to position [193, 0]
click at [267, 226] on span "The Vistas" at bounding box center [263, 223] width 182 height 11
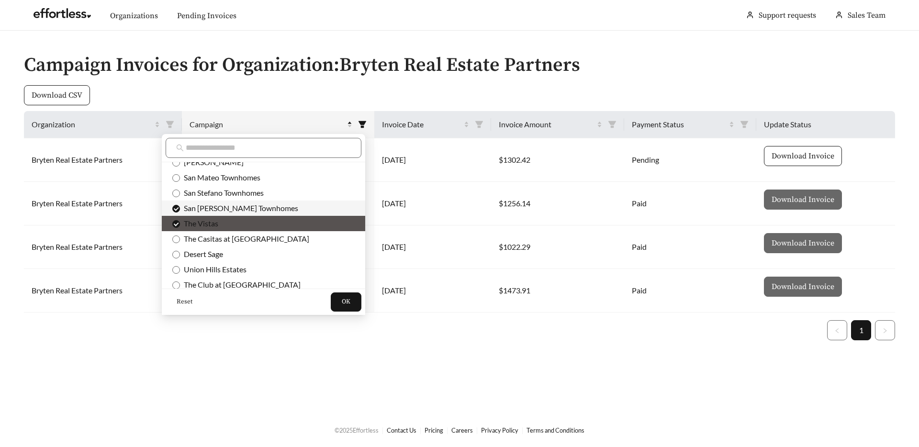
click at [272, 211] on span "San Vicente Townhomes" at bounding box center [263, 208] width 182 height 11
click at [331, 300] on button "OK" at bounding box center [346, 301] width 31 height 19
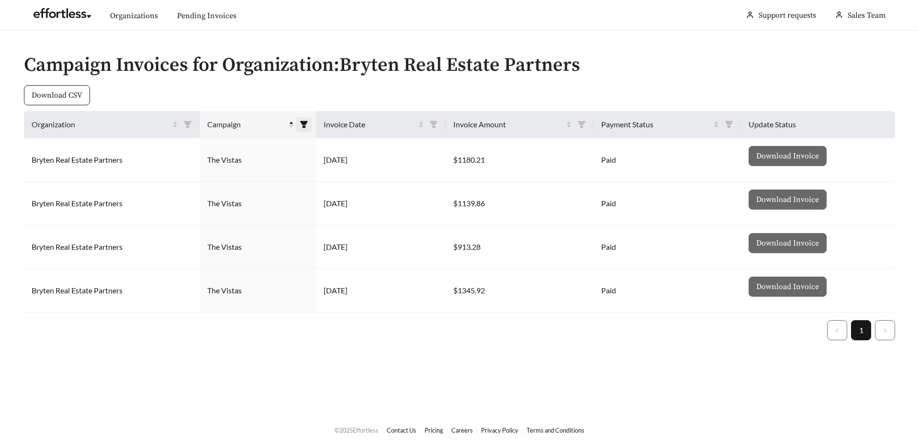
click at [307, 122] on icon "filter" at bounding box center [304, 124] width 8 height 7
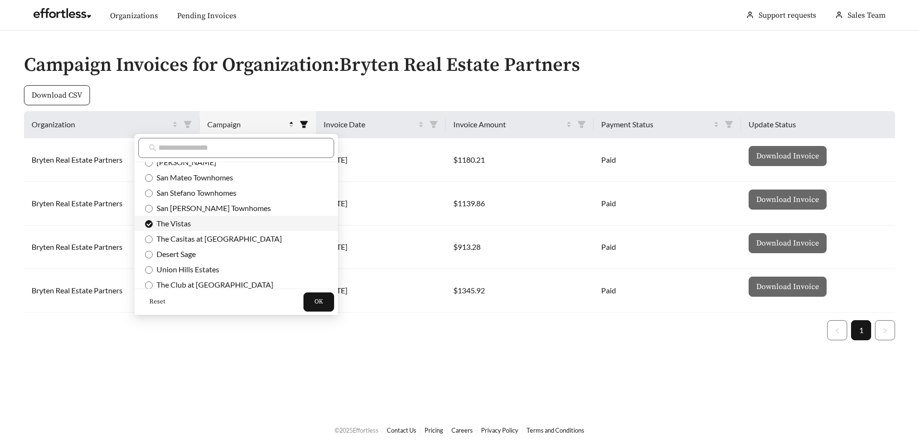
click at [238, 223] on span "The Vistas" at bounding box center [236, 223] width 182 height 11
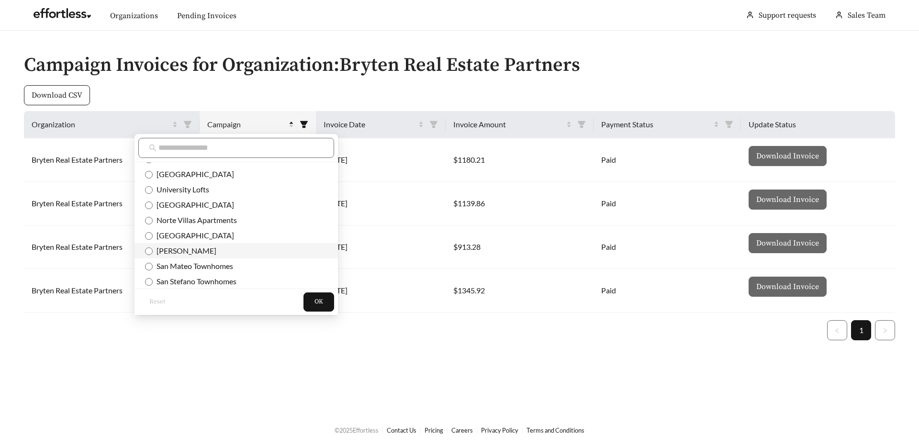
click at [207, 247] on span "Bella Vita" at bounding box center [236, 250] width 182 height 11
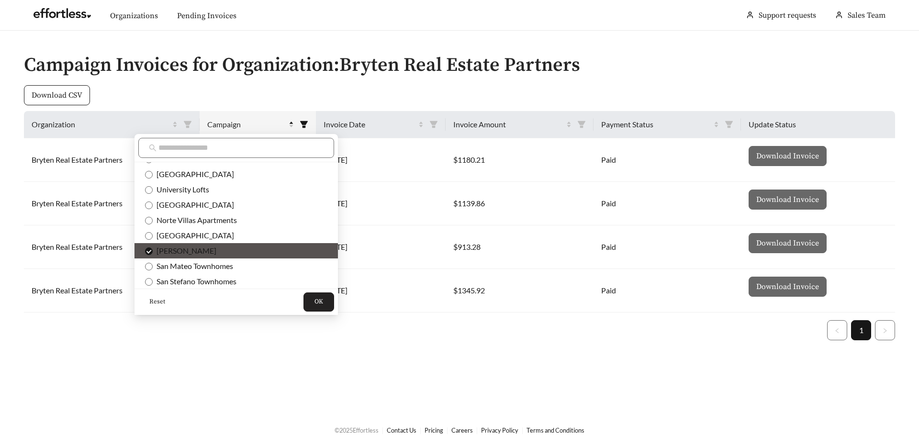
click at [303, 307] on button "OK" at bounding box center [318, 301] width 31 height 19
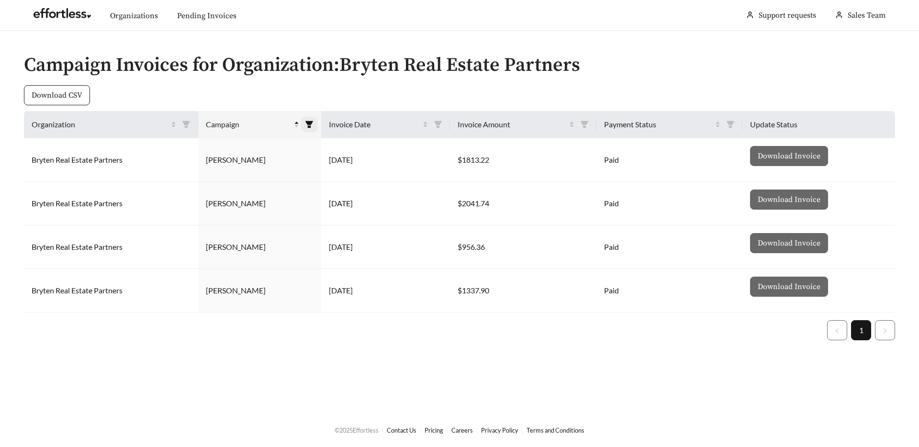
click at [305, 125] on icon "filter" at bounding box center [309, 124] width 9 height 9
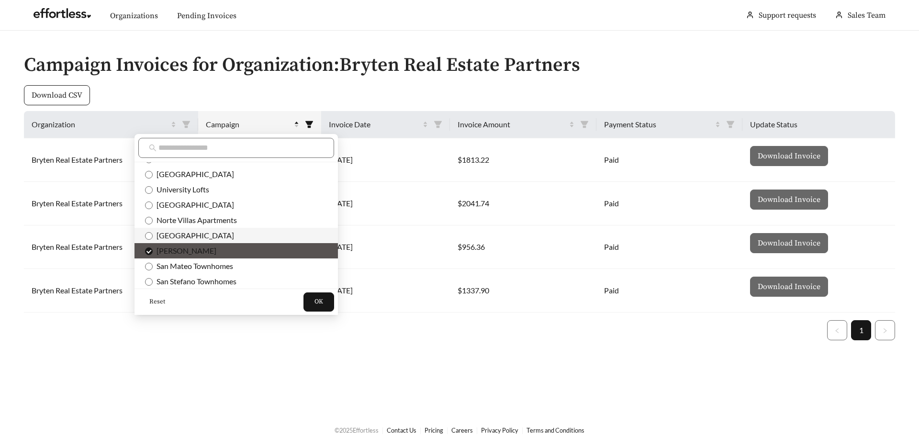
click at [240, 232] on span "Stone Ridge" at bounding box center [236, 235] width 182 height 11
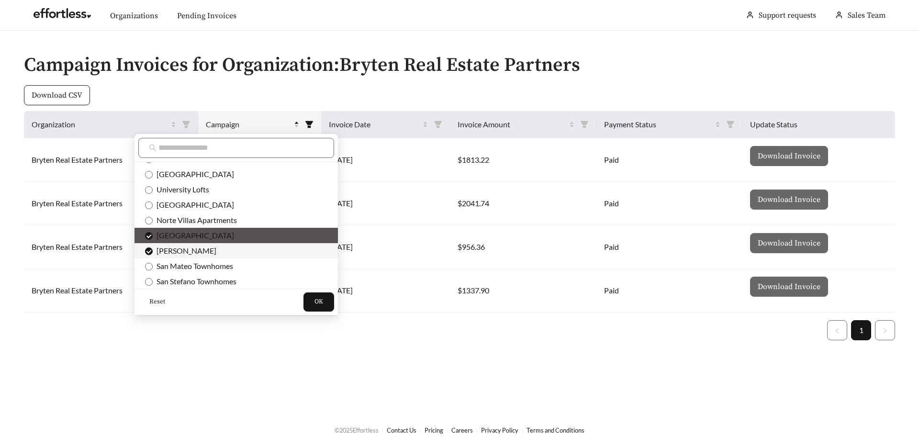
click at [241, 256] on li "Bella Vita" at bounding box center [235, 250] width 203 height 15
click at [303, 308] on button "OK" at bounding box center [318, 301] width 31 height 19
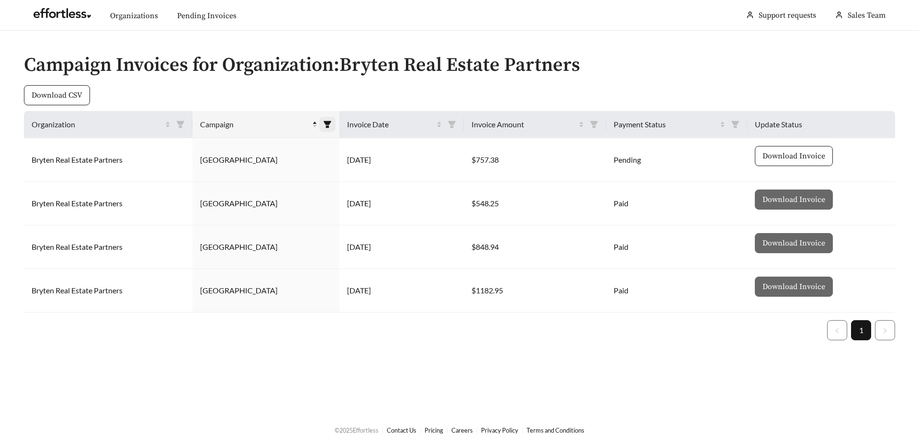
click at [323, 124] on icon "filter" at bounding box center [327, 124] width 9 height 9
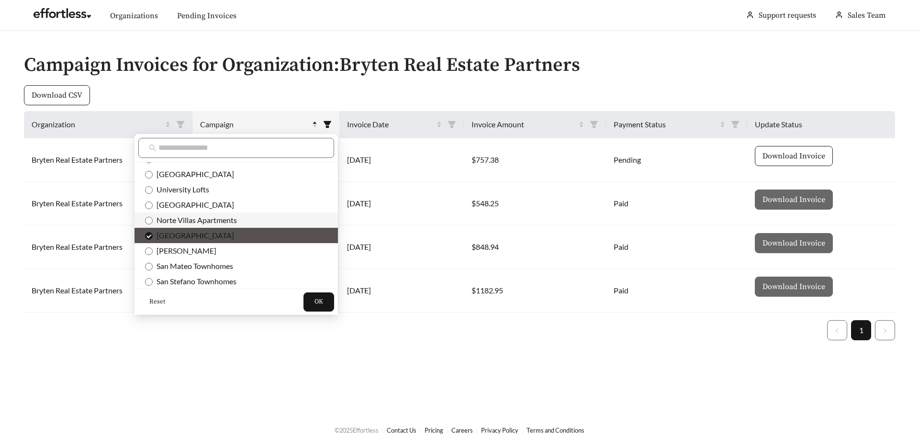
click at [243, 216] on span "Norte Villas Apartments" at bounding box center [236, 220] width 182 height 11
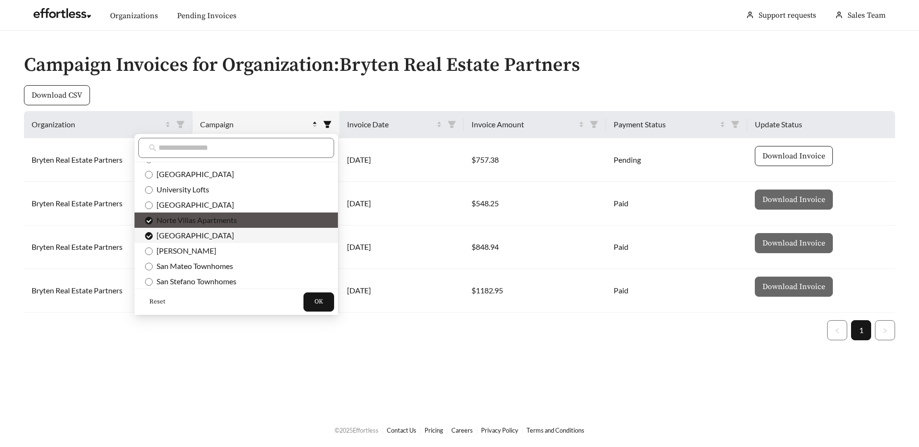
click at [237, 240] on span "Stone Ridge" at bounding box center [236, 235] width 182 height 11
click at [303, 297] on button "OK" at bounding box center [318, 301] width 31 height 19
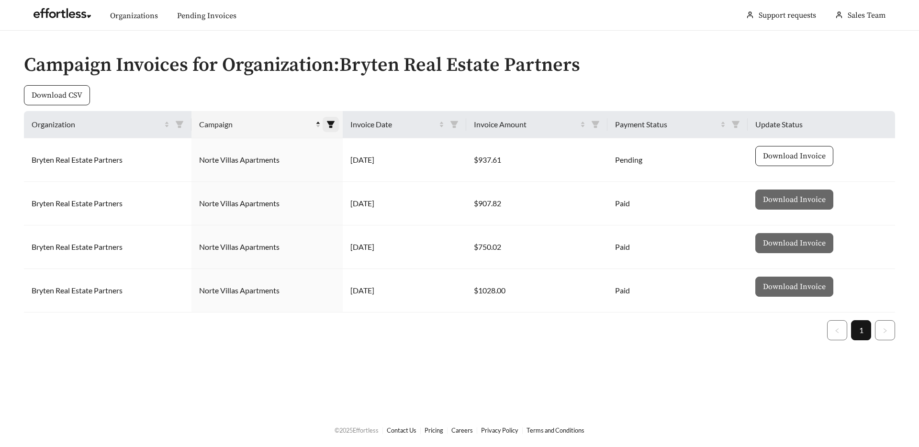
click at [332, 121] on icon "filter" at bounding box center [330, 124] width 8 height 7
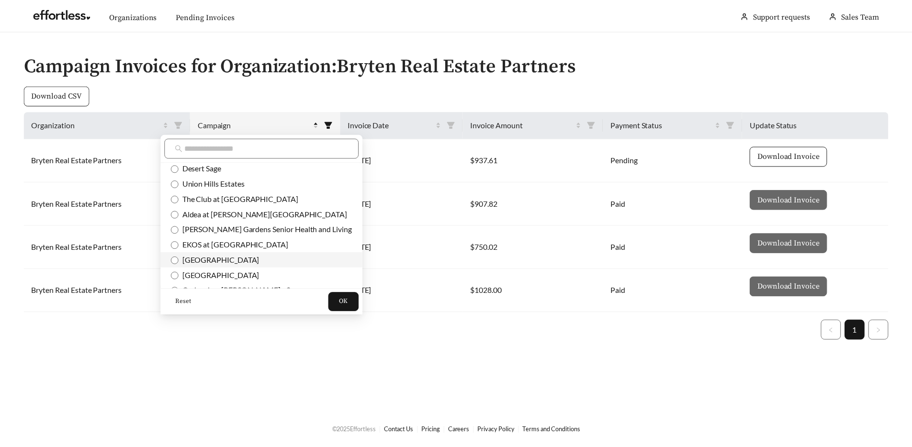
scroll to position [306, 0]
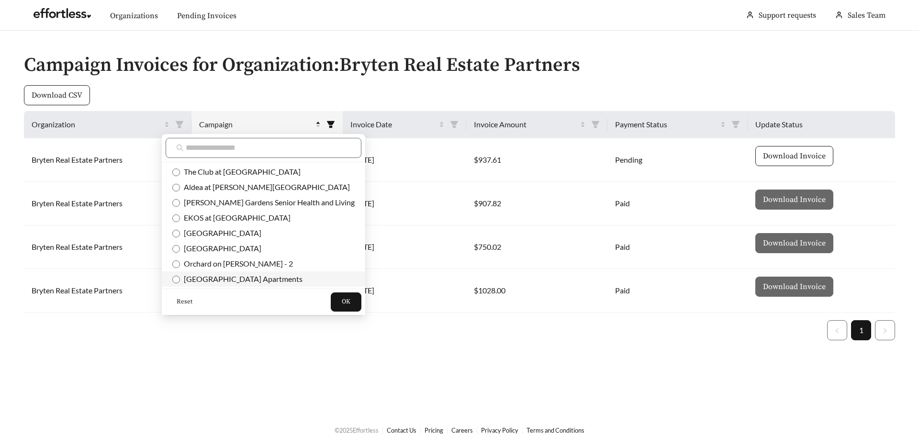
click at [245, 277] on span "SunVilla Resort Apartments" at bounding box center [241, 278] width 122 height 9
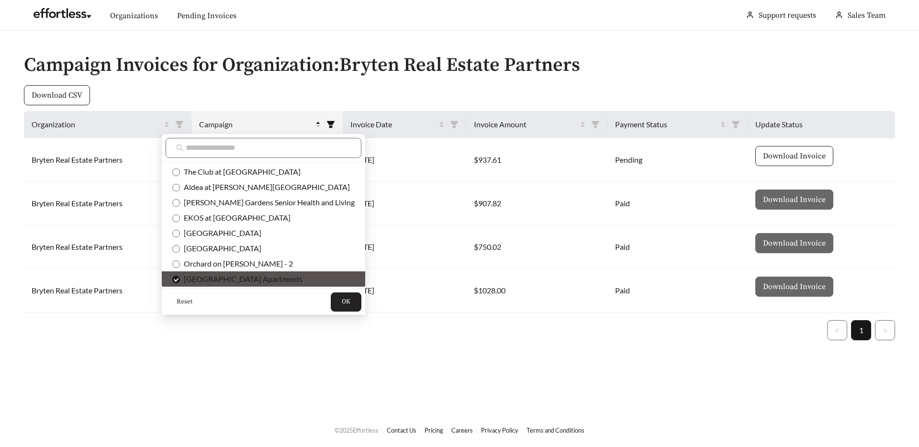
click at [331, 298] on button "OK" at bounding box center [346, 301] width 31 height 19
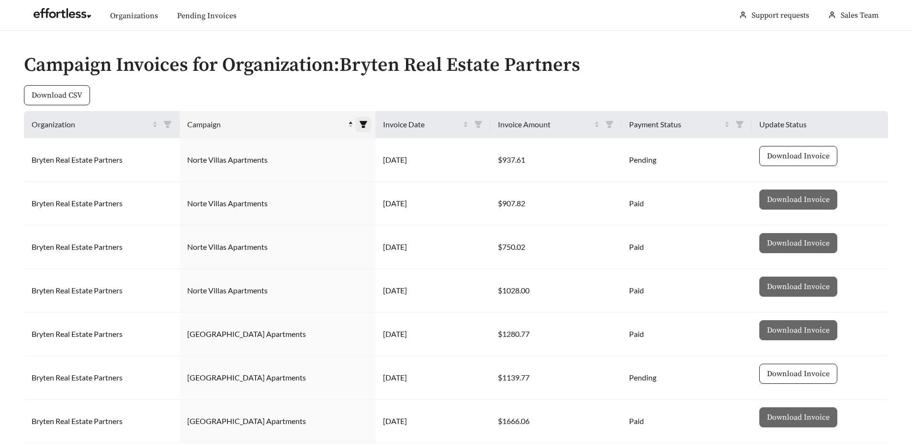
click at [359, 125] on icon "filter" at bounding box center [363, 124] width 9 height 9
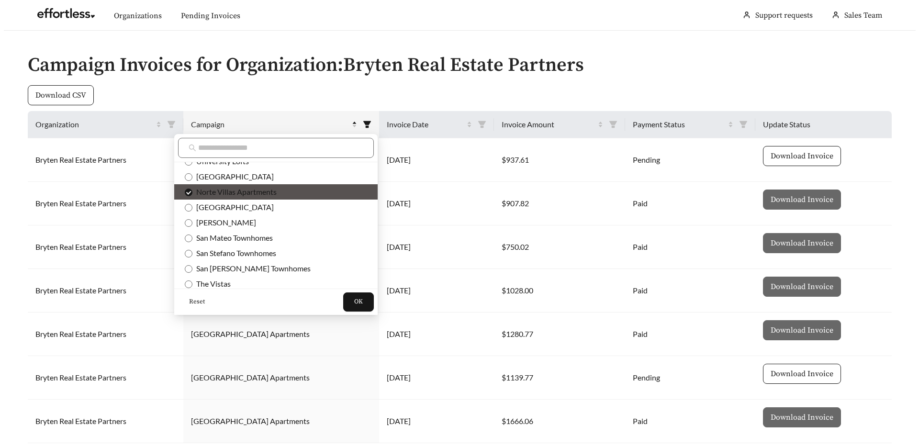
scroll to position [132, 0]
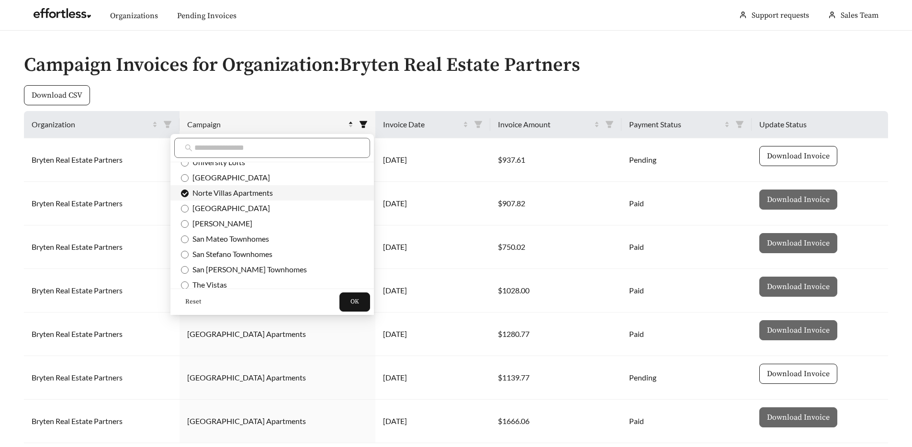
click at [287, 191] on span "Norte Villas Apartments" at bounding box center [272, 193] width 182 height 11
click at [350, 302] on span "OK" at bounding box center [354, 302] width 9 height 10
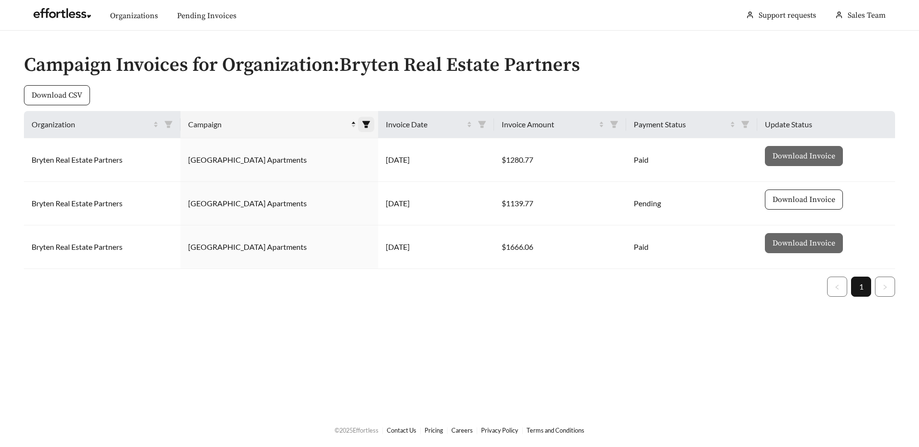
click at [362, 124] on icon "filter" at bounding box center [366, 124] width 8 height 7
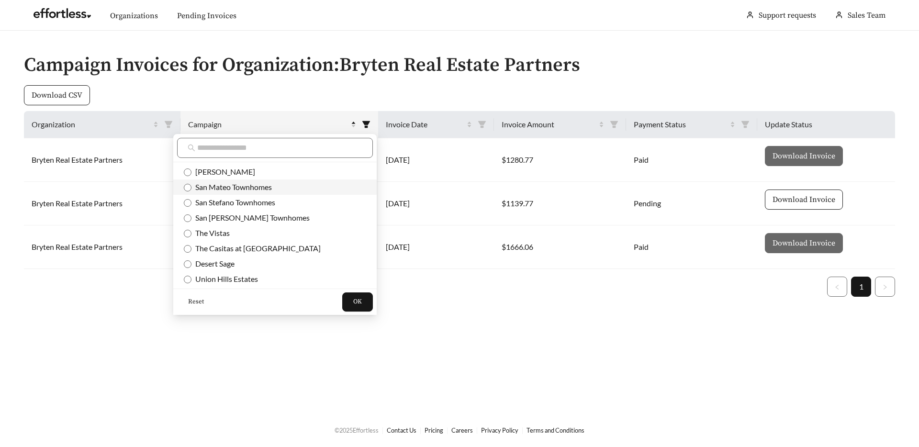
scroll to position [306, 0]
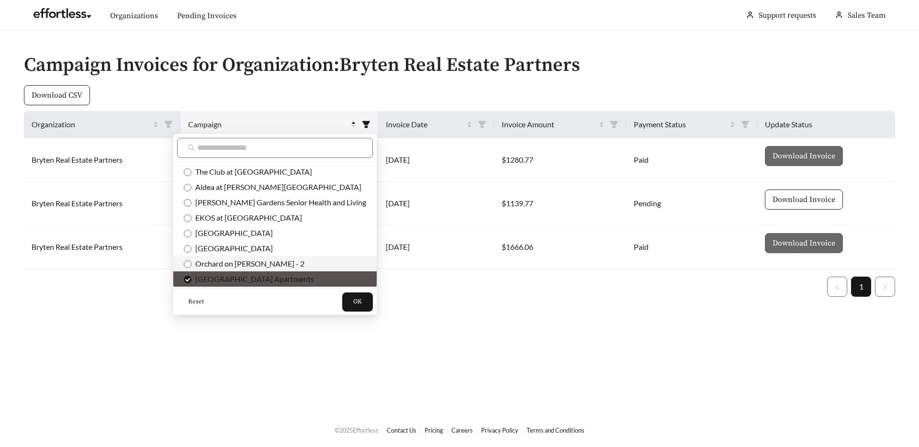
click at [247, 263] on span "Orchard on Gilbert - 2" at bounding box center [247, 263] width 113 height 9
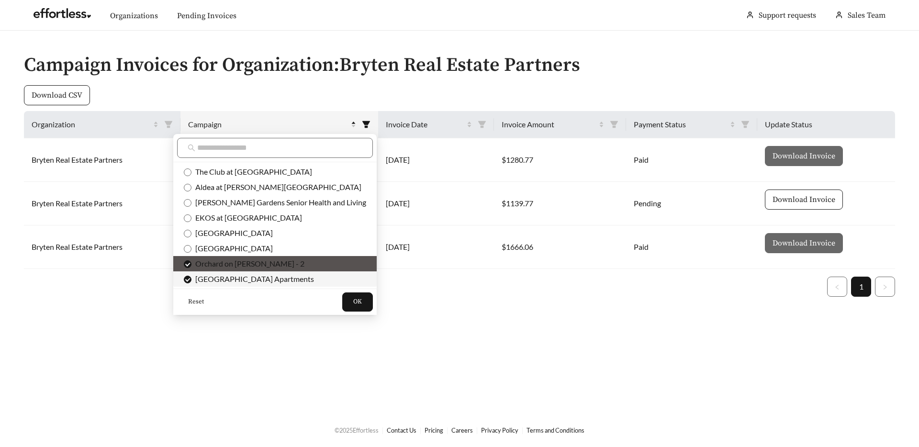
click at [252, 280] on span "SunVilla Resort Apartments" at bounding box center [252, 278] width 122 height 9
click at [342, 302] on button "OK" at bounding box center [357, 301] width 31 height 19
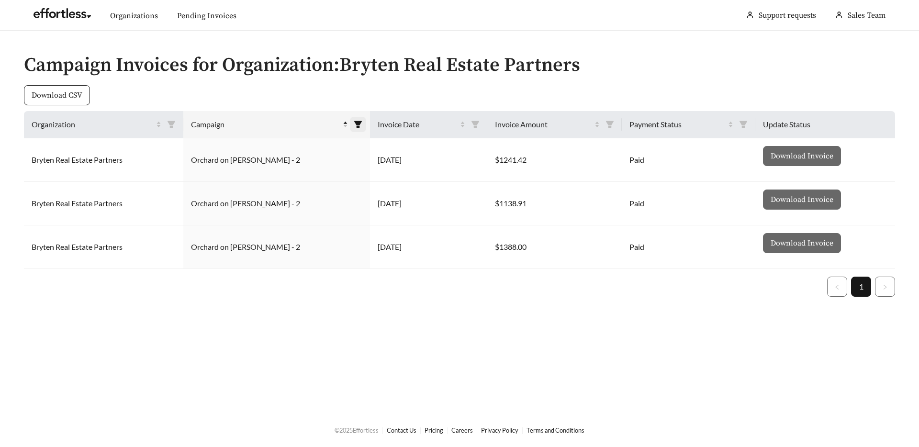
click at [354, 126] on icon "filter" at bounding box center [358, 124] width 9 height 9
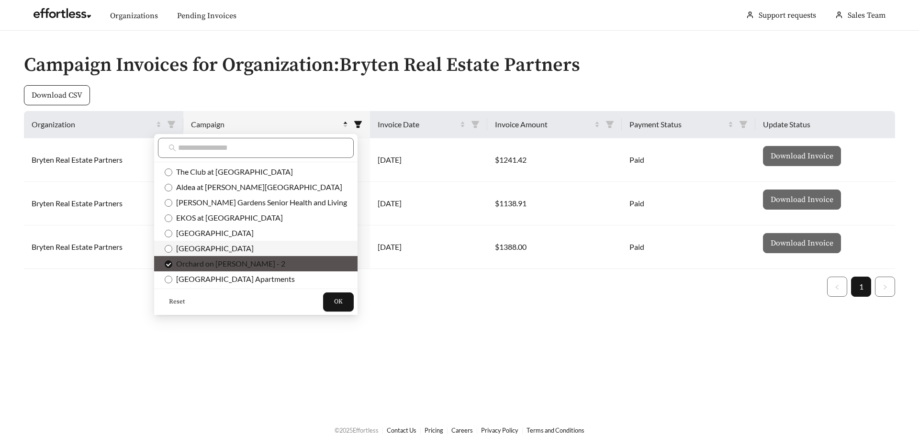
click at [251, 241] on li "Landlake Landing" at bounding box center [255, 248] width 203 height 15
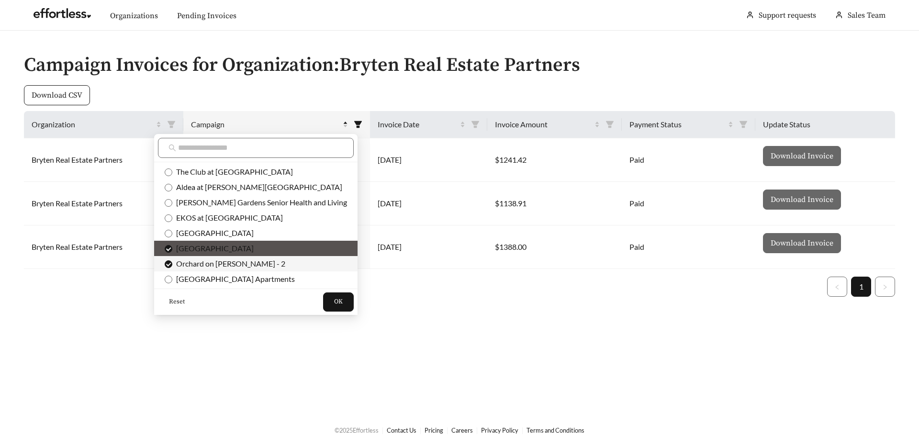
click at [256, 261] on span "Orchard on Gilbert - 2" at bounding box center [256, 263] width 182 height 11
click at [334, 299] on span "OK" at bounding box center [338, 302] width 9 height 10
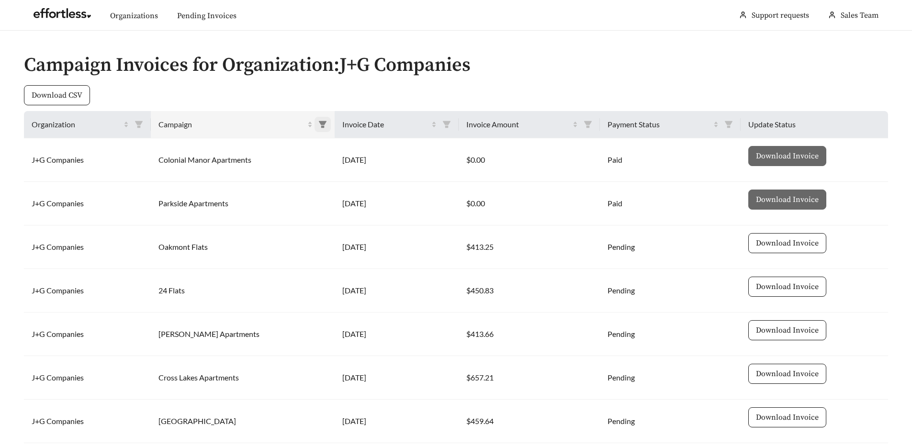
click at [318, 124] on icon "filter" at bounding box center [322, 124] width 9 height 9
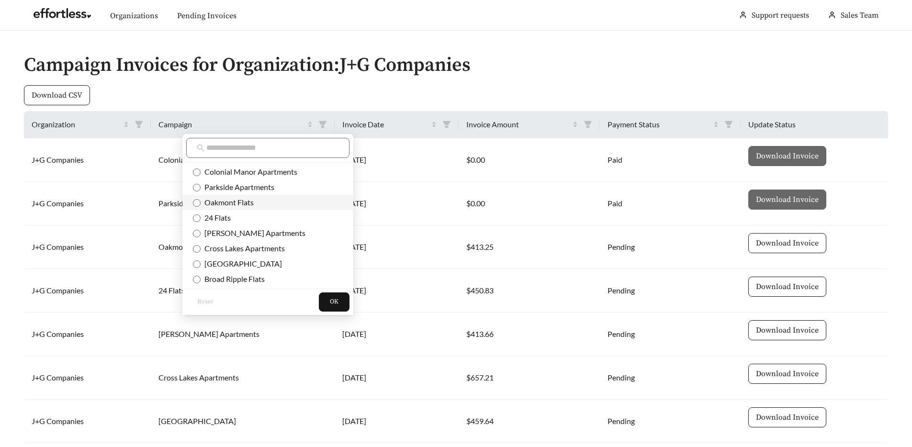
click at [267, 196] on li "Oakmont Flats" at bounding box center [267, 202] width 171 height 15
click at [319, 295] on button "OK" at bounding box center [334, 301] width 31 height 19
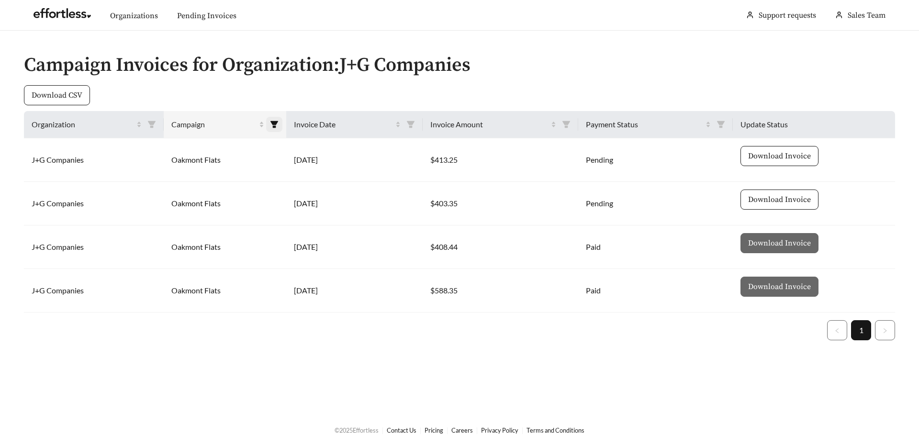
click at [275, 124] on icon "filter" at bounding box center [274, 124] width 8 height 7
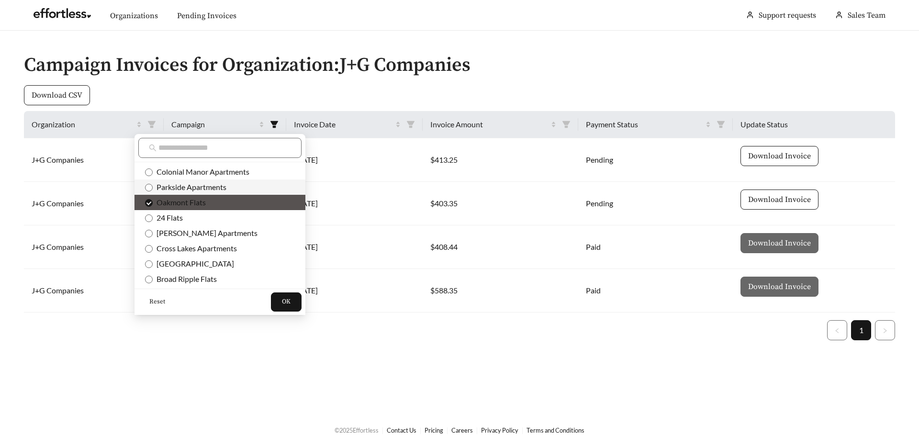
click at [233, 183] on span "Parkside Apartments" at bounding box center [220, 187] width 150 height 11
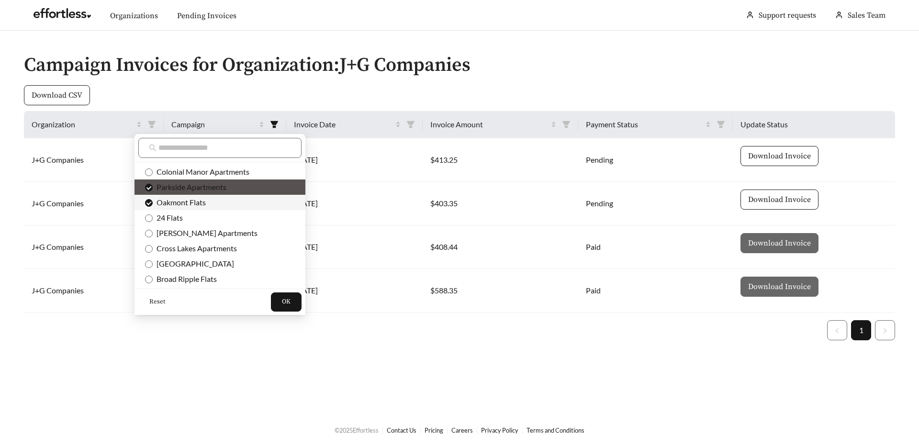
click at [229, 203] on span "Oakmont Flats" at bounding box center [220, 202] width 150 height 11
click at [274, 295] on button "OK" at bounding box center [286, 301] width 31 height 19
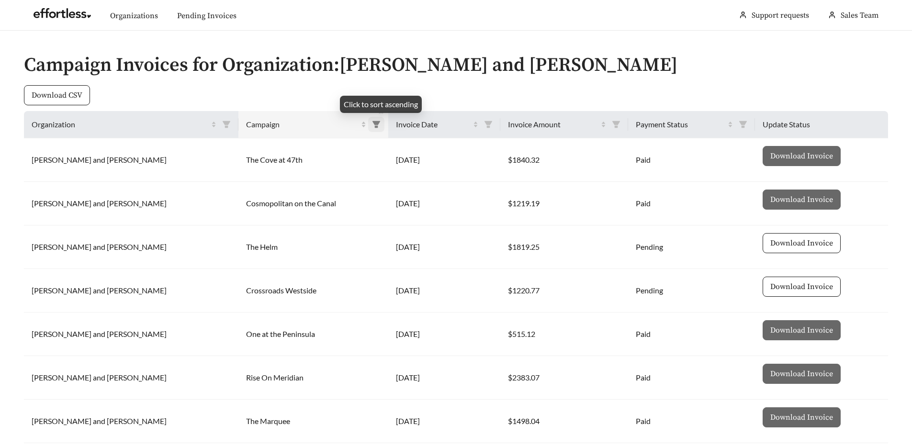
click at [368, 120] on span at bounding box center [376, 124] width 16 height 15
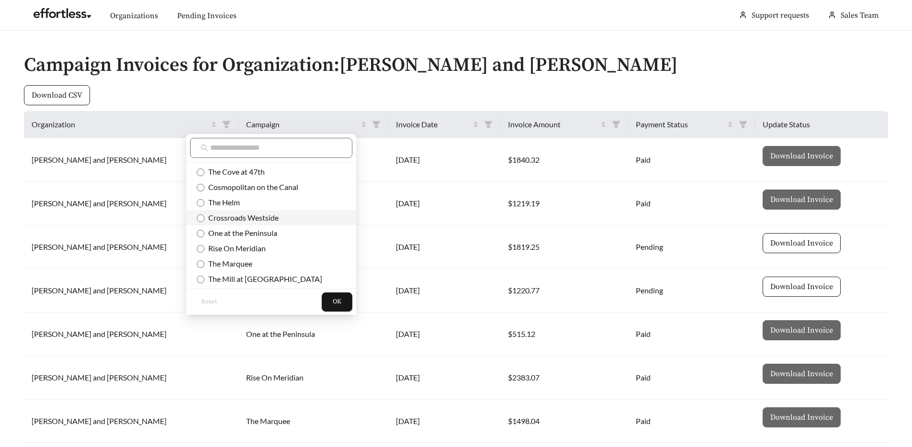
click at [267, 220] on span "Crossroads Westside" at bounding box center [241, 217] width 74 height 9
click at [322, 300] on button "OK" at bounding box center [337, 301] width 31 height 19
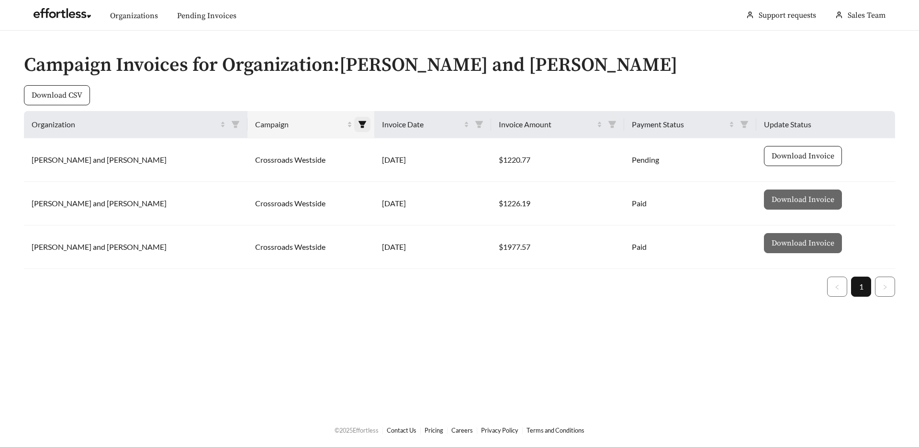
click at [358, 125] on icon "filter" at bounding box center [362, 124] width 9 height 9
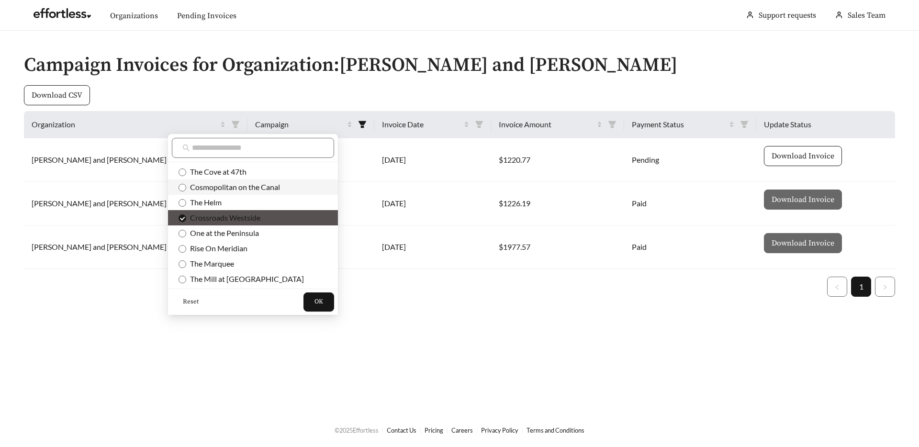
click at [258, 182] on span "Cosmopolitan on the Canal" at bounding box center [233, 186] width 94 height 9
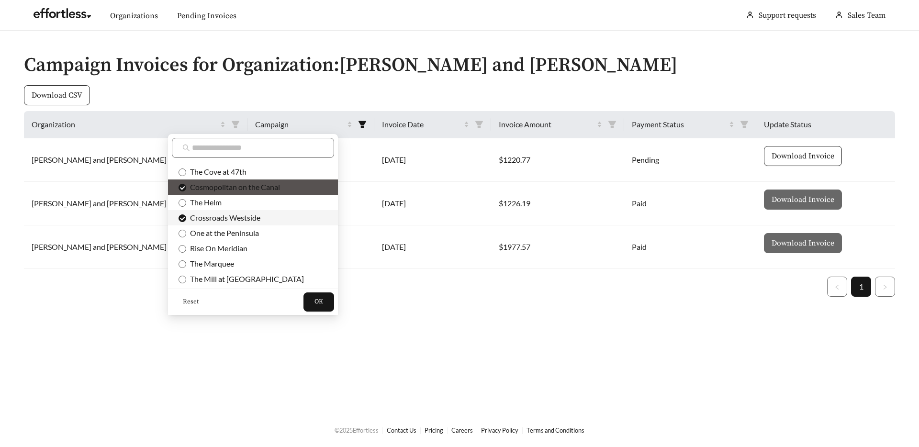
click at [254, 222] on span "Crossroads Westside" at bounding box center [223, 217] width 74 height 9
click at [314, 299] on span "OK" at bounding box center [318, 302] width 9 height 10
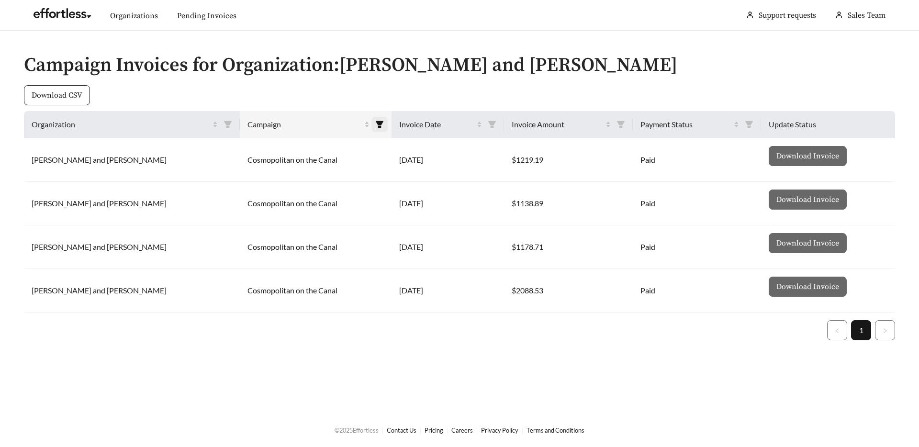
click at [376, 124] on icon "filter" at bounding box center [380, 124] width 8 height 7
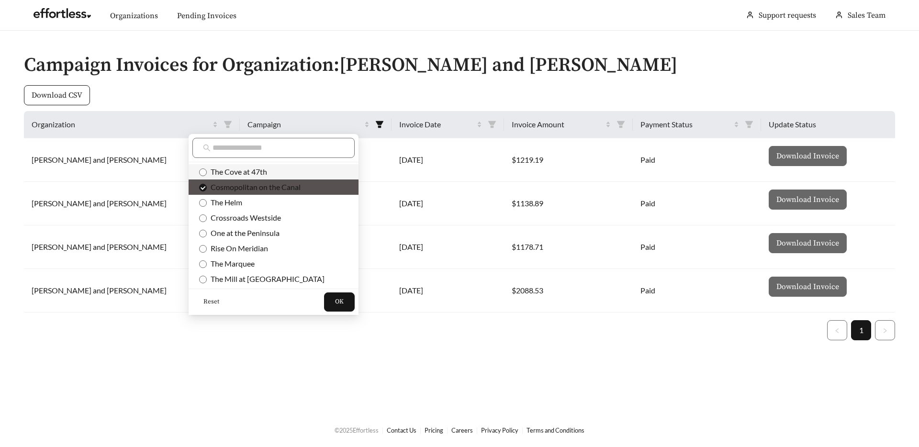
click at [266, 171] on span "The Cove at 47th" at bounding box center [237, 171] width 60 height 9
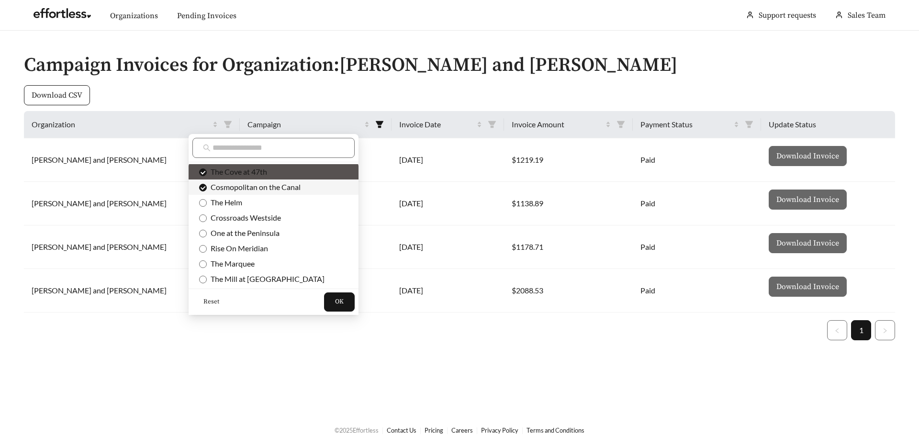
click at [271, 188] on span "Cosmopolitan on the Canal" at bounding box center [254, 186] width 94 height 9
click at [324, 294] on button "OK" at bounding box center [339, 301] width 31 height 19
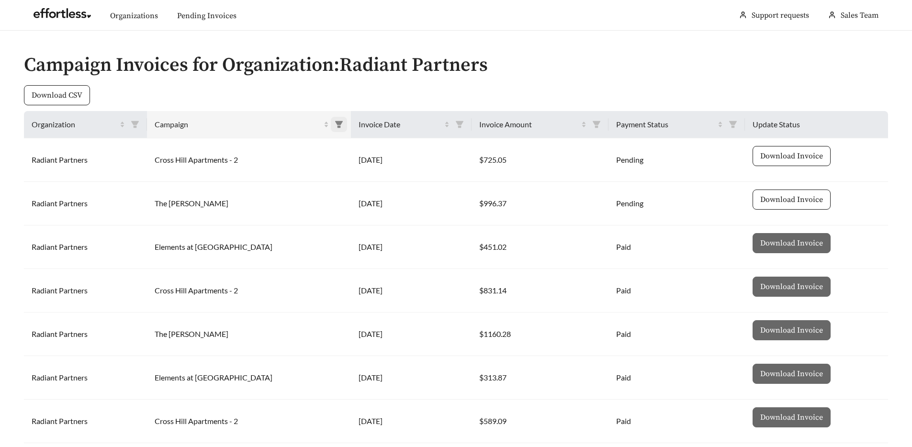
click at [335, 127] on icon "filter" at bounding box center [339, 124] width 8 height 7
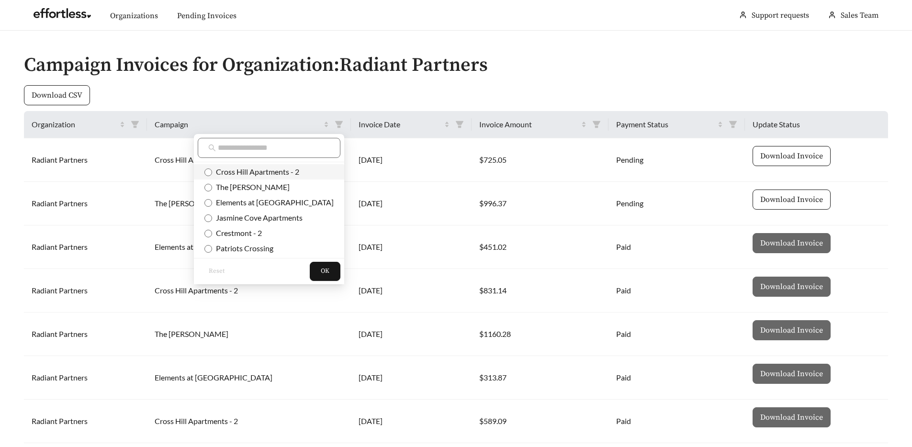
click at [273, 173] on span "Cross Hill Apartments - 2" at bounding box center [255, 171] width 87 height 9
click at [321, 269] on span "OK" at bounding box center [325, 272] width 9 height 10
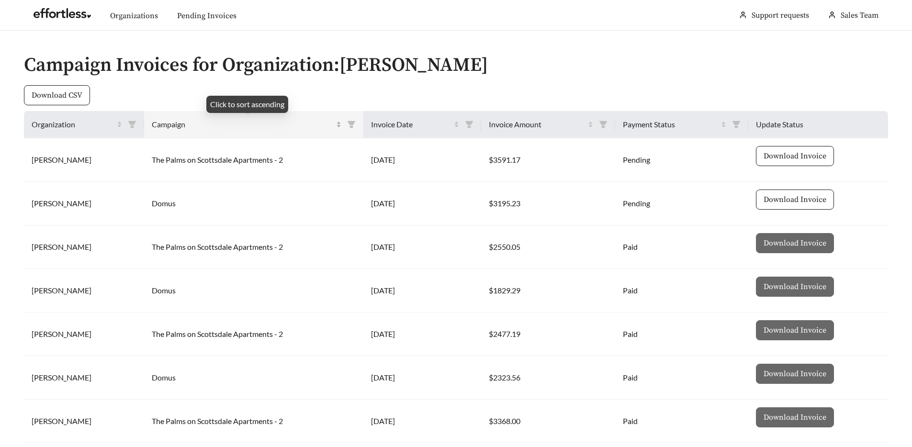
click at [254, 124] on span "Campaign" at bounding box center [243, 124] width 182 height 11
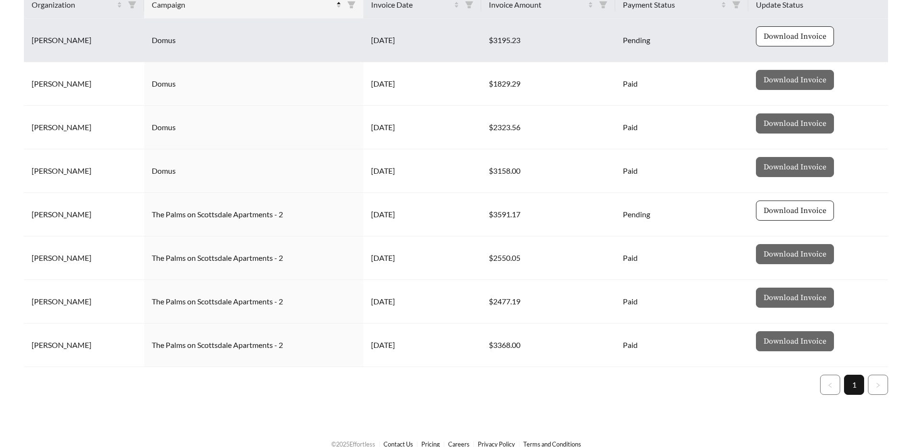
scroll to position [134, 0]
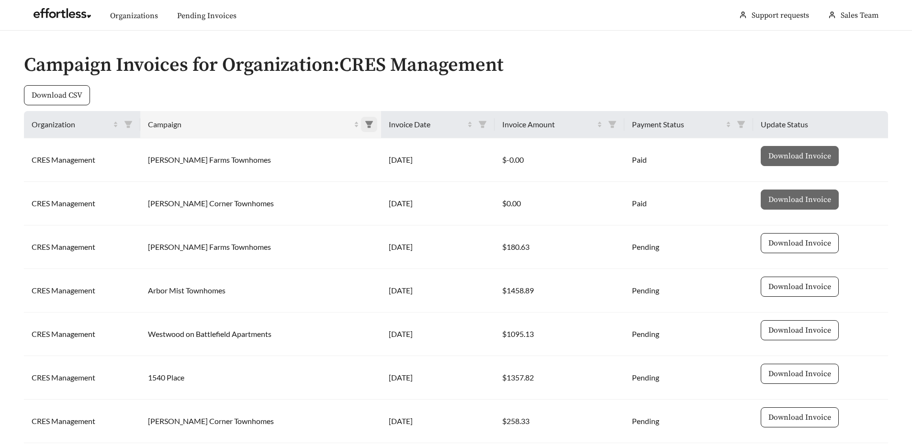
click at [365, 128] on icon "filter" at bounding box center [369, 124] width 9 height 9
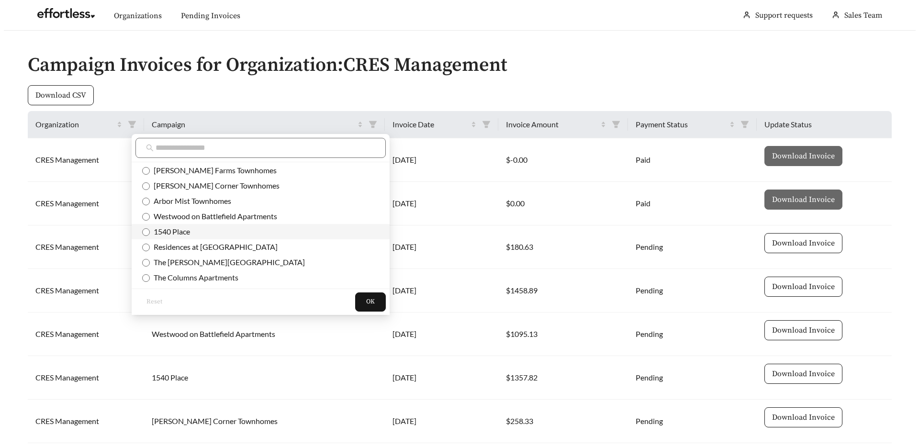
scroll to position [1, 0]
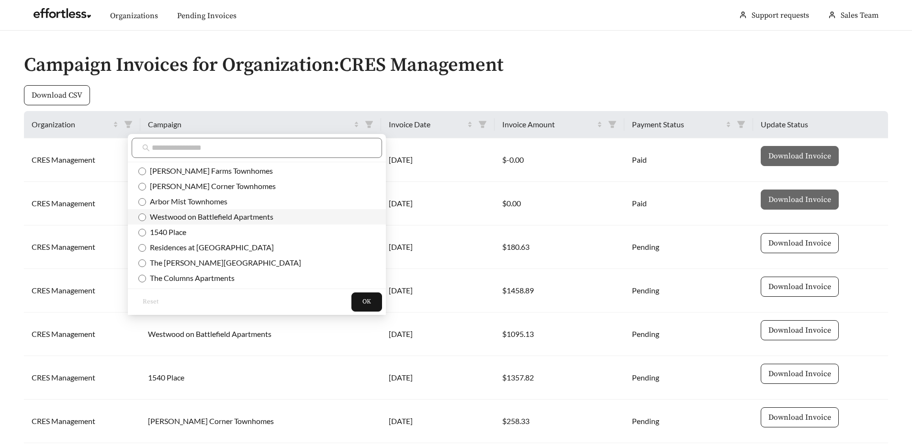
click at [259, 218] on span "Westwood on Battlefield Apartments" at bounding box center [209, 216] width 127 height 9
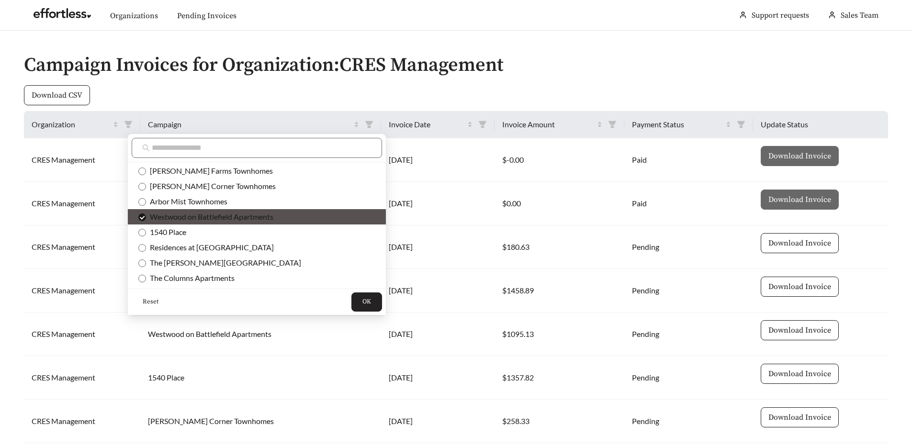
click at [351, 298] on button "OK" at bounding box center [366, 301] width 31 height 19
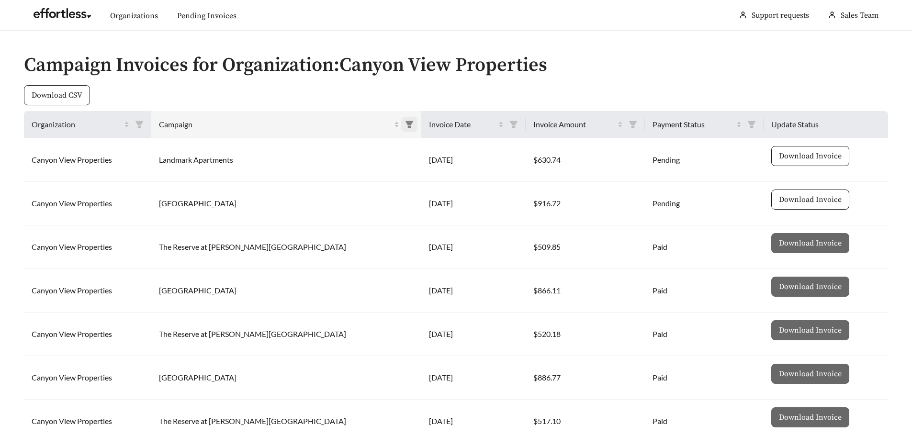
click at [405, 126] on icon "filter" at bounding box center [409, 124] width 8 height 7
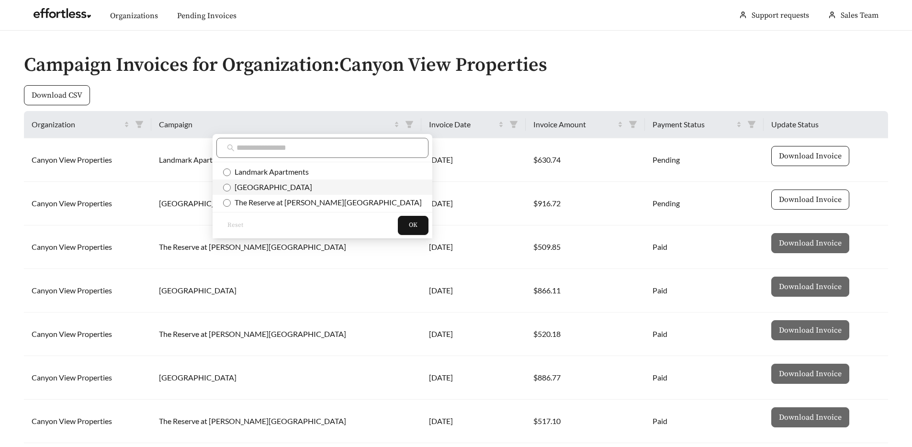
click at [307, 186] on span "[GEOGRAPHIC_DATA]" at bounding box center [322, 187] width 199 height 11
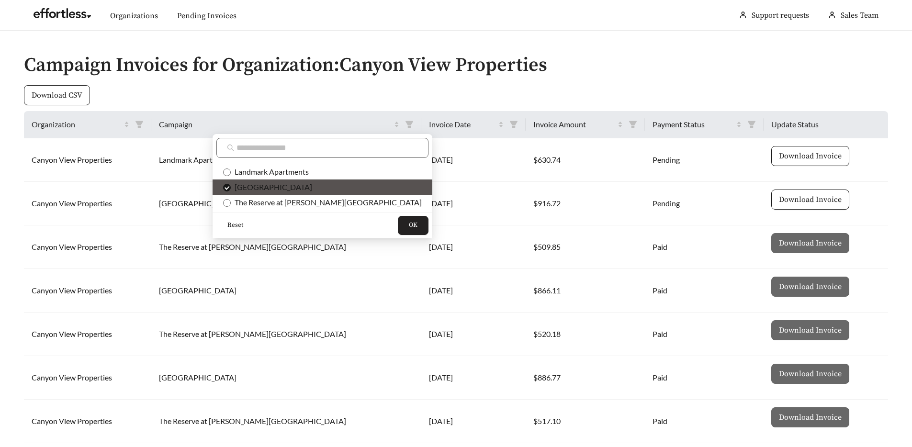
click at [409, 225] on span "OK" at bounding box center [413, 226] width 9 height 10
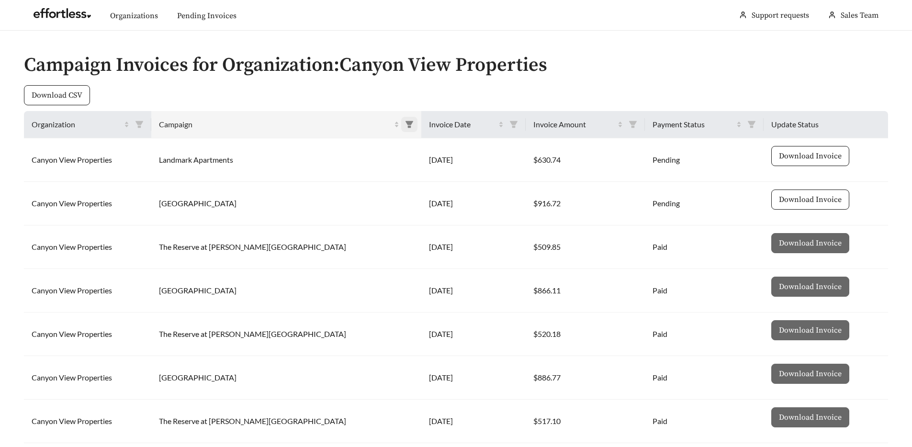
click at [405, 122] on icon "filter" at bounding box center [409, 124] width 8 height 7
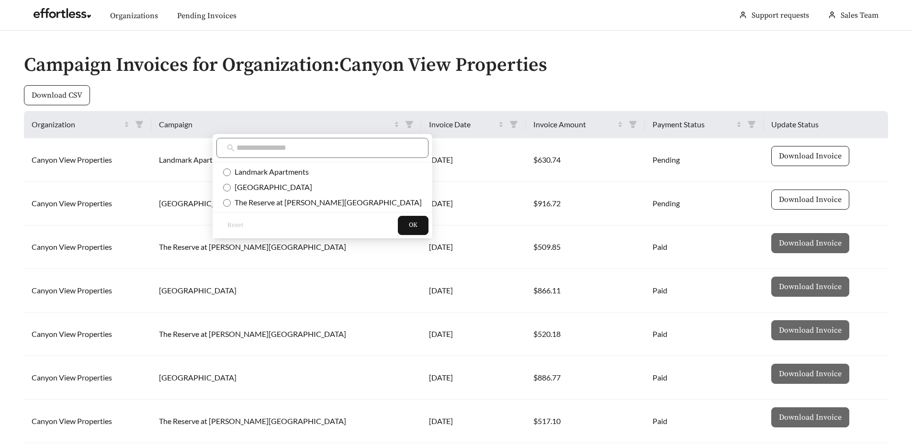
click at [310, 88] on div "Download CSV" at bounding box center [456, 98] width 868 height 26
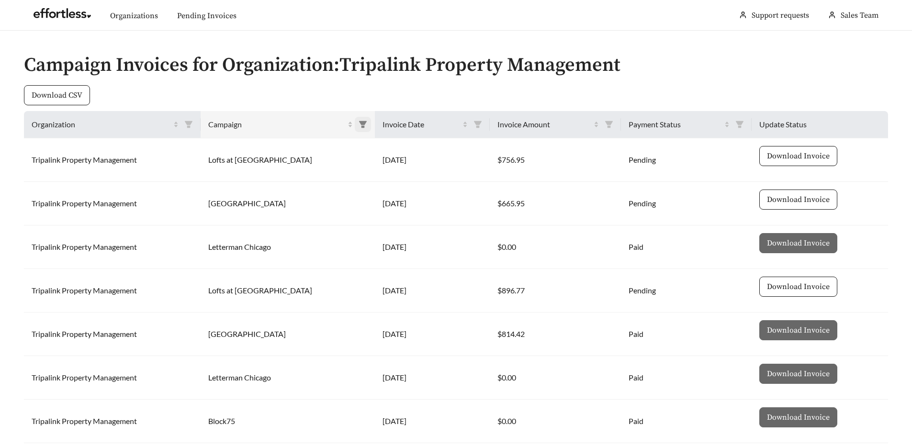
click at [359, 123] on icon "filter" at bounding box center [363, 124] width 8 height 7
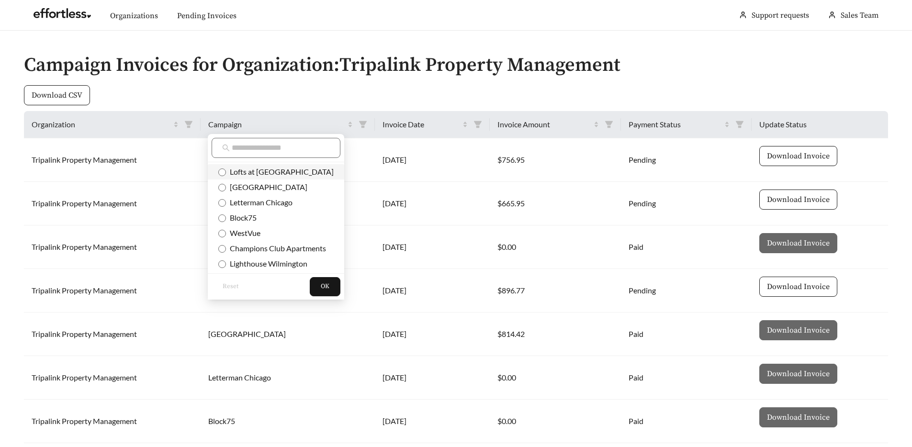
click at [288, 173] on span "Lofts at Gold Street" at bounding box center [280, 171] width 108 height 9
click at [324, 282] on button "OK" at bounding box center [325, 286] width 31 height 19
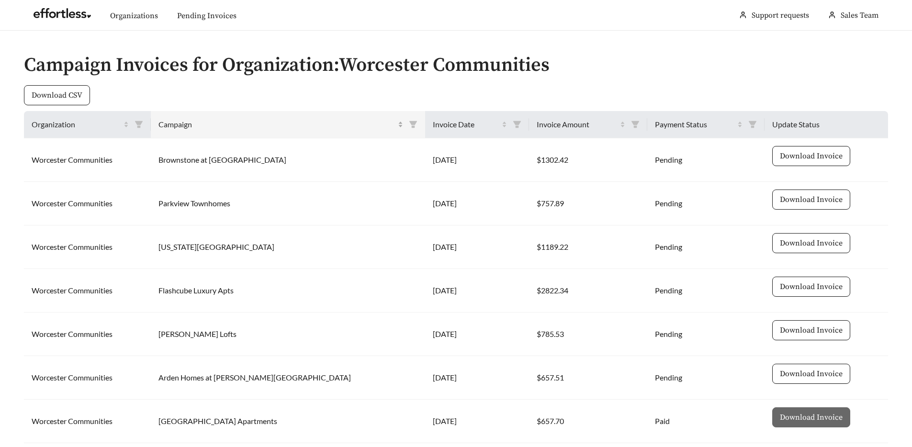
click at [328, 124] on div "Campaign" at bounding box center [280, 124] width 245 height 11
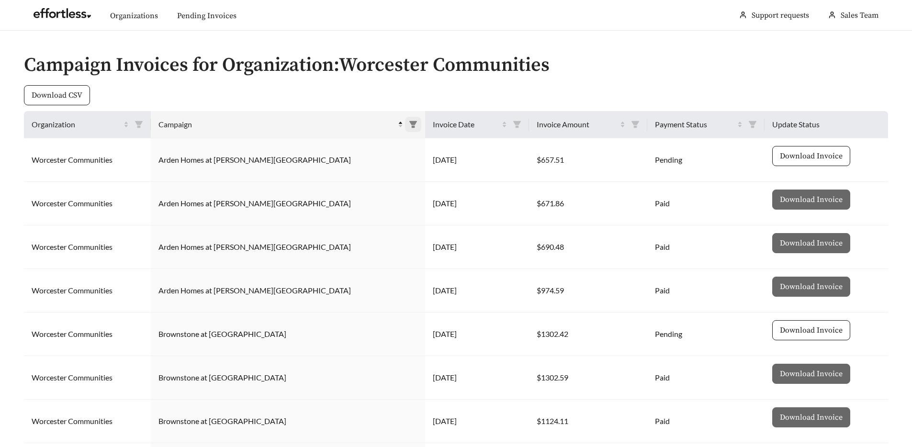
click at [409, 124] on icon "filter" at bounding box center [413, 124] width 9 height 9
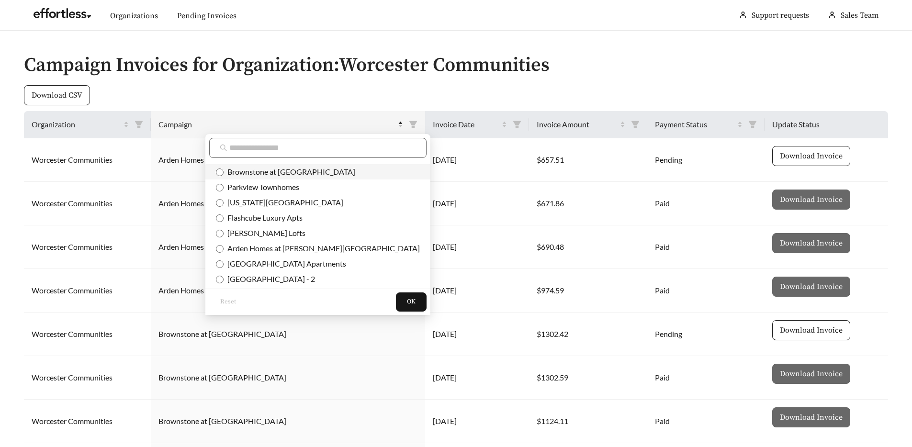
click at [309, 170] on span "Brownstone at Overland Park" at bounding box center [289, 171] width 132 height 9
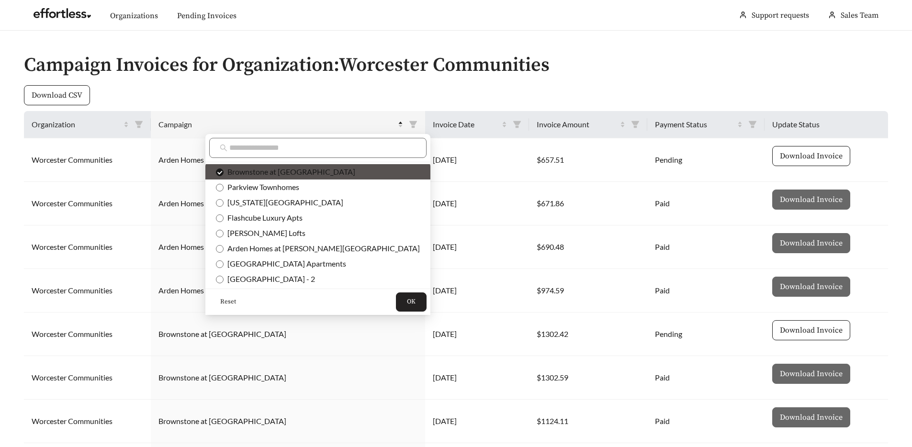
click at [407, 301] on span "OK" at bounding box center [411, 302] width 9 height 10
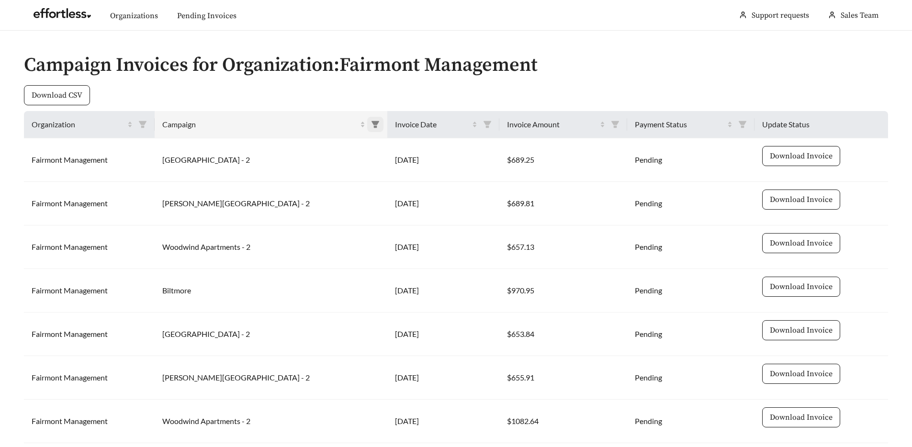
click at [371, 125] on icon "filter" at bounding box center [375, 124] width 9 height 9
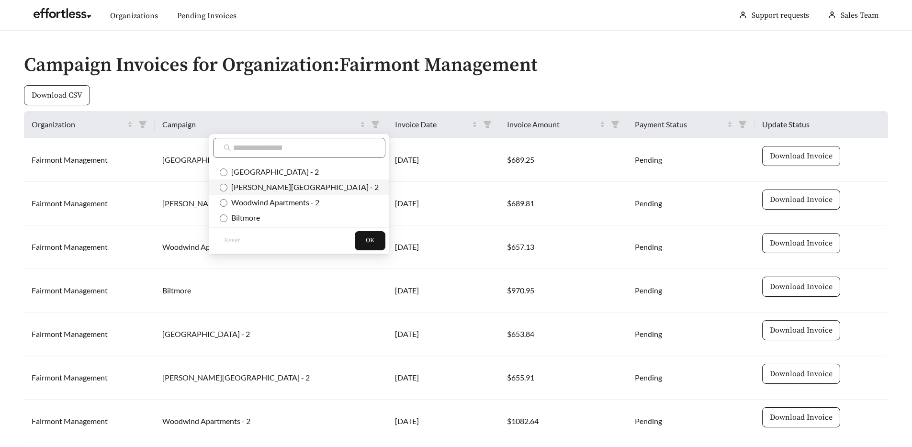
click at [299, 188] on span "[PERSON_NAME][GEOGRAPHIC_DATA] - 2" at bounding box center [302, 186] width 151 height 9
click at [366, 237] on span "OK" at bounding box center [370, 241] width 9 height 10
